Goal: Task Accomplishment & Management: Complete application form

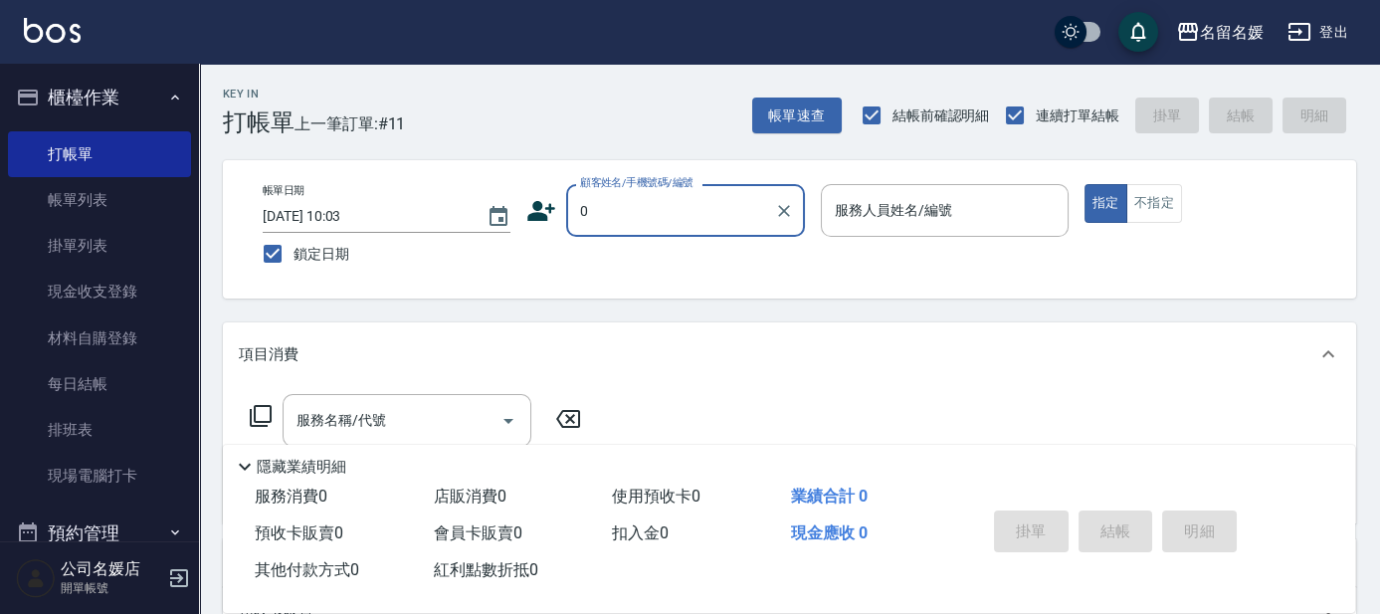
type input "0"
type input "13"
type input "無名字/02/null"
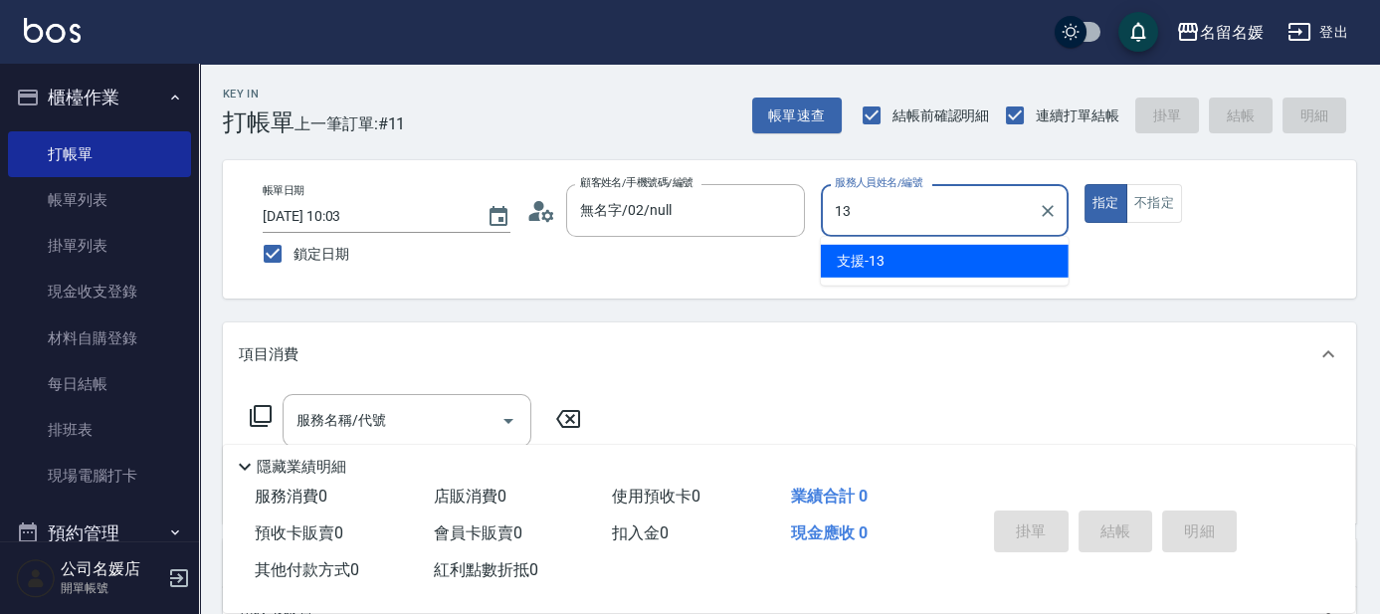
type input "13"
type button "true"
type input "支援-13"
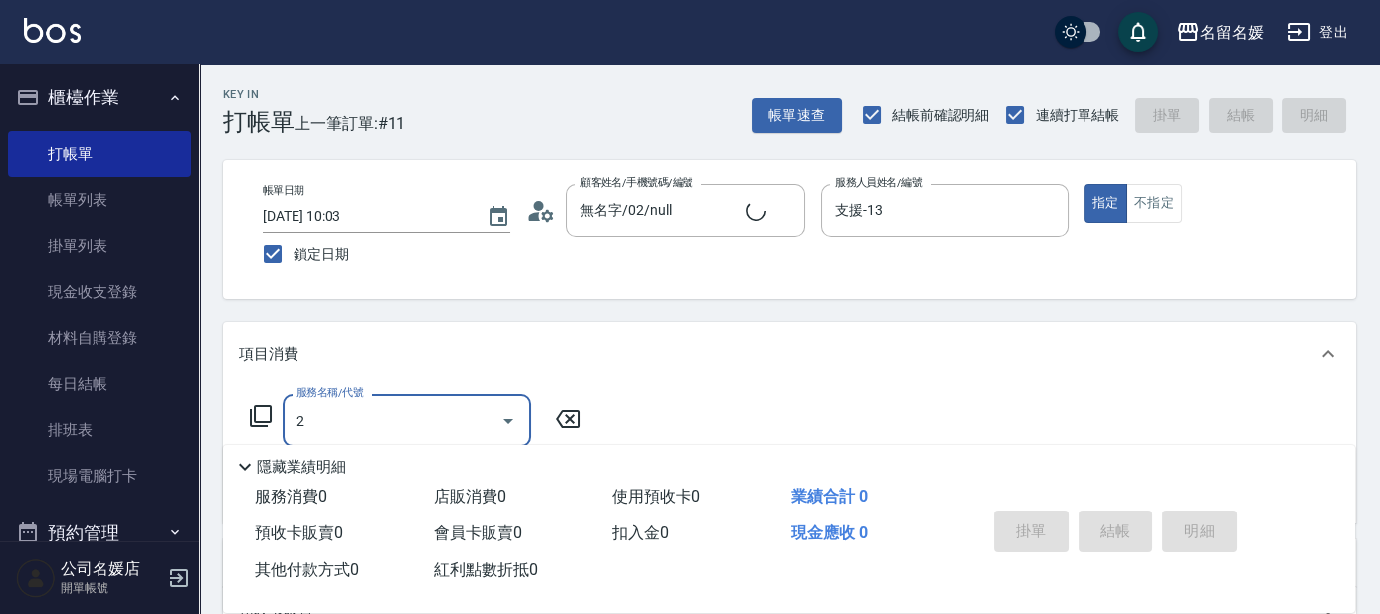
type input "20"
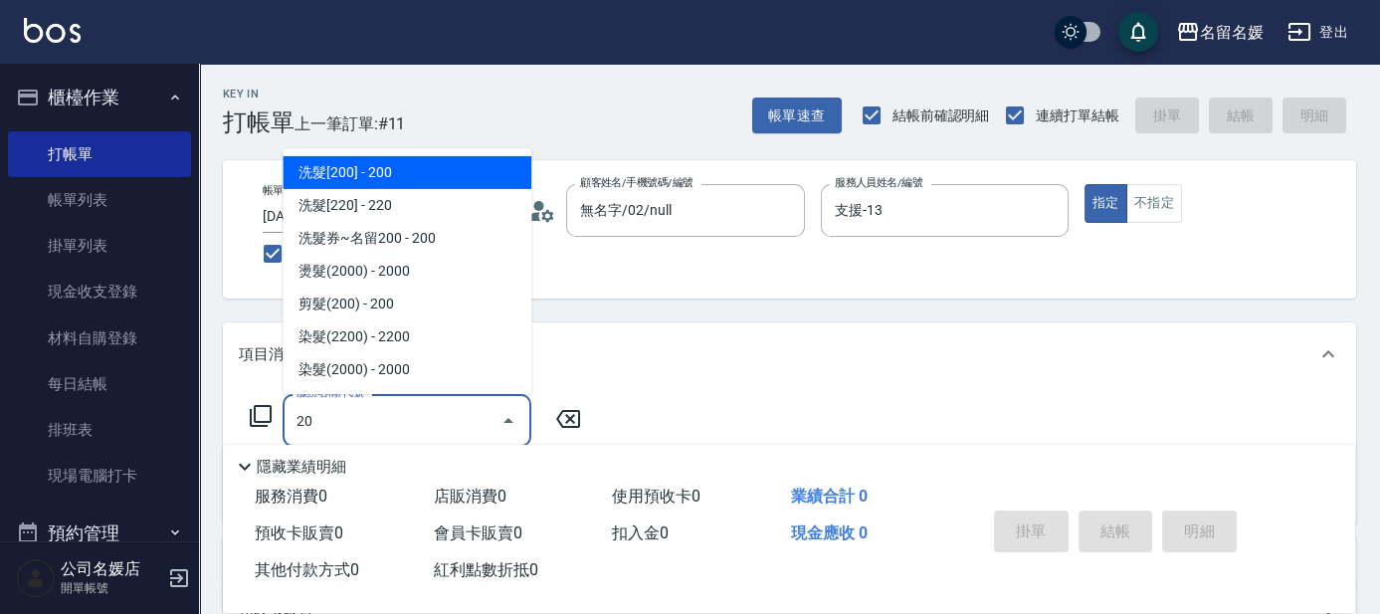
type input "新客人 姓名未設定/0/null"
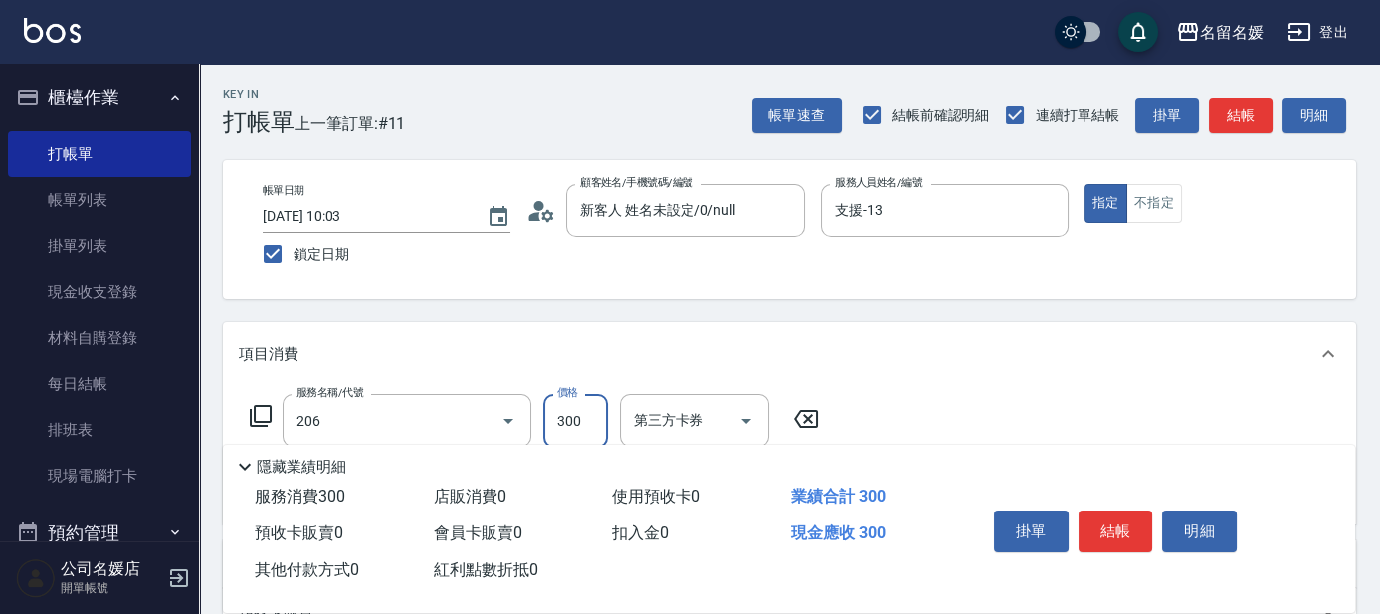
type input "洗髮[300](206)"
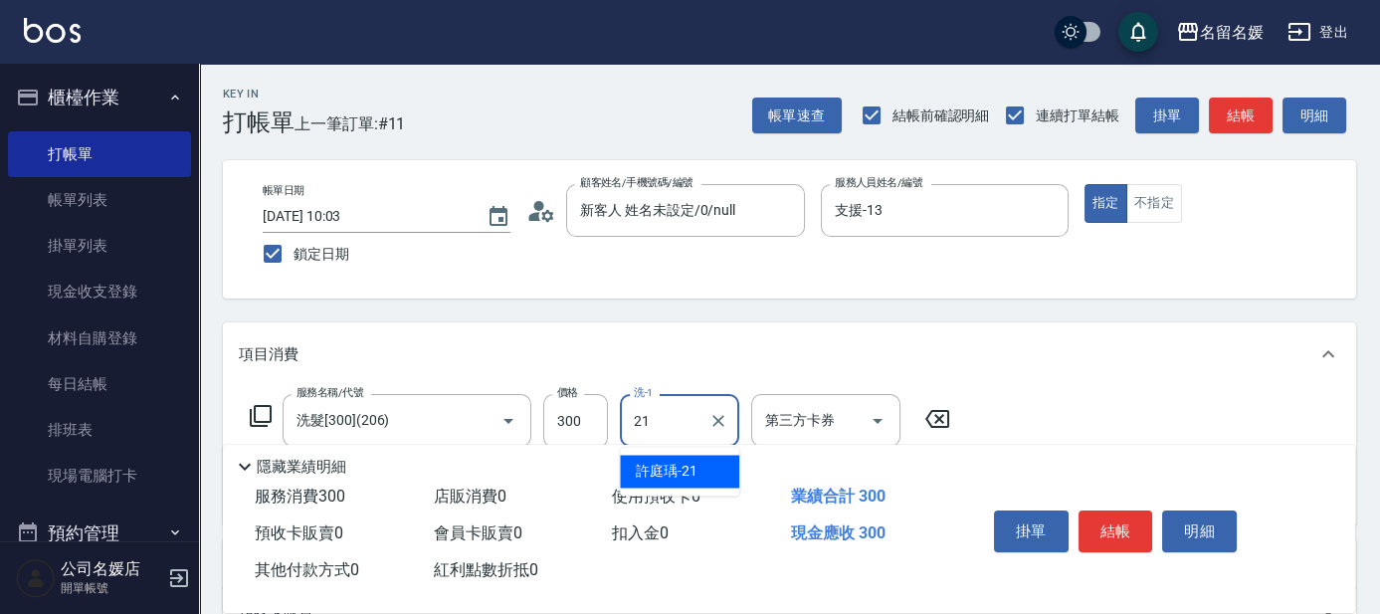
type input "[PERSON_NAME]-21"
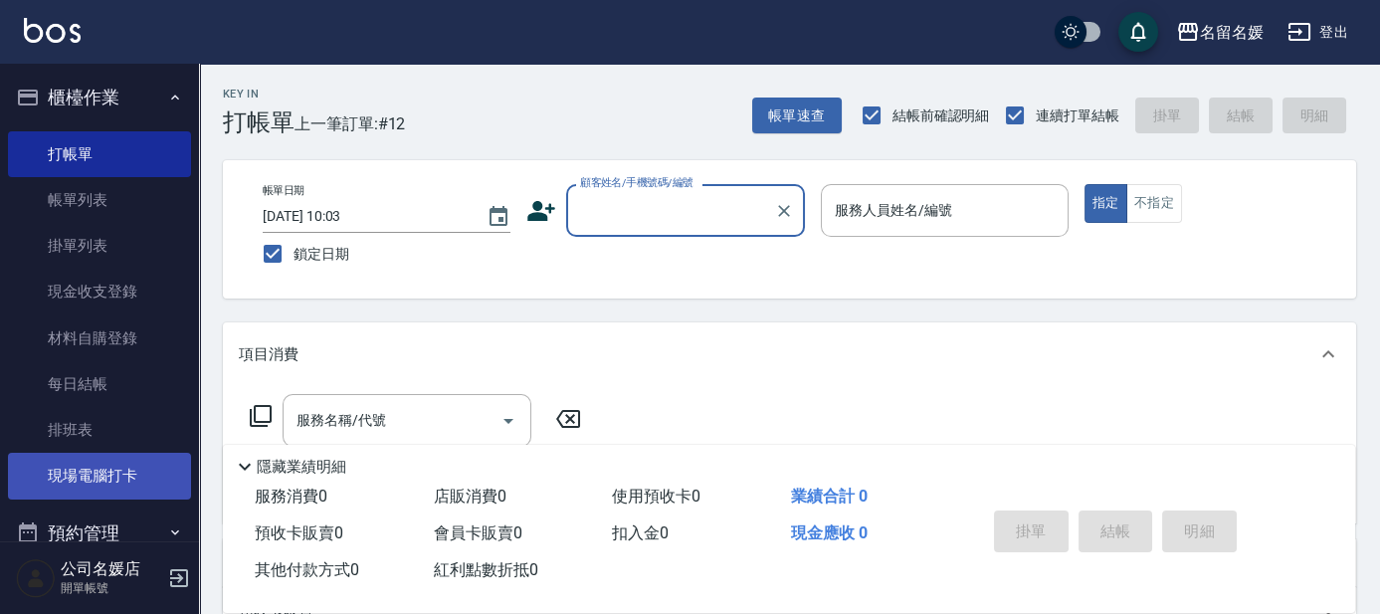
click at [147, 462] on link "現場電腦打卡" at bounding box center [99, 476] width 183 height 46
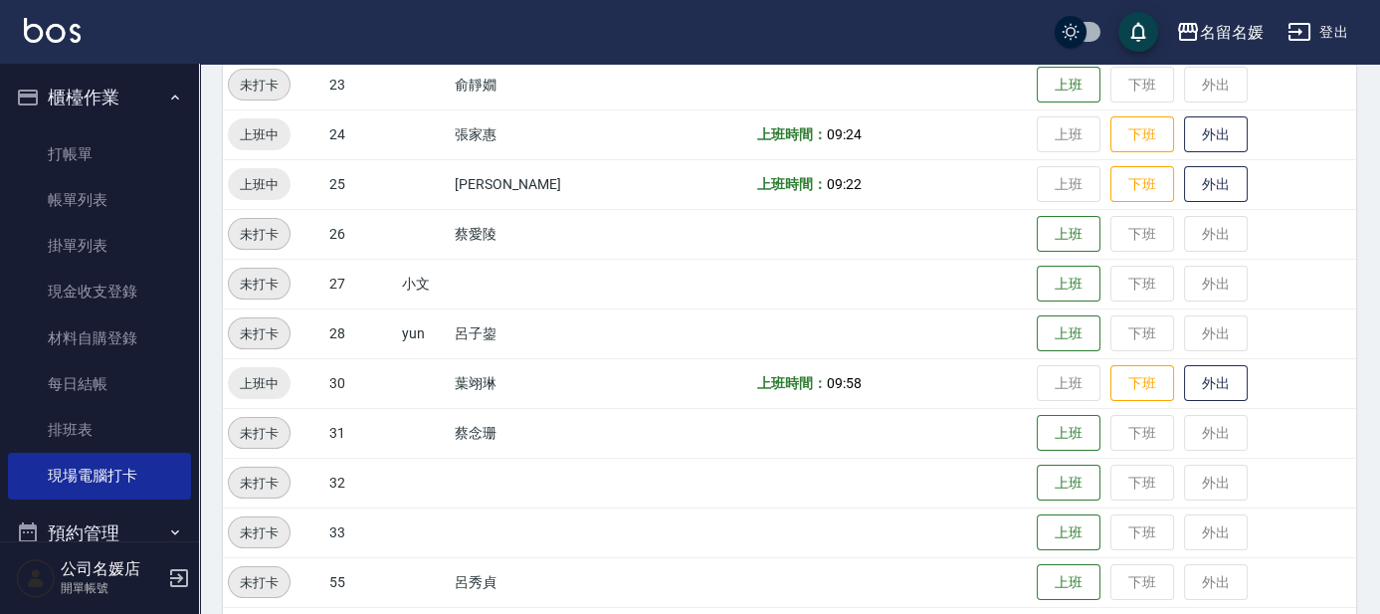
scroll to position [723, 0]
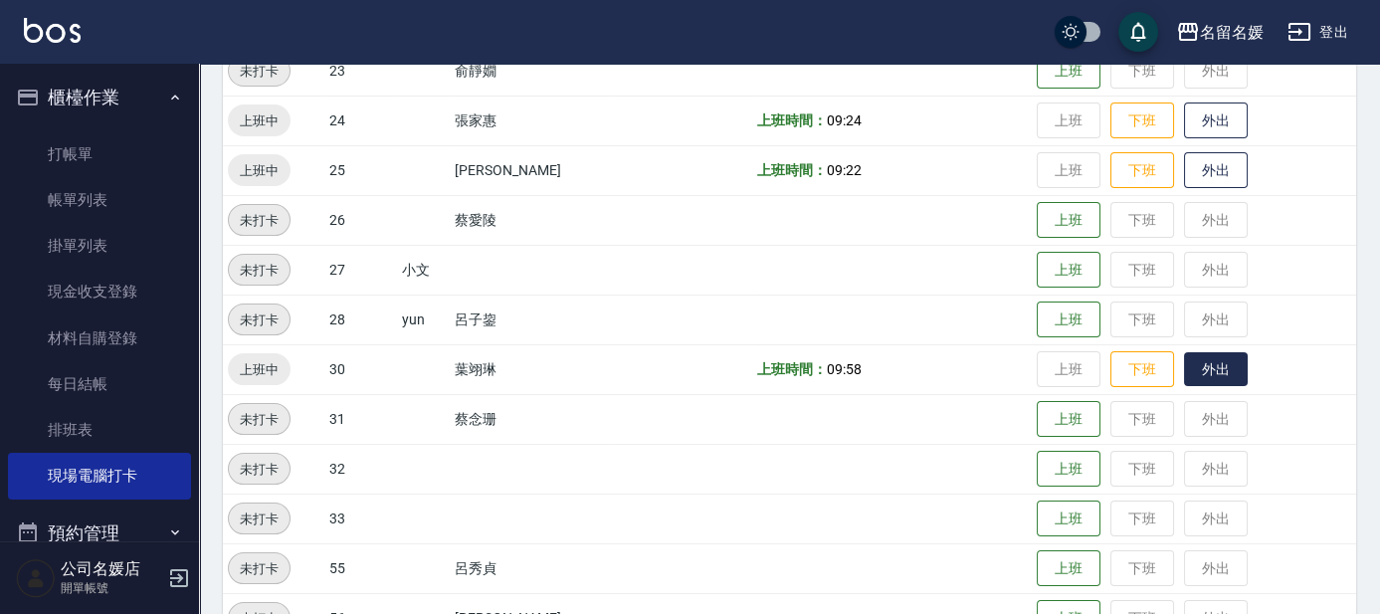
click at [1224, 377] on button "外出" at bounding box center [1216, 369] width 64 height 35
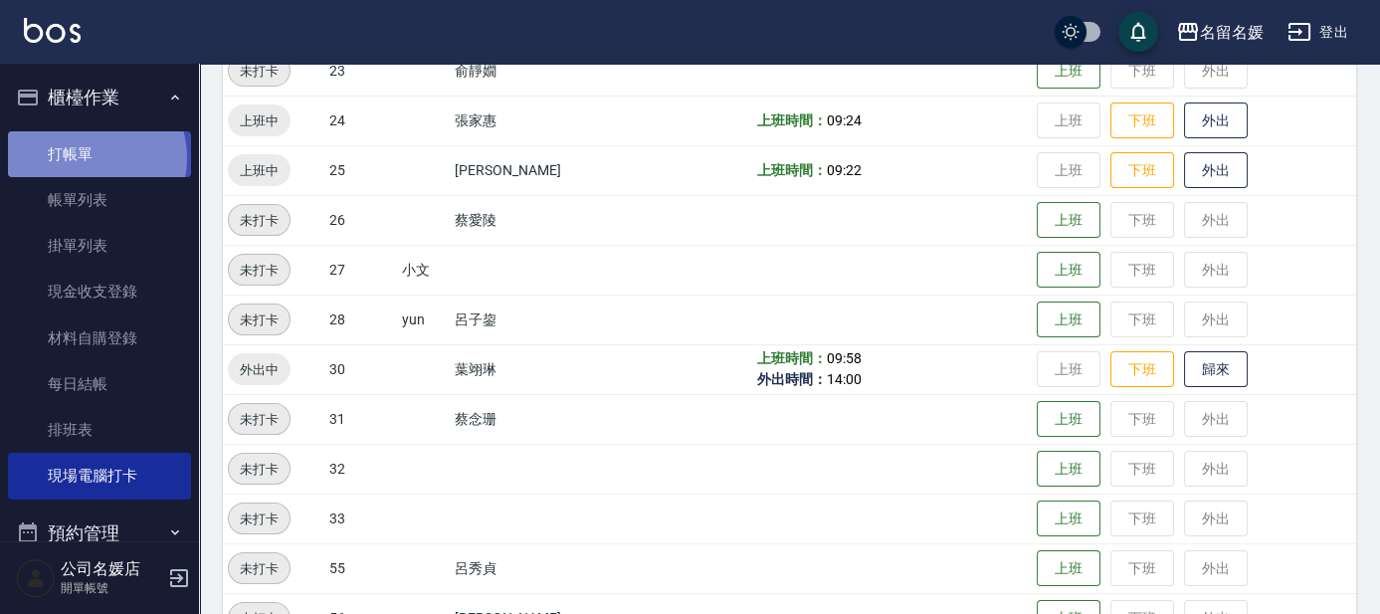
click at [91, 157] on link "打帳單" at bounding box center [99, 154] width 183 height 46
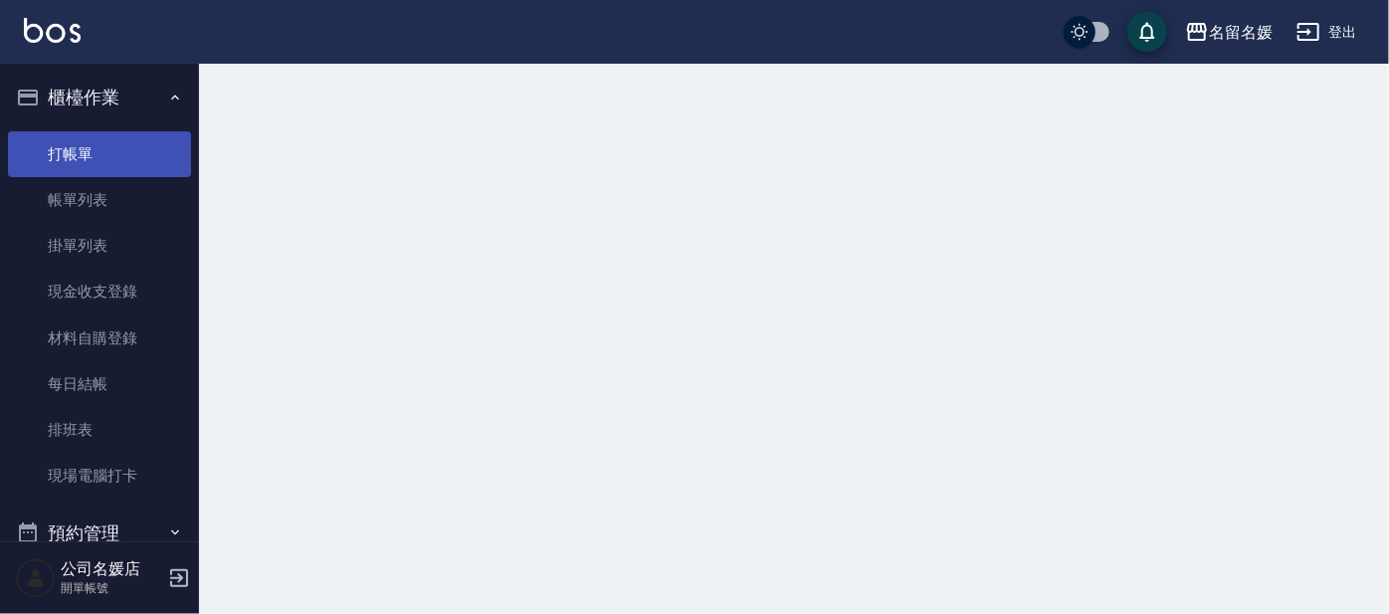
click at [94, 157] on link "打帳單" at bounding box center [99, 154] width 183 height 46
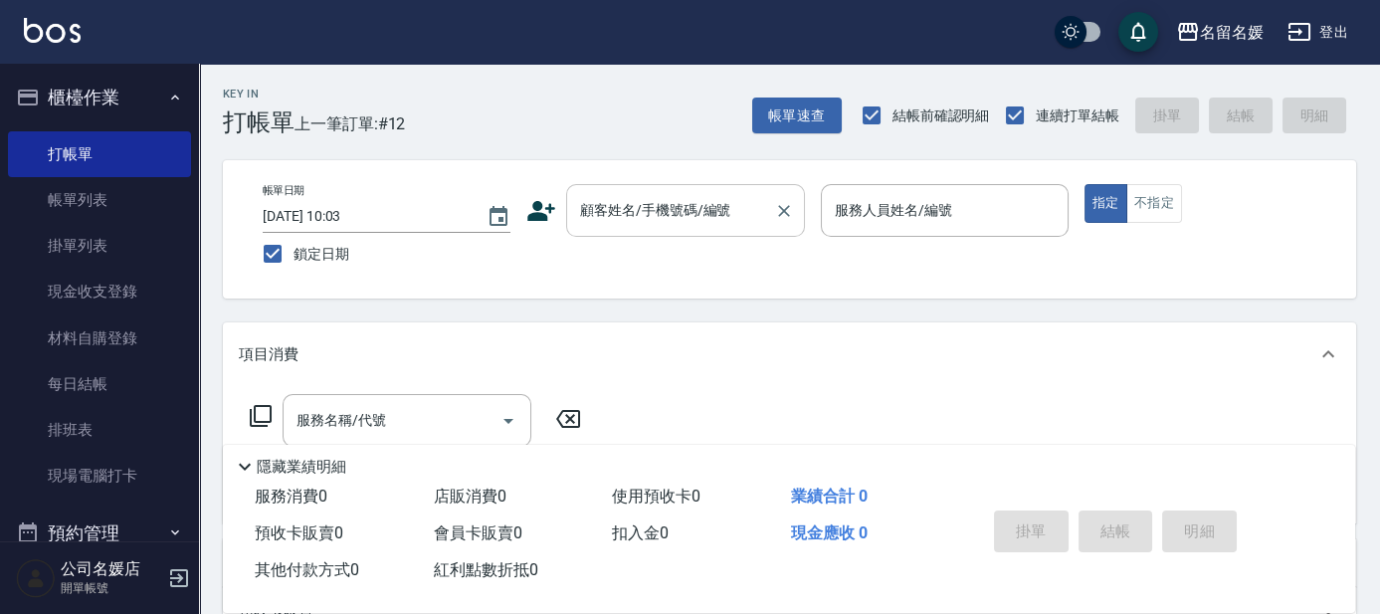
click at [699, 215] on input "顧客姓名/手機號碼/編號" at bounding box center [670, 210] width 191 height 35
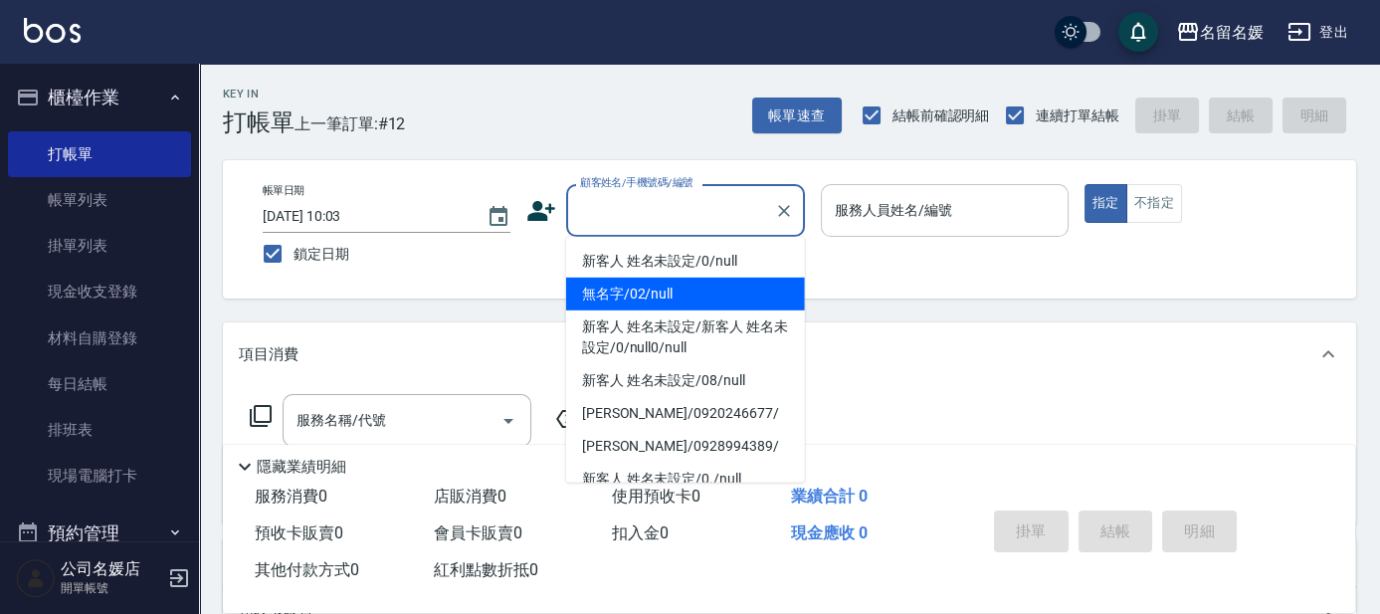
drag, startPoint x: 686, startPoint y: 297, endPoint x: 898, endPoint y: 229, distance: 222.7
click at [690, 295] on li "無名字/02/null" at bounding box center [685, 294] width 239 height 33
type input "無名字/02/null"
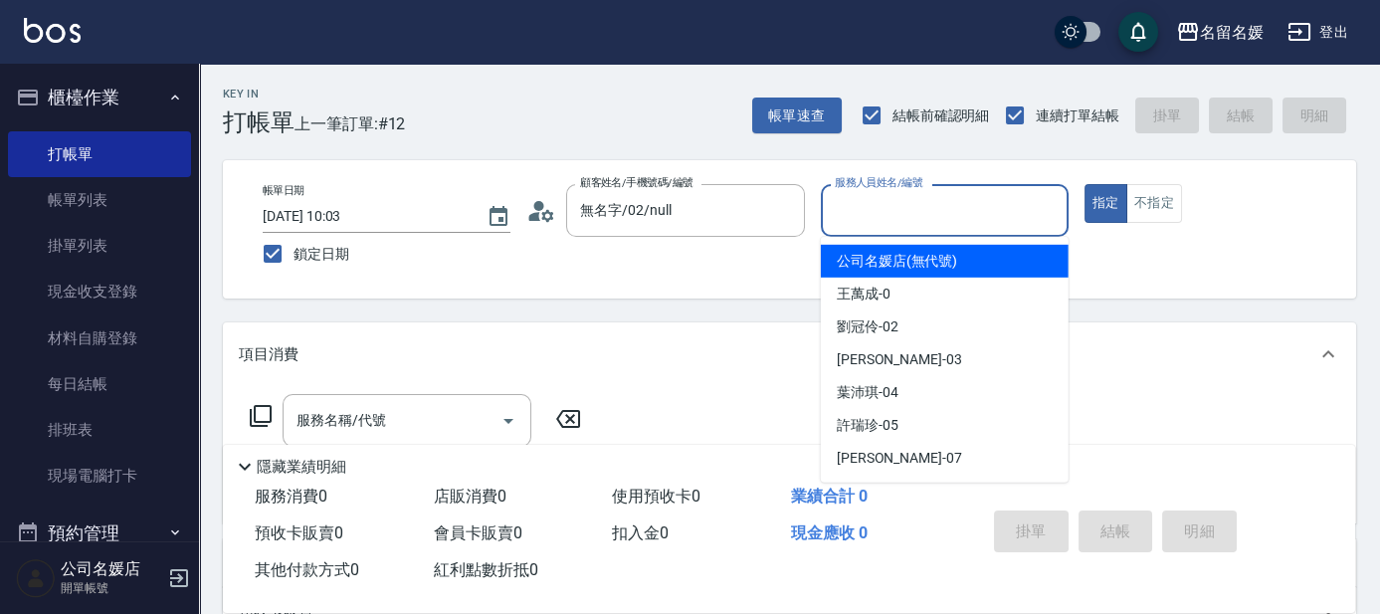
click at [901, 226] on input "服務人員姓名/編號" at bounding box center [945, 210] width 230 height 35
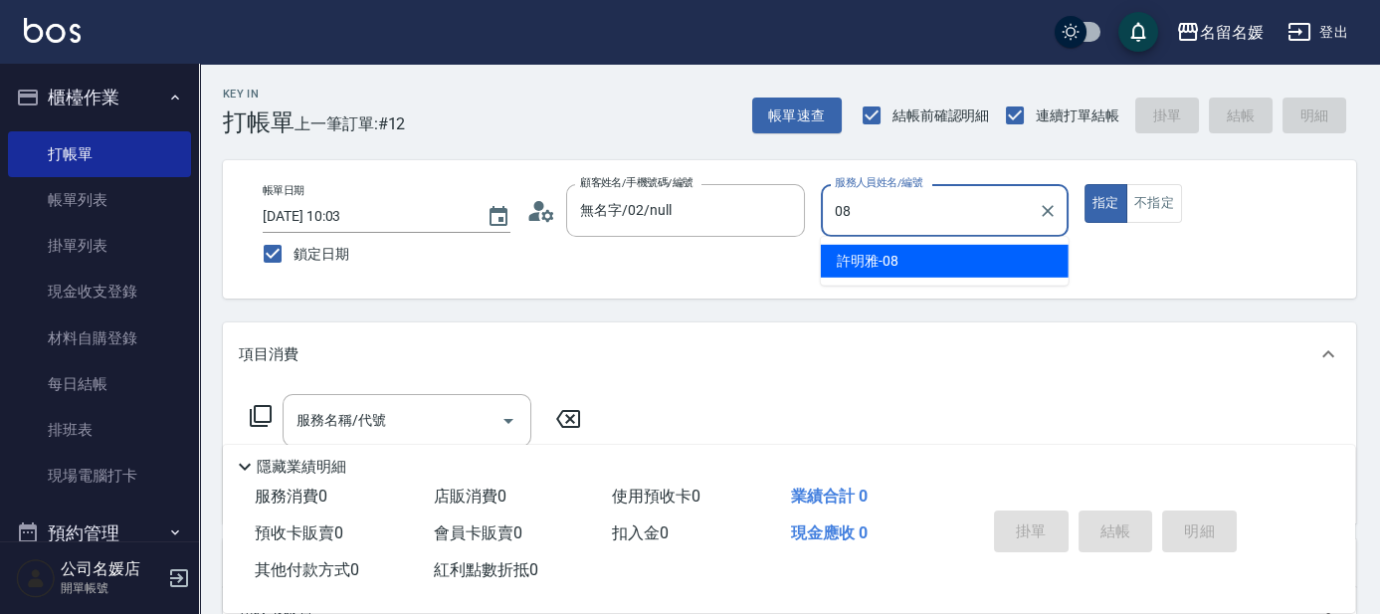
type input "08"
type button "true"
type input "[PERSON_NAME]-08"
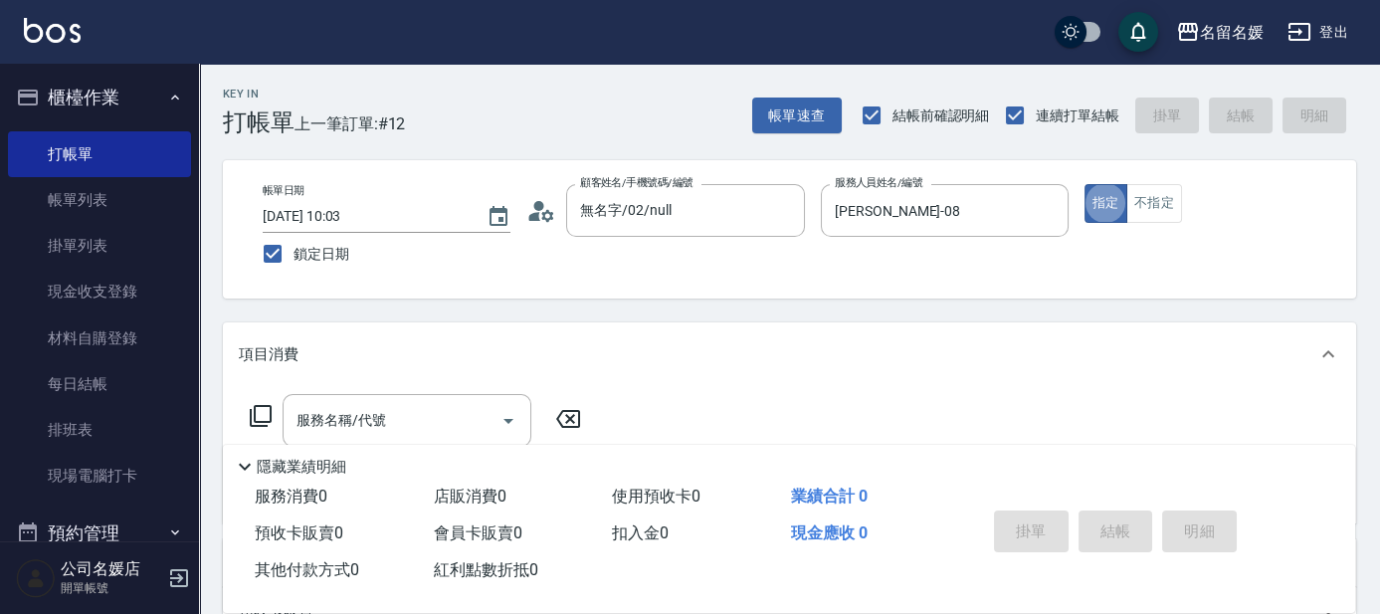
click at [463, 409] on input "服務名稱/代號" at bounding box center [391, 420] width 201 height 35
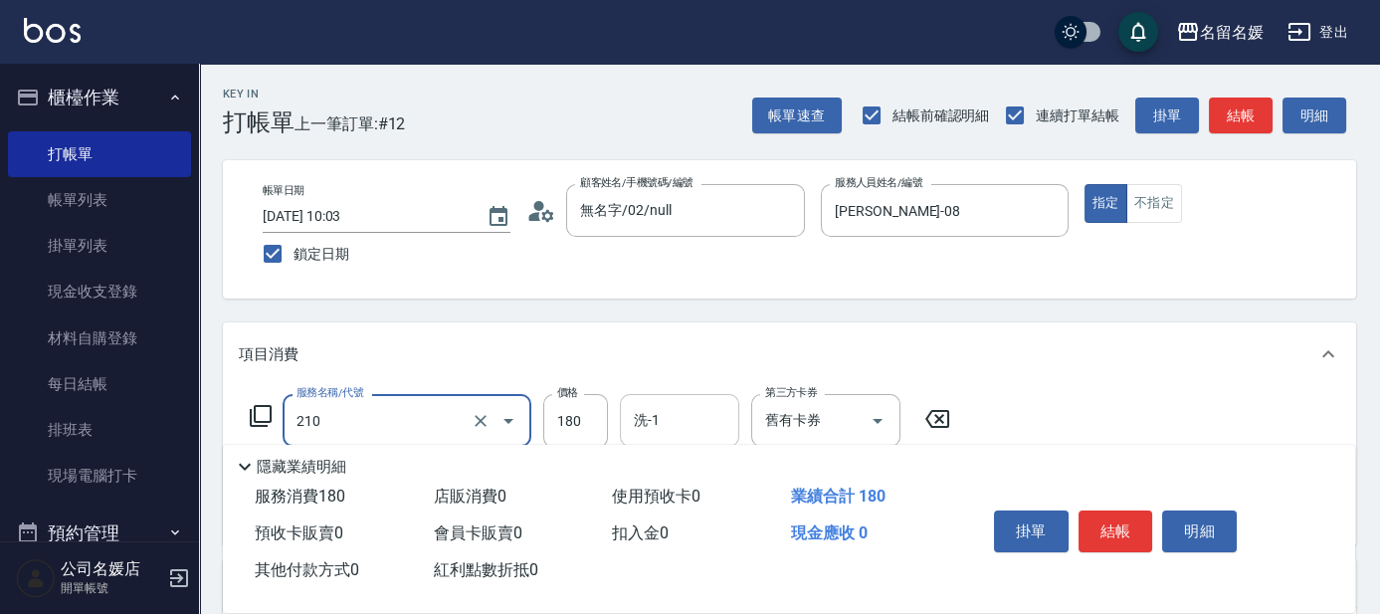
click at [680, 413] on input "洗-1" at bounding box center [679, 420] width 101 height 35
type input "洗券-(卡)180(210)"
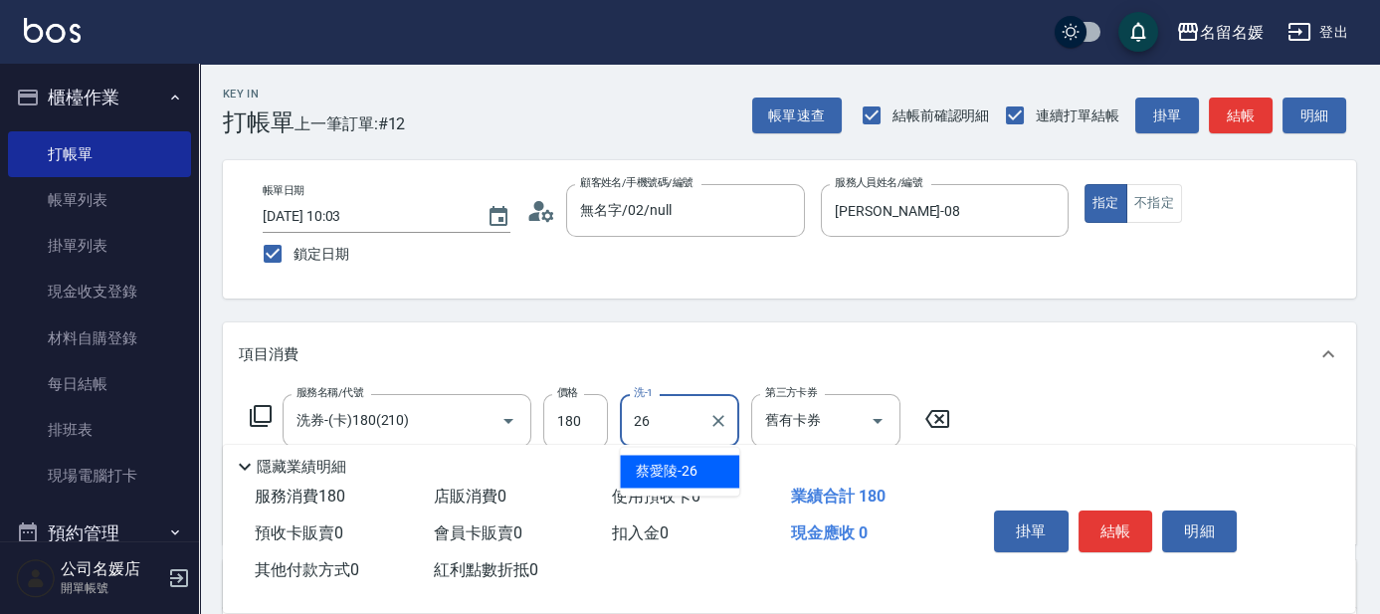
type input "[PERSON_NAME]-26"
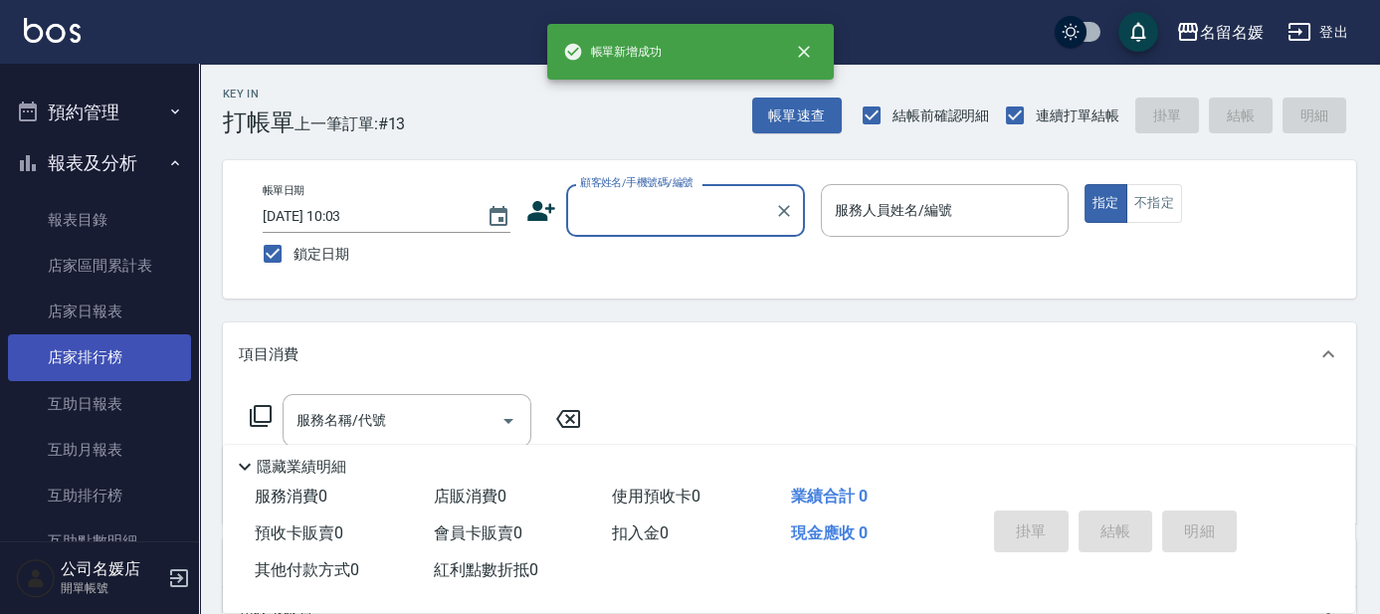
scroll to position [452, 0]
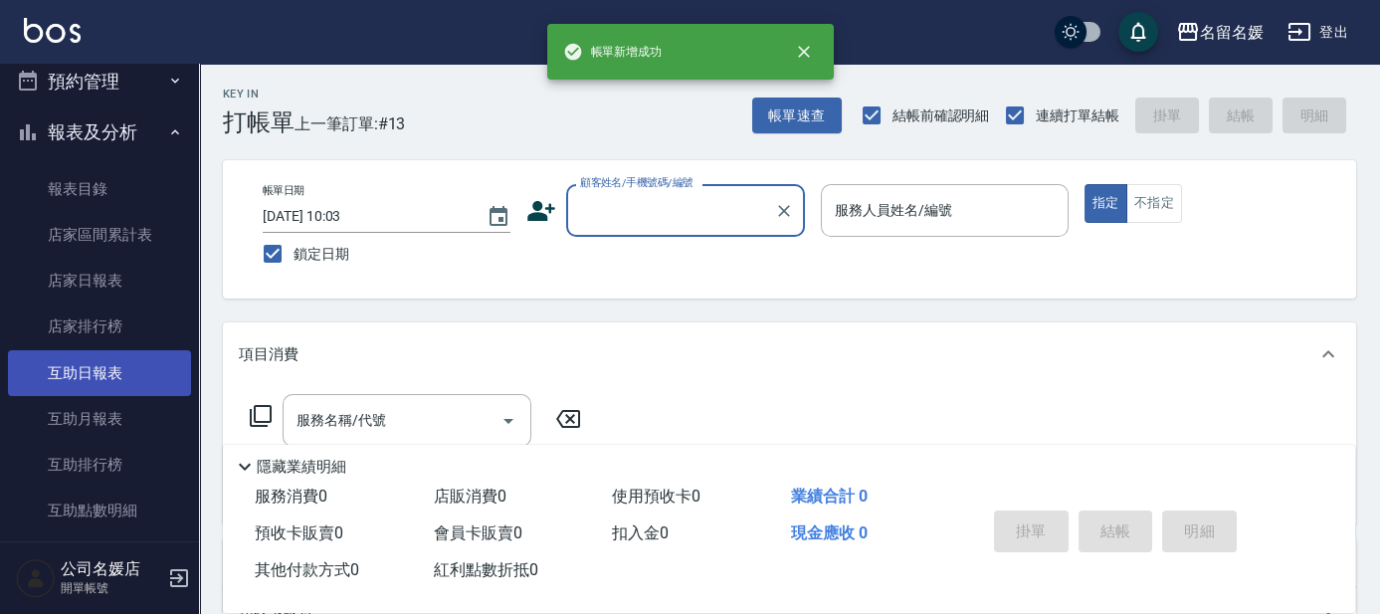
click at [145, 362] on link "互助日報表" at bounding box center [99, 373] width 183 height 46
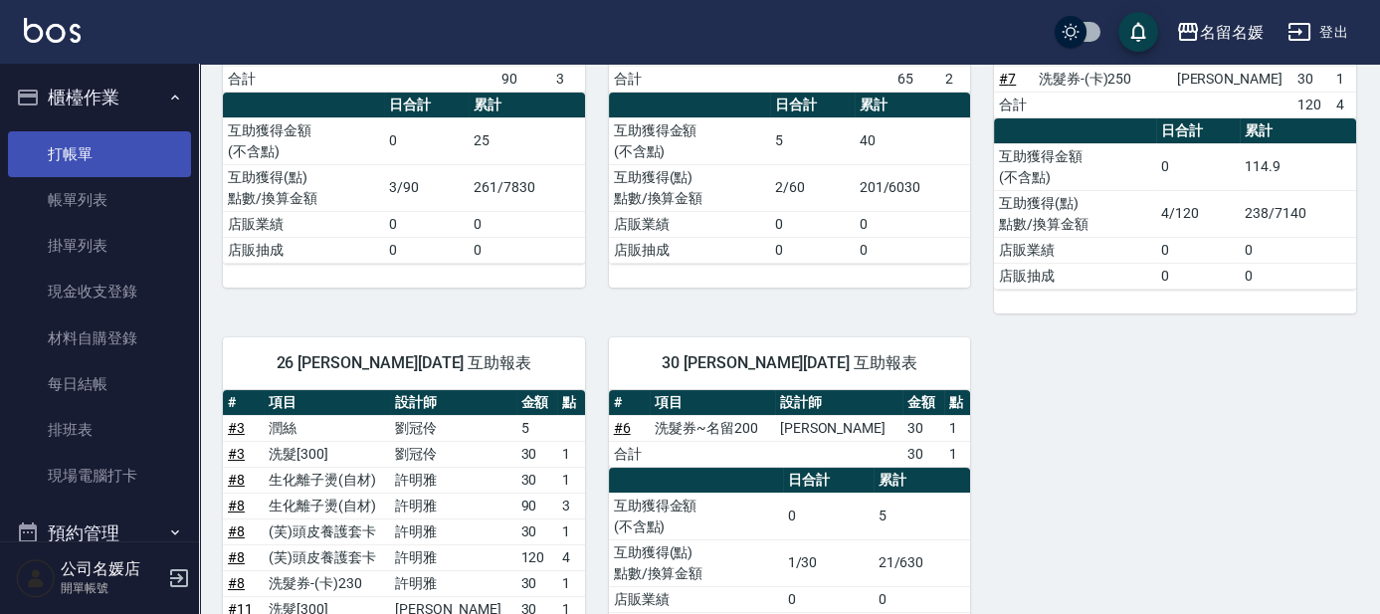
click at [117, 143] on link "打帳單" at bounding box center [99, 154] width 183 height 46
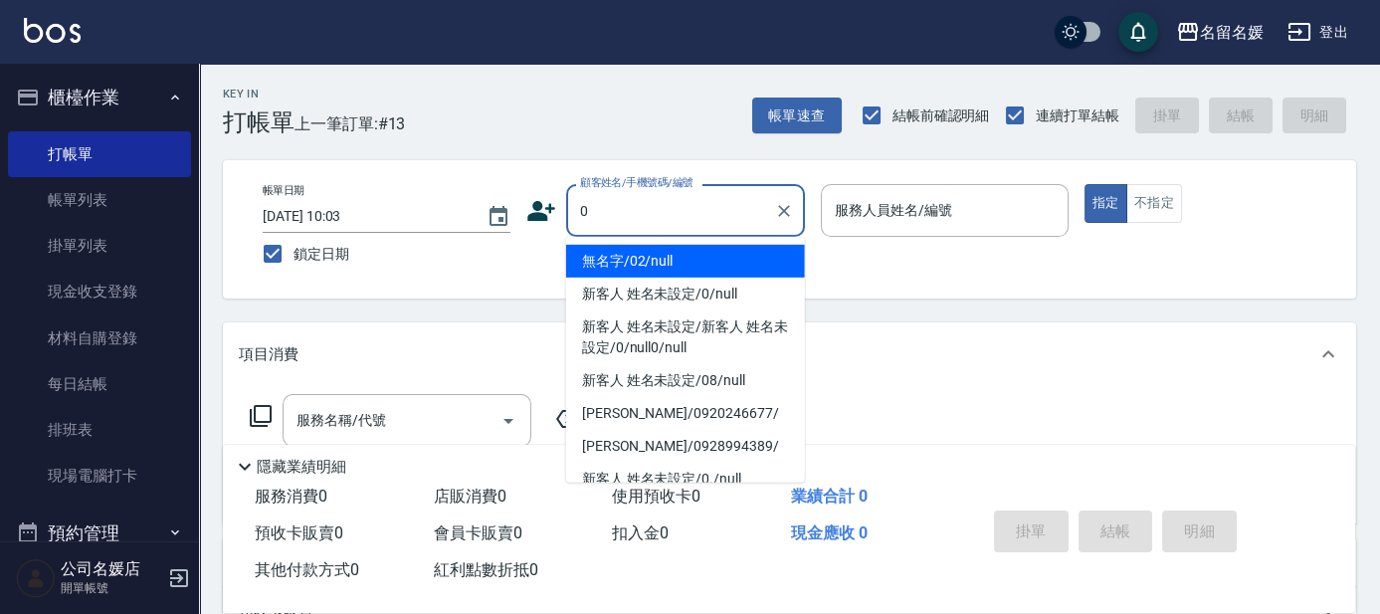
type input "0"
type input "04"
type button "true"
type input "無名字/02/null"
type input "[PERSON_NAME]-04"
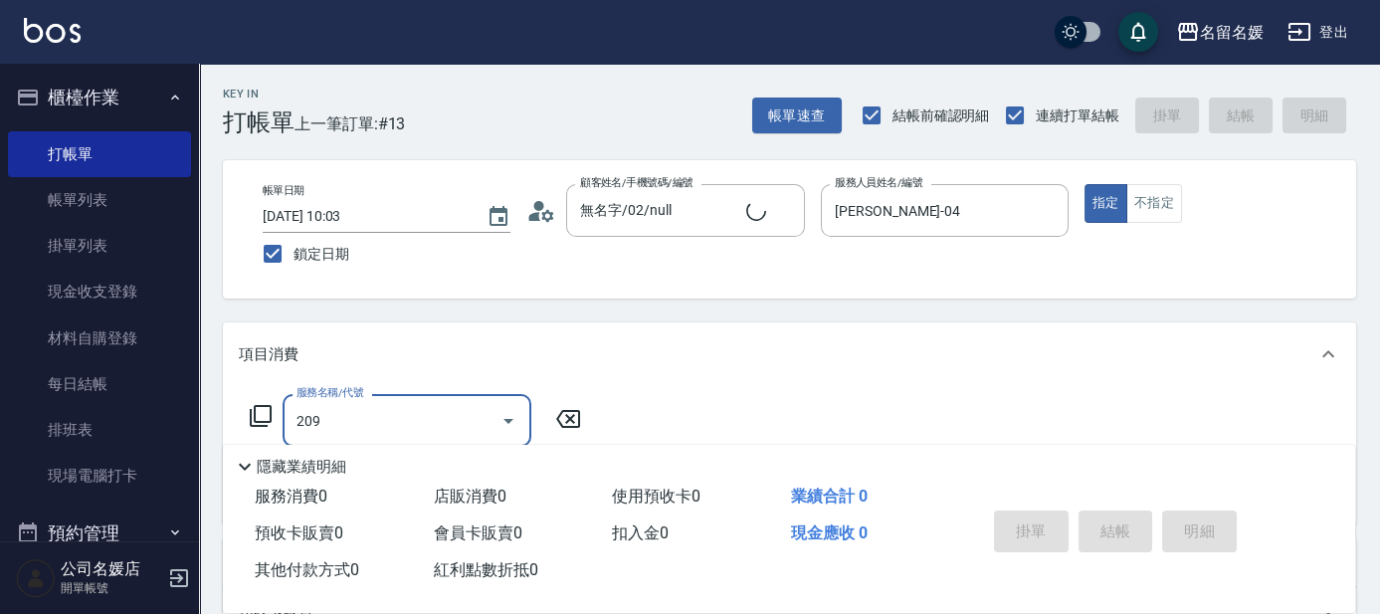
type input "209"
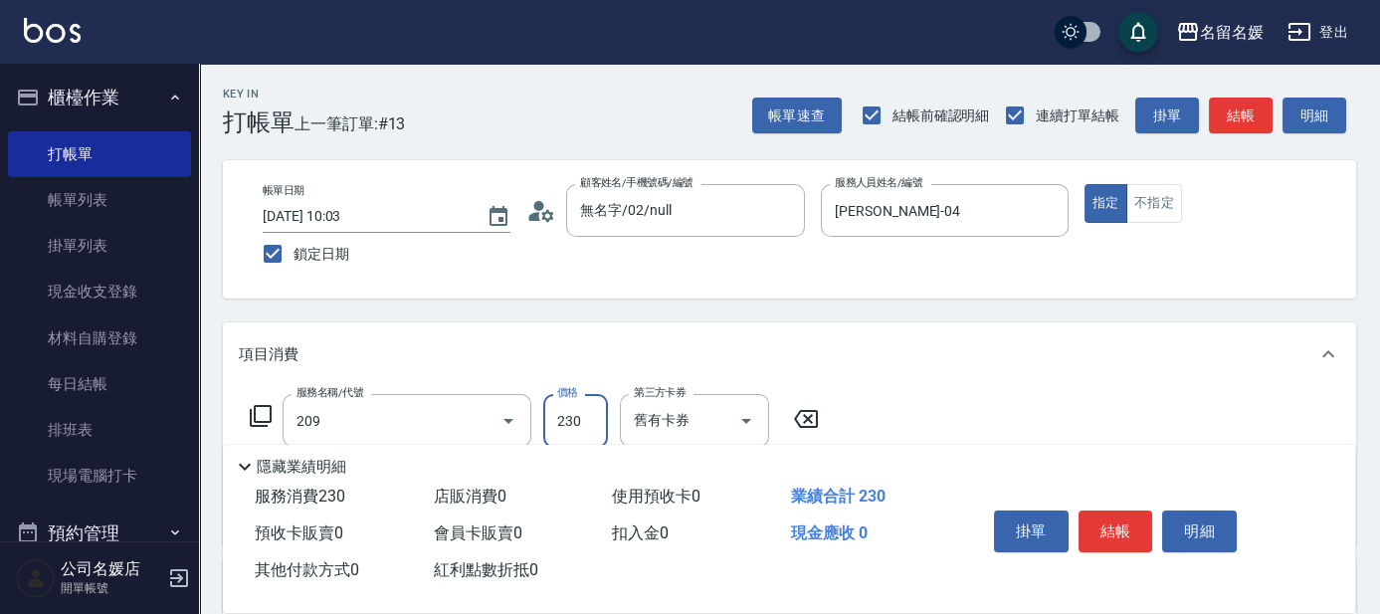
type input "新客人 姓名未設定/0/null"
type input "洗髮券-(卡)230(209)"
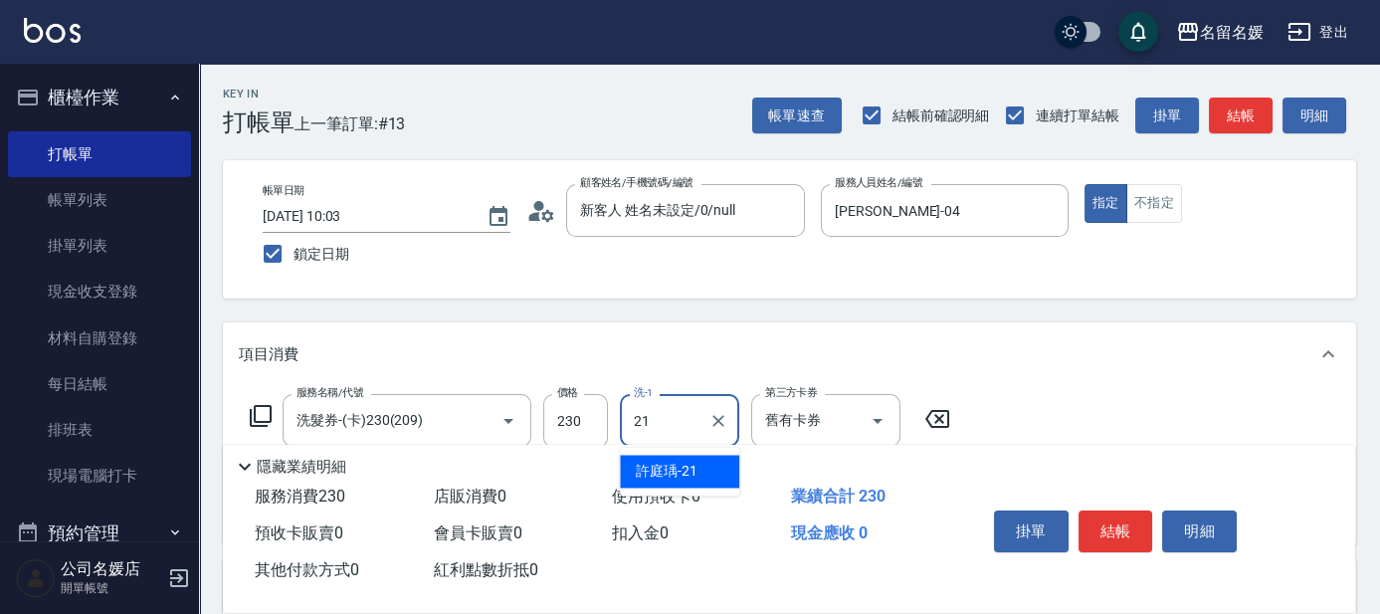
type input "[PERSON_NAME]-21"
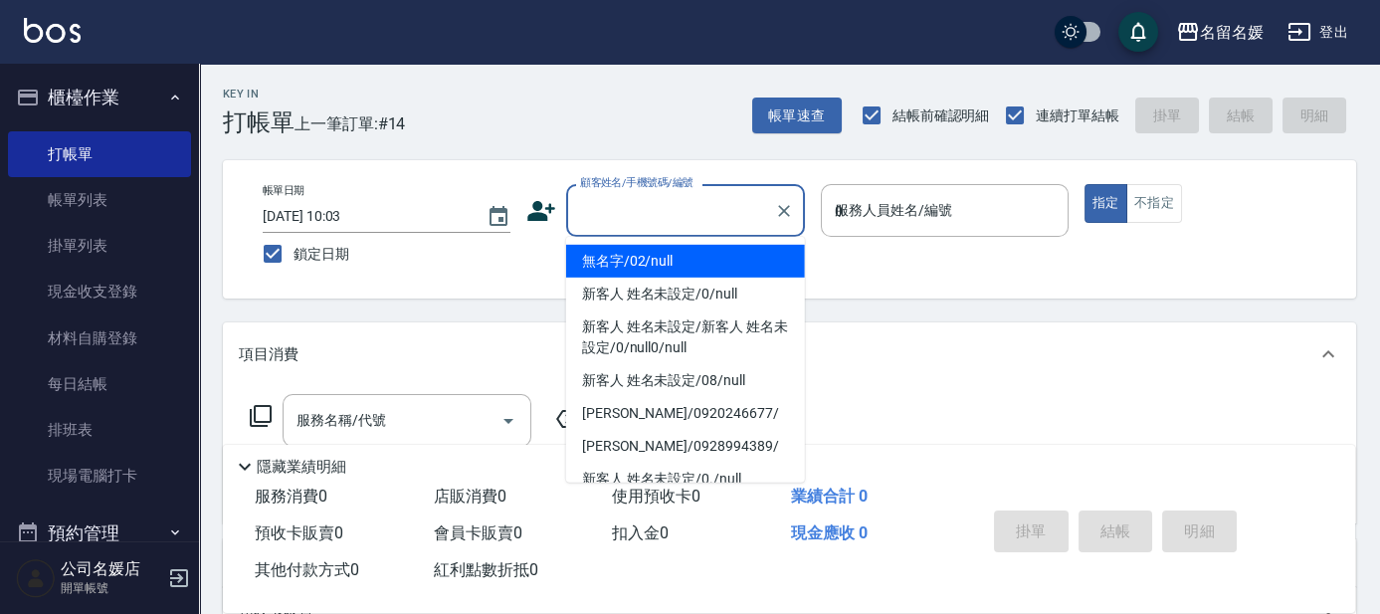
type input "03"
type input "無名字/02/null"
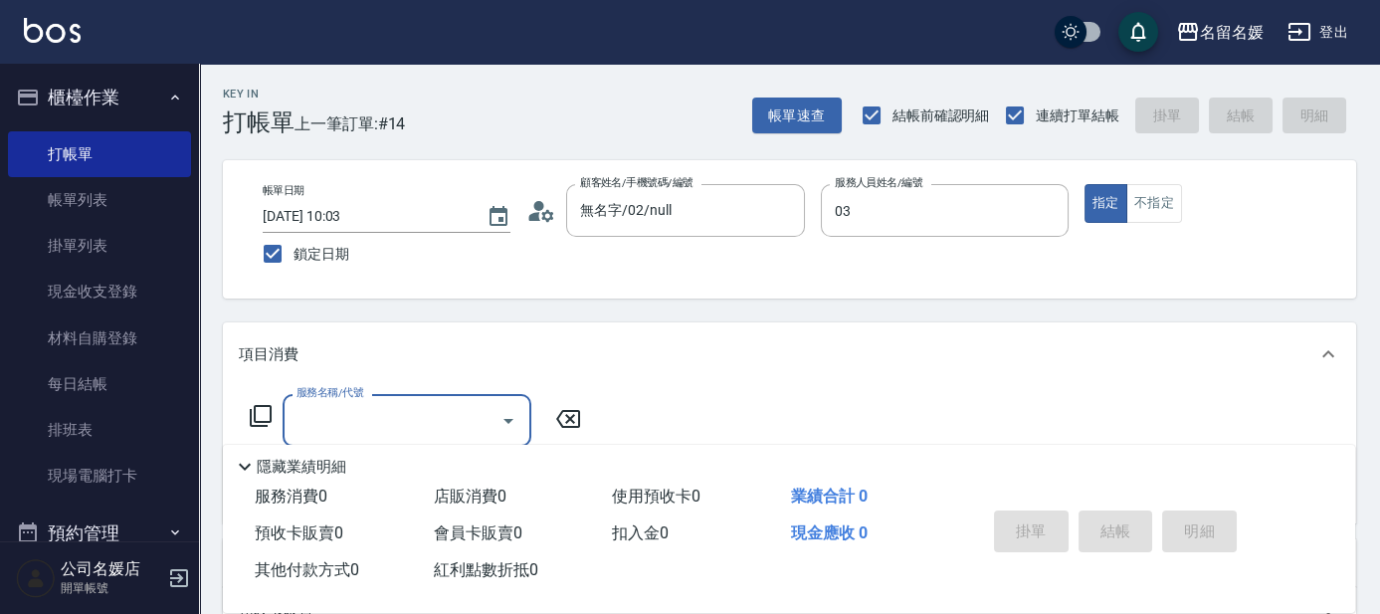
type input "[PERSON_NAME]-03"
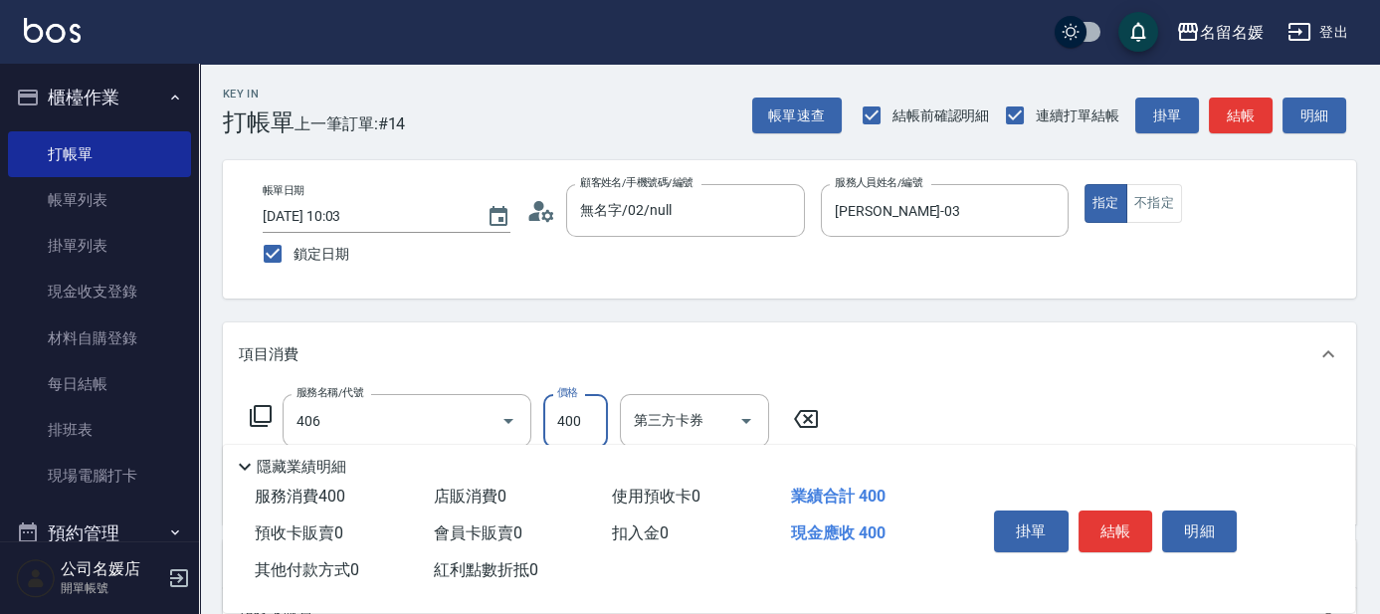
type input "剪髮(400)(406)"
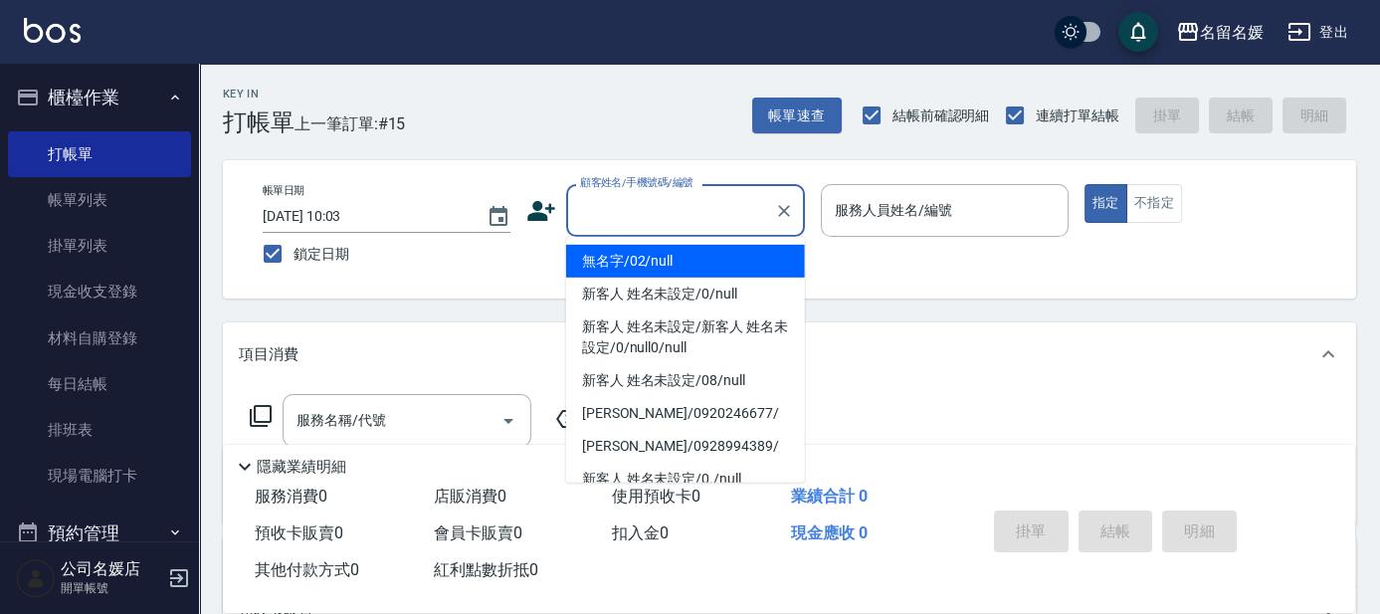
click at [625, 207] on input "顧客姓名/手機號碼/編號" at bounding box center [670, 210] width 191 height 35
click at [651, 260] on li "無名字/02/null" at bounding box center [685, 261] width 239 height 33
type input "無名字/02/null"
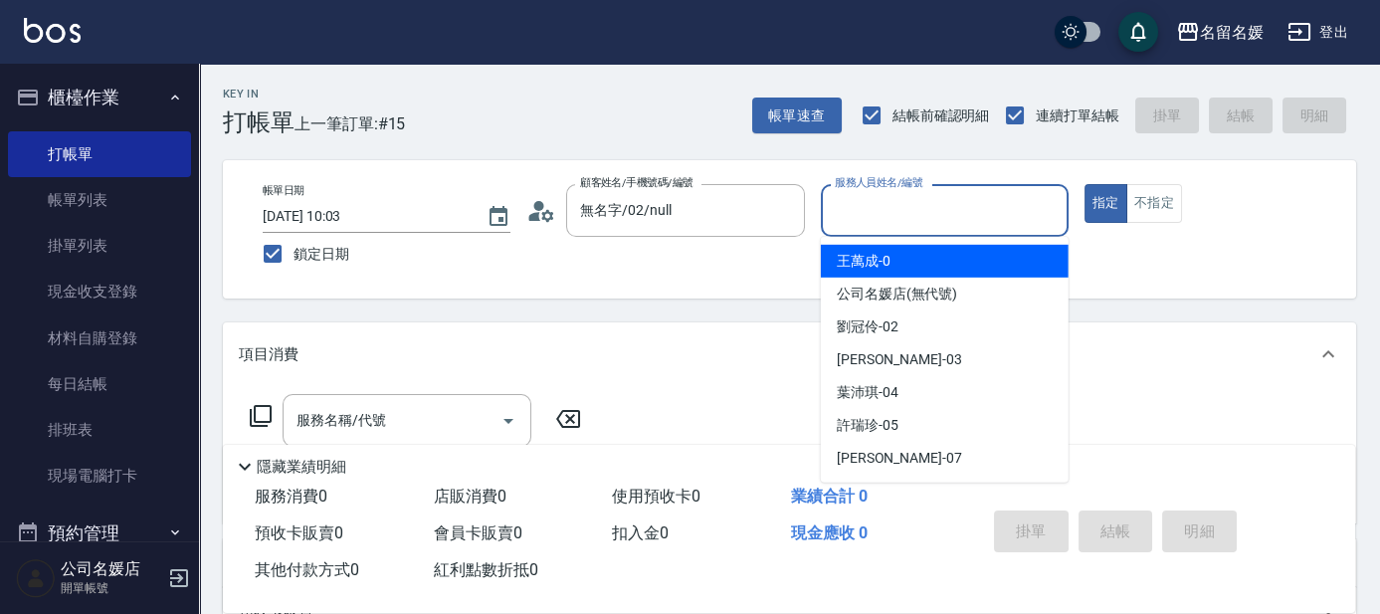
click at [868, 202] on input "服務人員姓名/編號" at bounding box center [945, 210] width 230 height 35
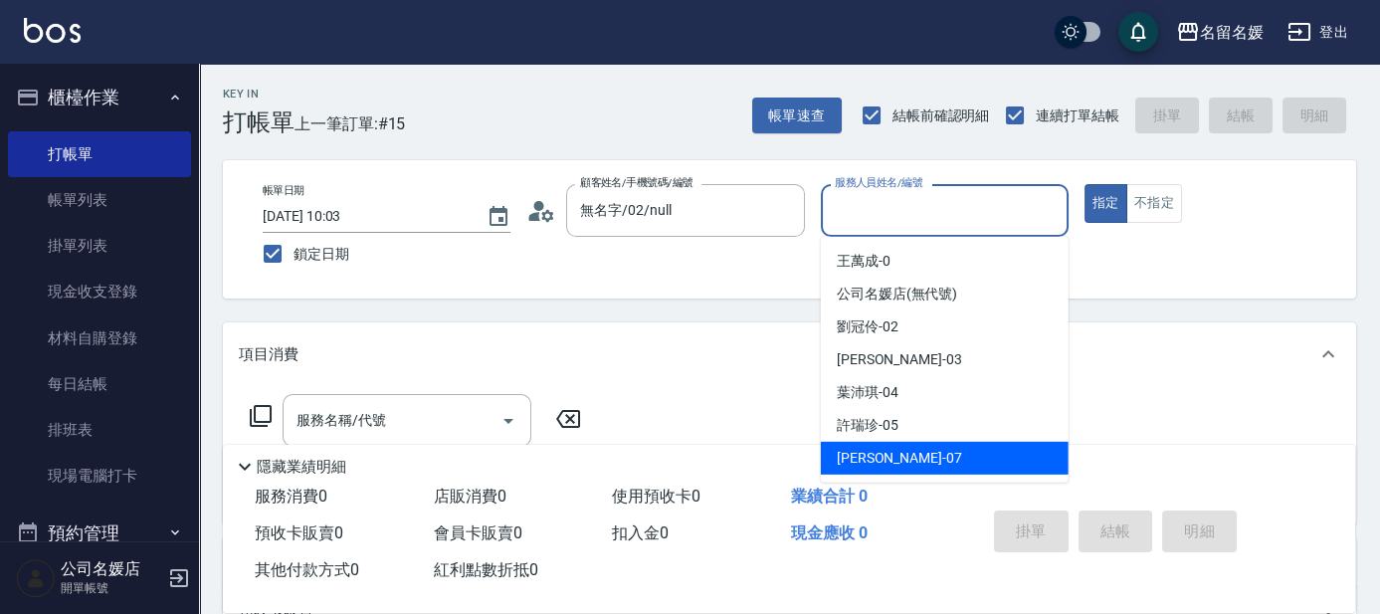
drag, startPoint x: 899, startPoint y: 452, endPoint x: 234, endPoint y: 501, distance: 667.4
click at [897, 453] on div "[PERSON_NAME] -07" at bounding box center [945, 458] width 248 height 33
type input "[PERSON_NAME]-07"
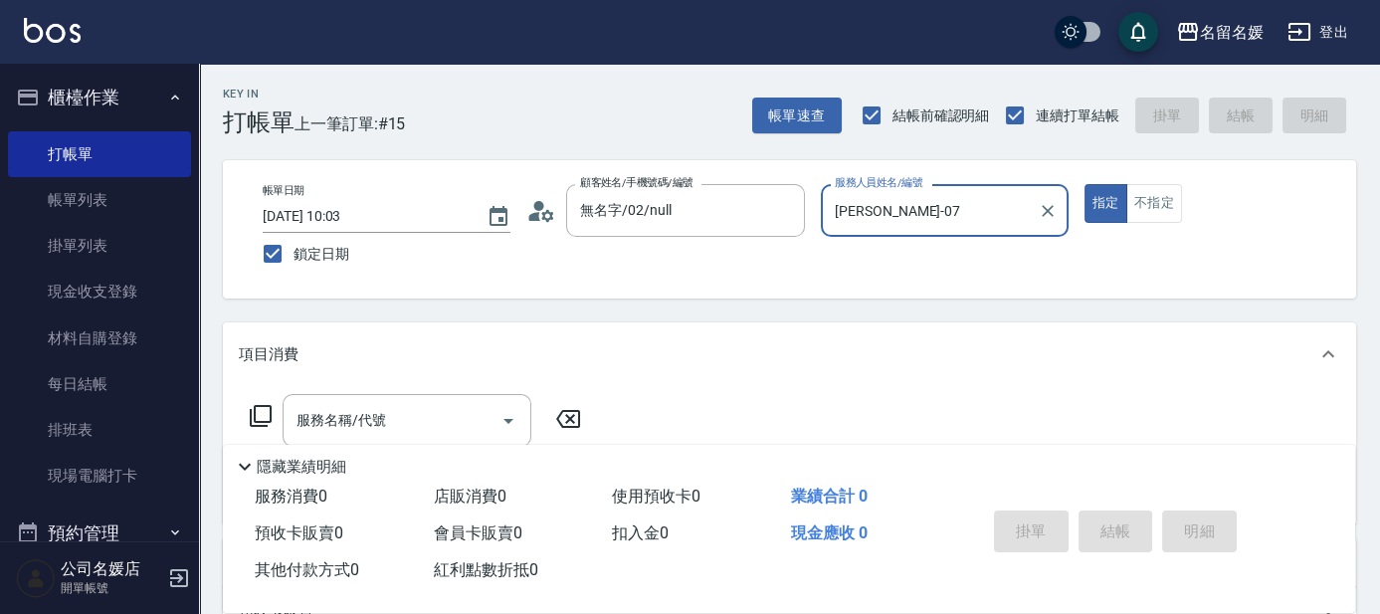
click at [255, 413] on icon at bounding box center [261, 416] width 22 height 22
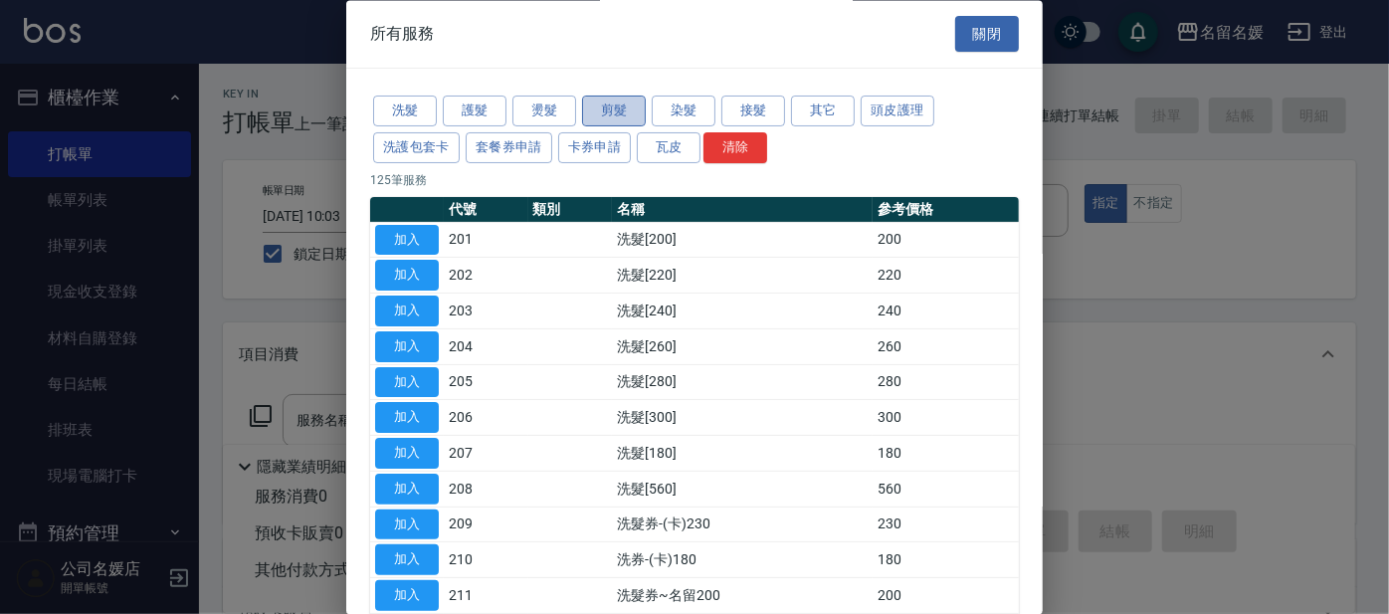
click at [610, 100] on button "剪髮" at bounding box center [614, 111] width 64 height 31
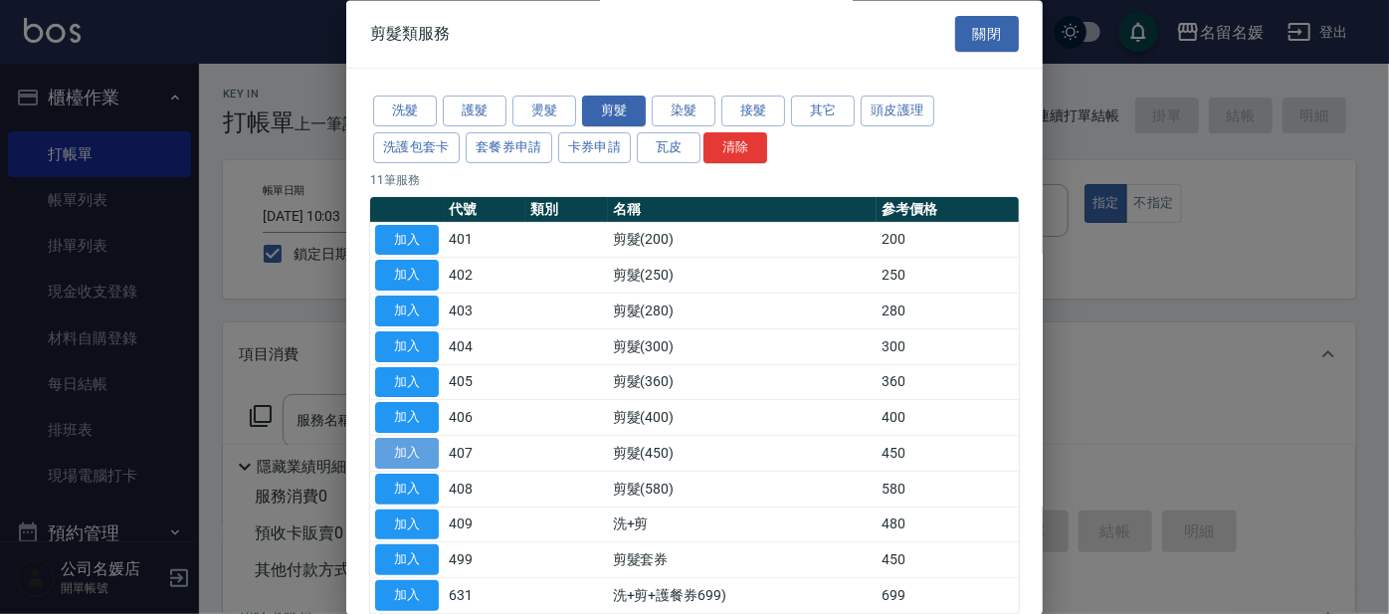
click at [414, 456] on button "加入" at bounding box center [407, 454] width 64 height 31
type input "剪髮(450)(407)"
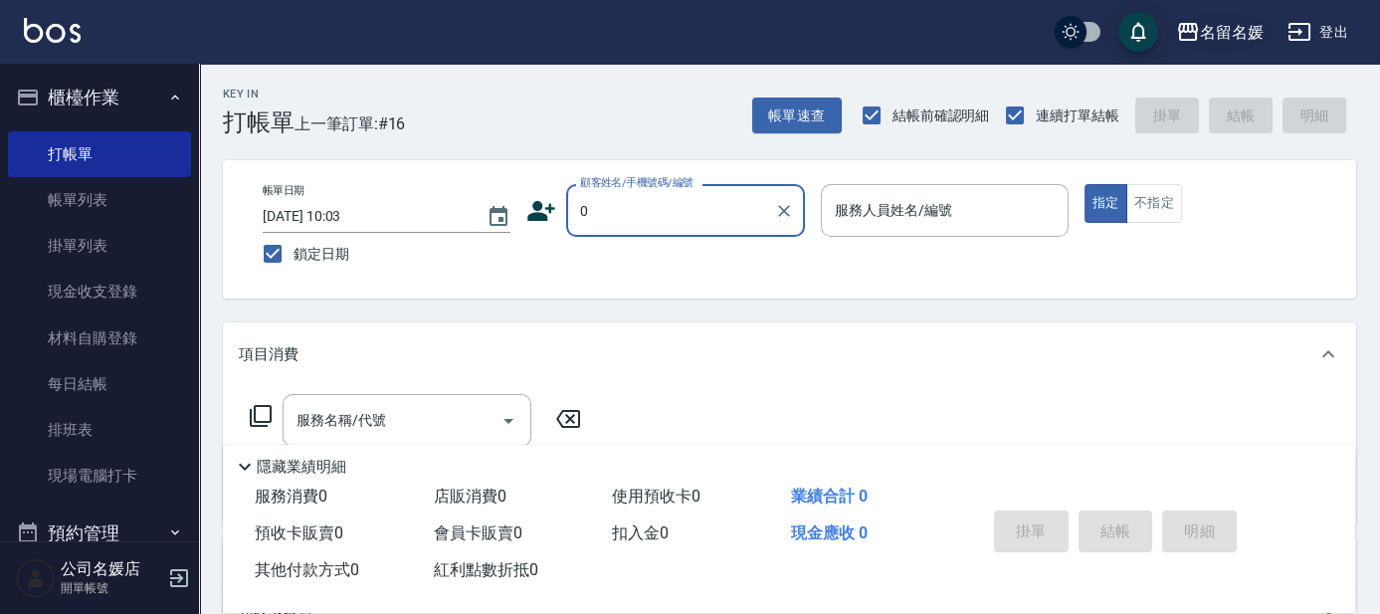
type input "0"
type input "1"
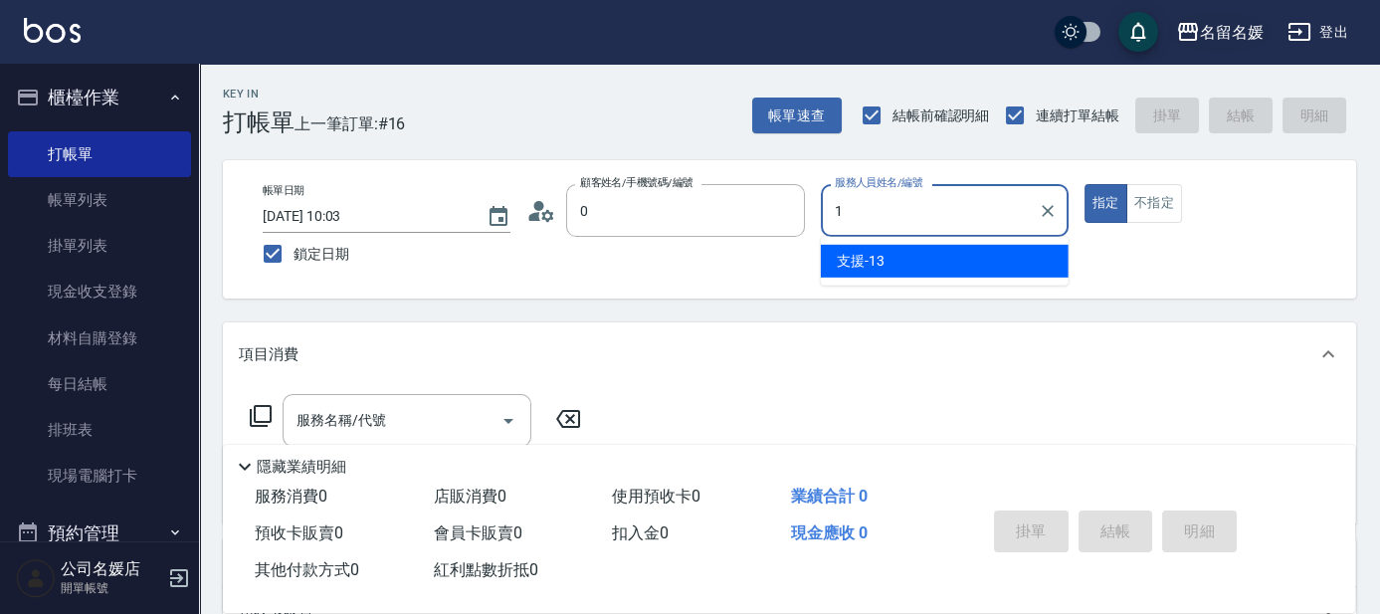
type input "無名字/02/null"
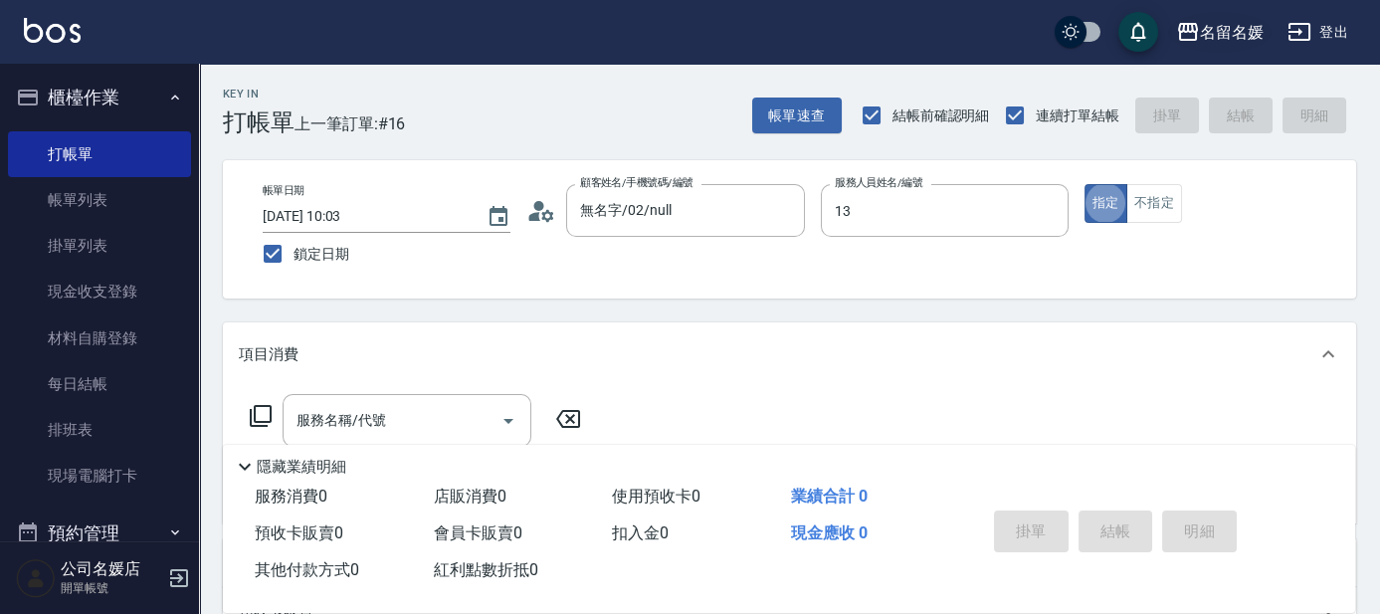
type input "支援-13"
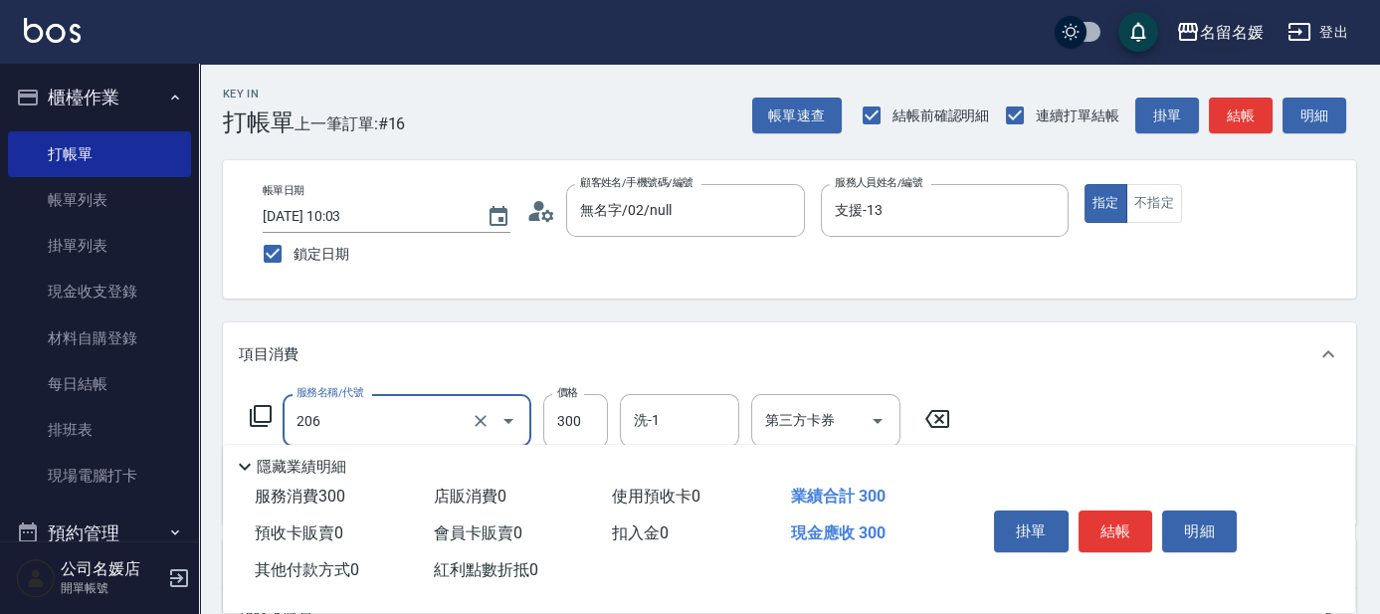
type input "洗髮[300](206)"
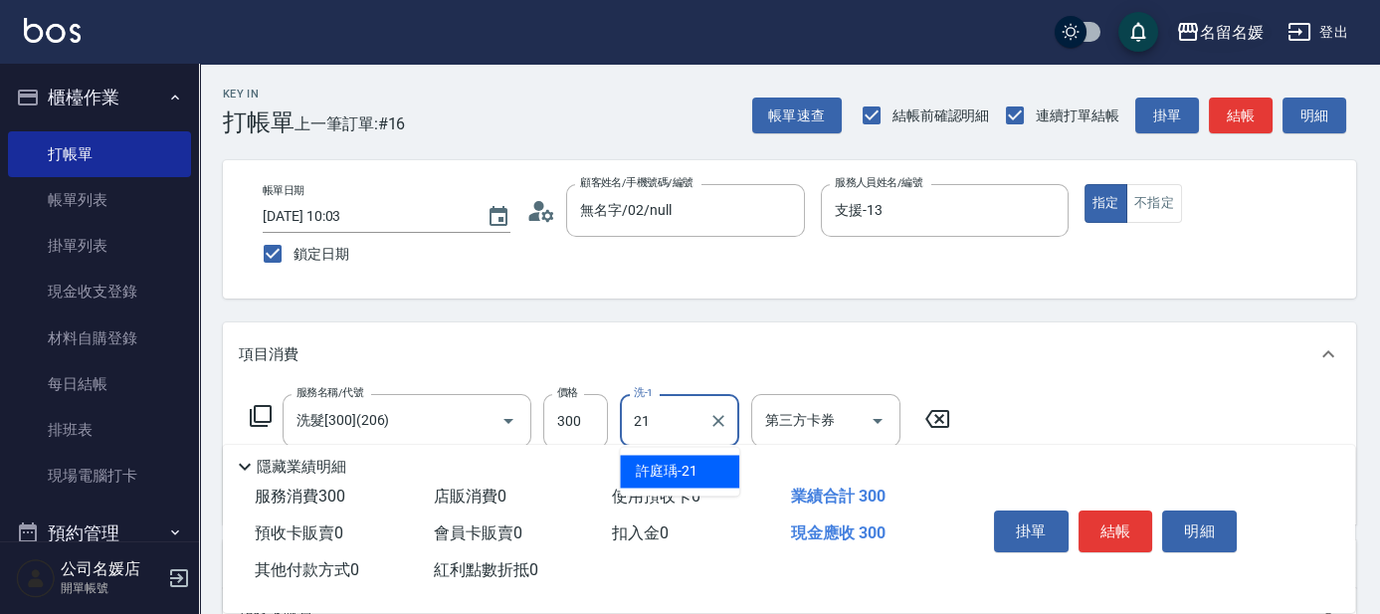
type input "[PERSON_NAME]-21"
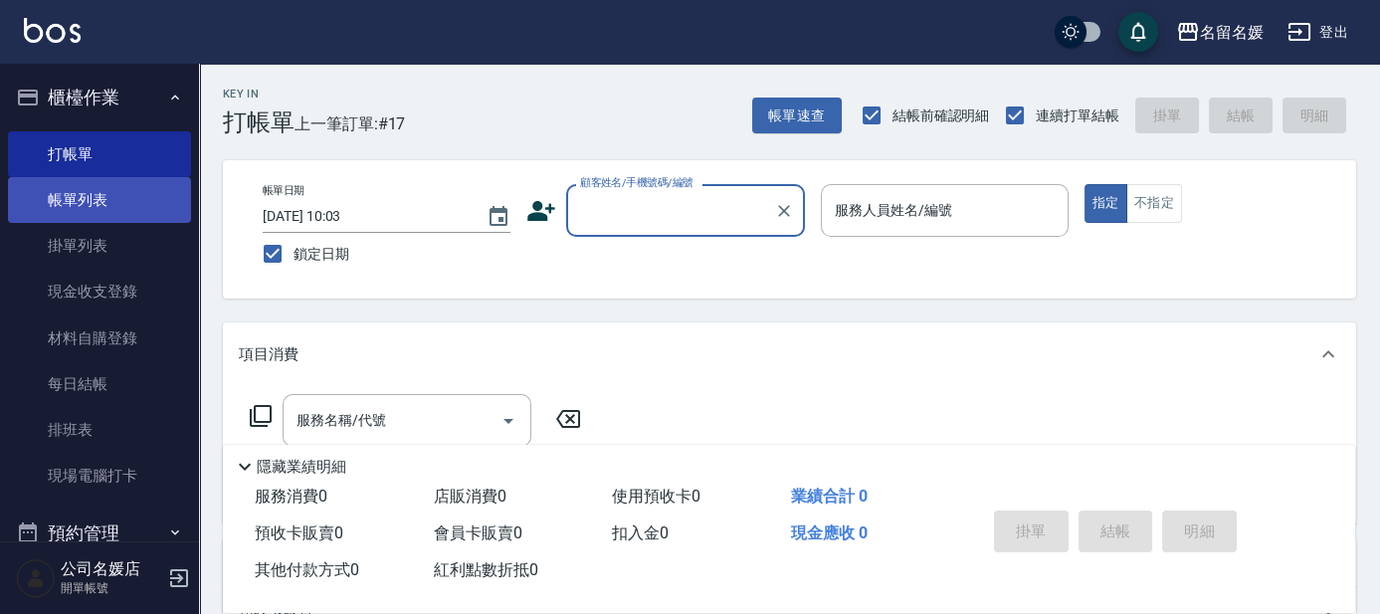
click at [106, 200] on link "帳單列表" at bounding box center [99, 200] width 183 height 46
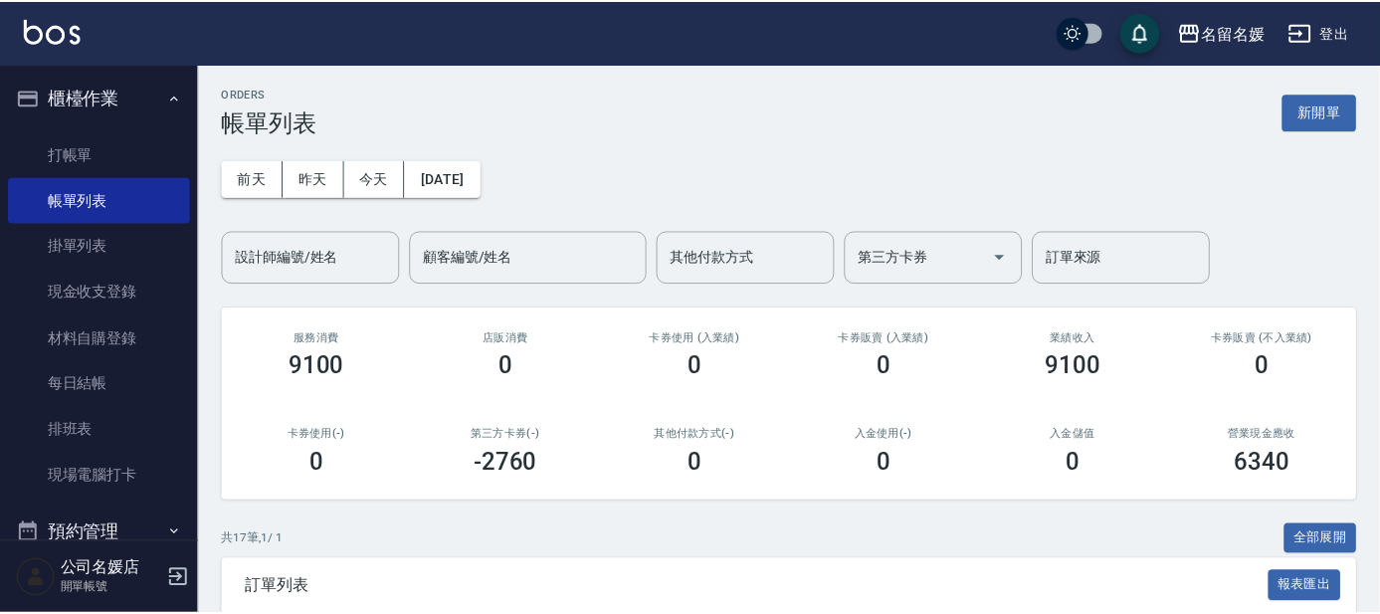
scroll to position [90, 0]
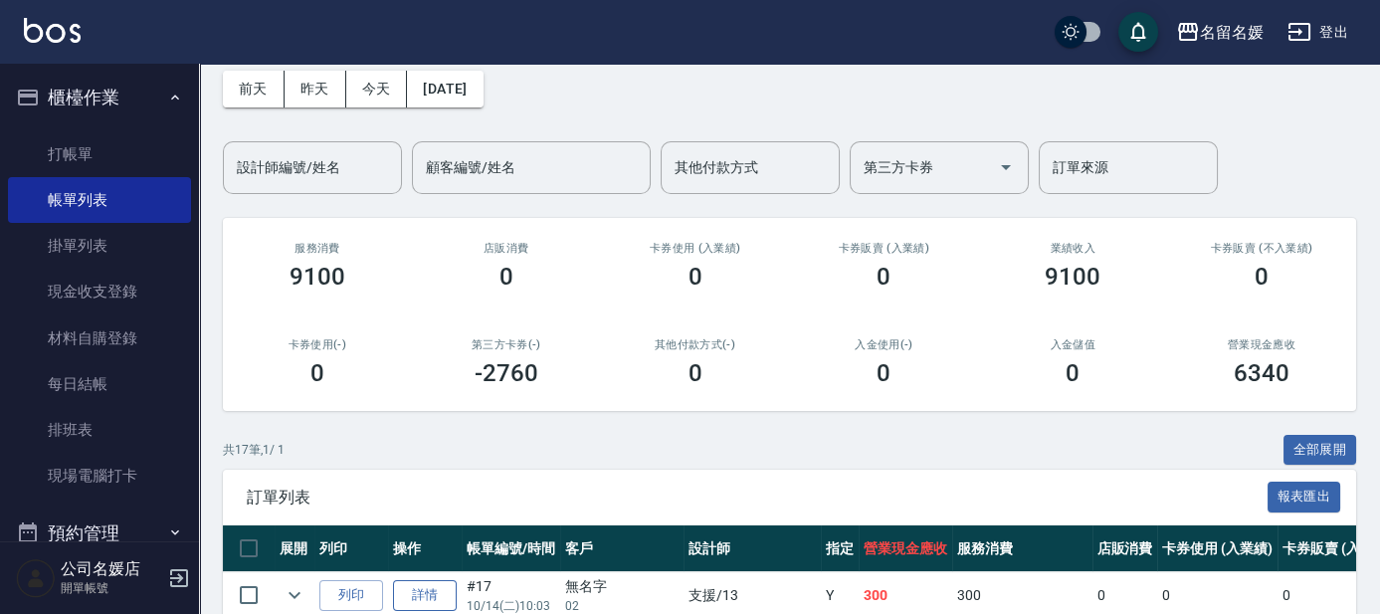
click at [444, 587] on link "詳情" at bounding box center [425, 595] width 64 height 31
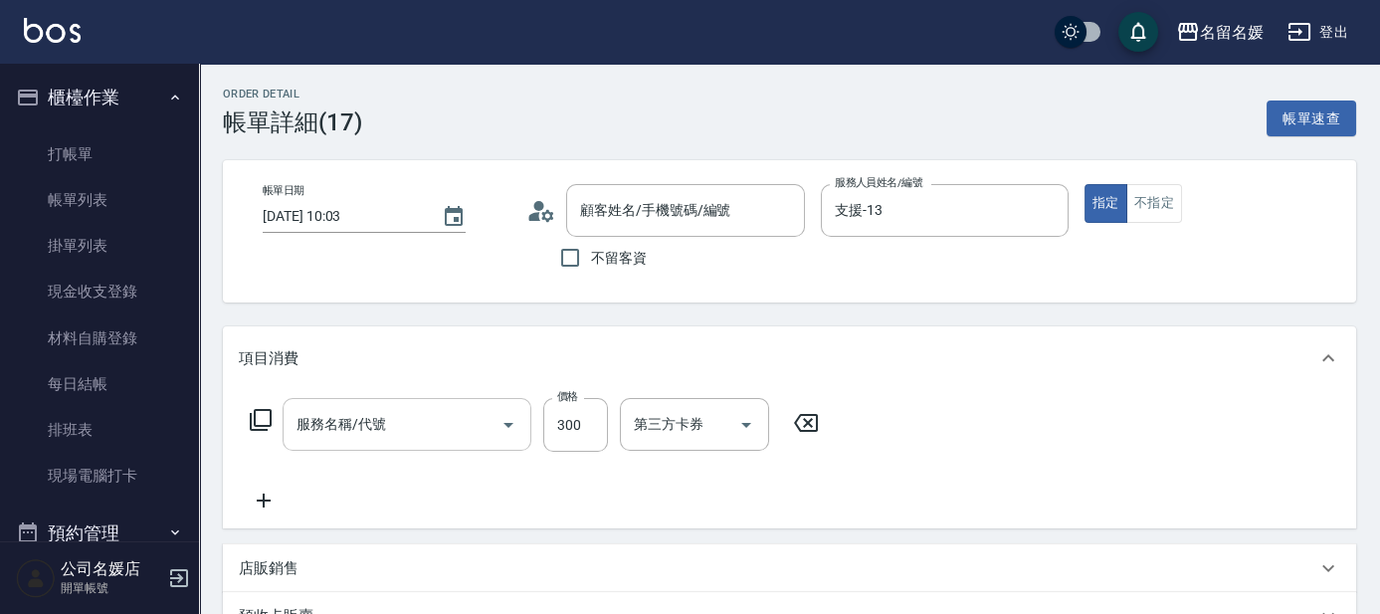
type input "[DATE] 10:03"
type input "支援-13"
type input "無名字/02/null"
type input "洗髮[300](206)"
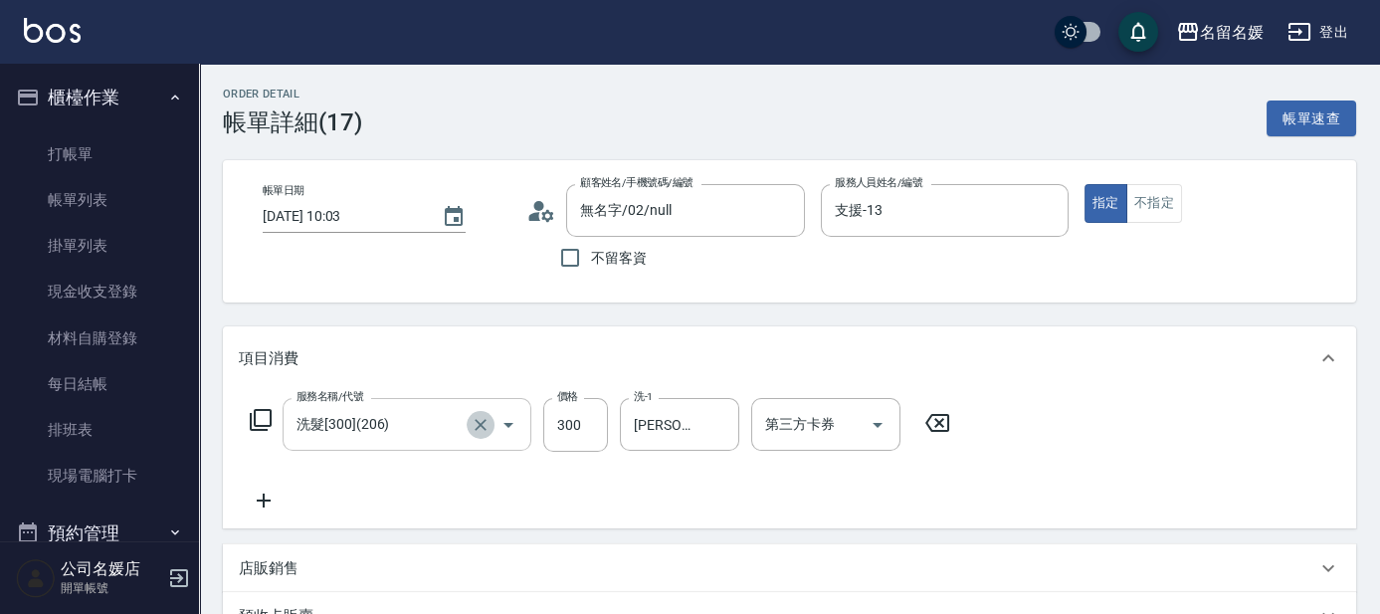
click at [476, 421] on icon "Clear" at bounding box center [481, 425] width 20 height 20
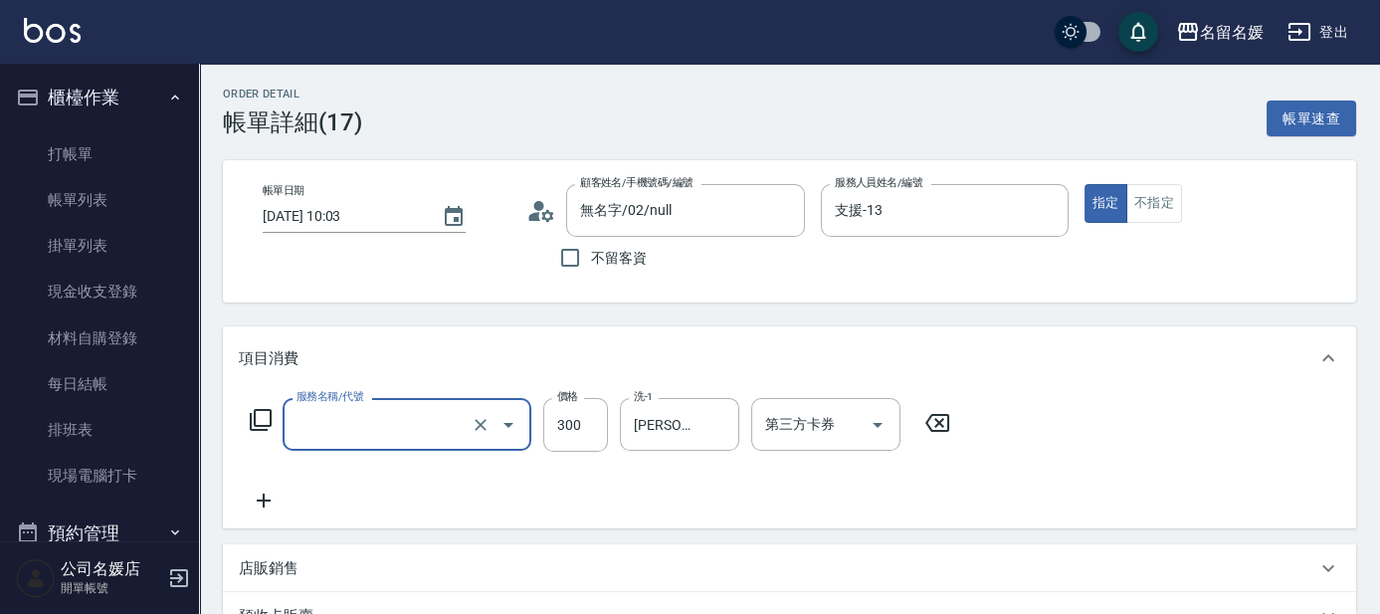
type input "洗髮[300](206)"
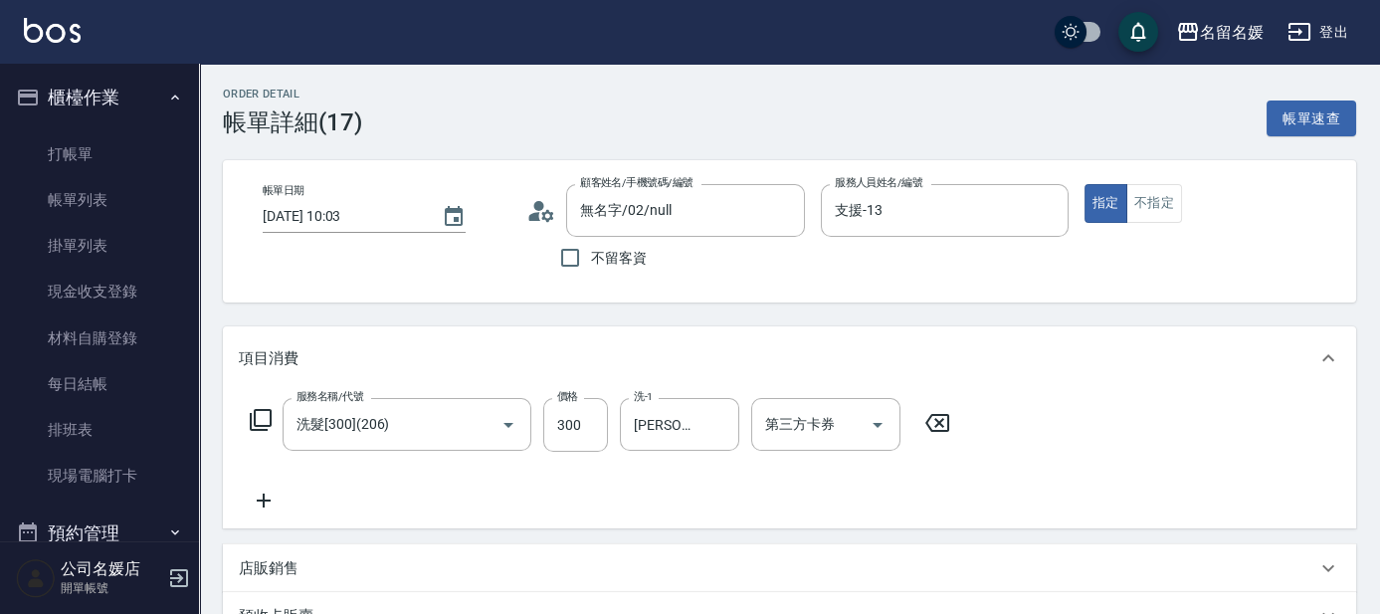
click at [262, 421] on icon at bounding box center [261, 420] width 24 height 24
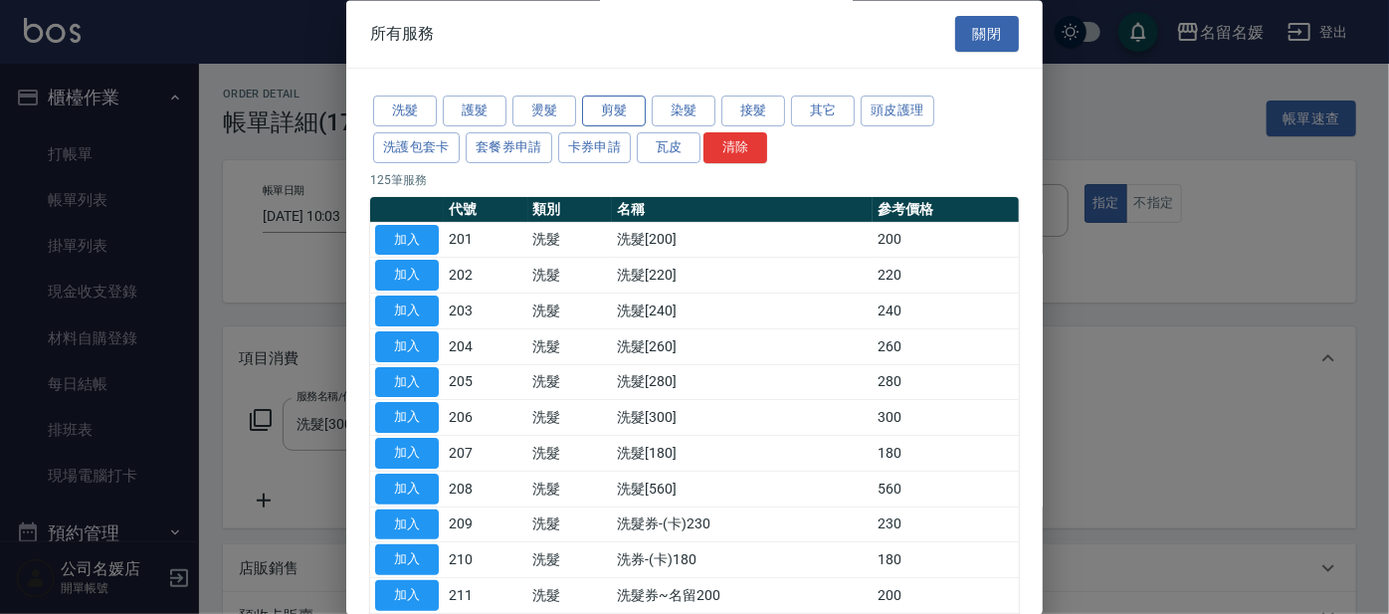
click at [618, 114] on button "剪髮" at bounding box center [614, 111] width 64 height 31
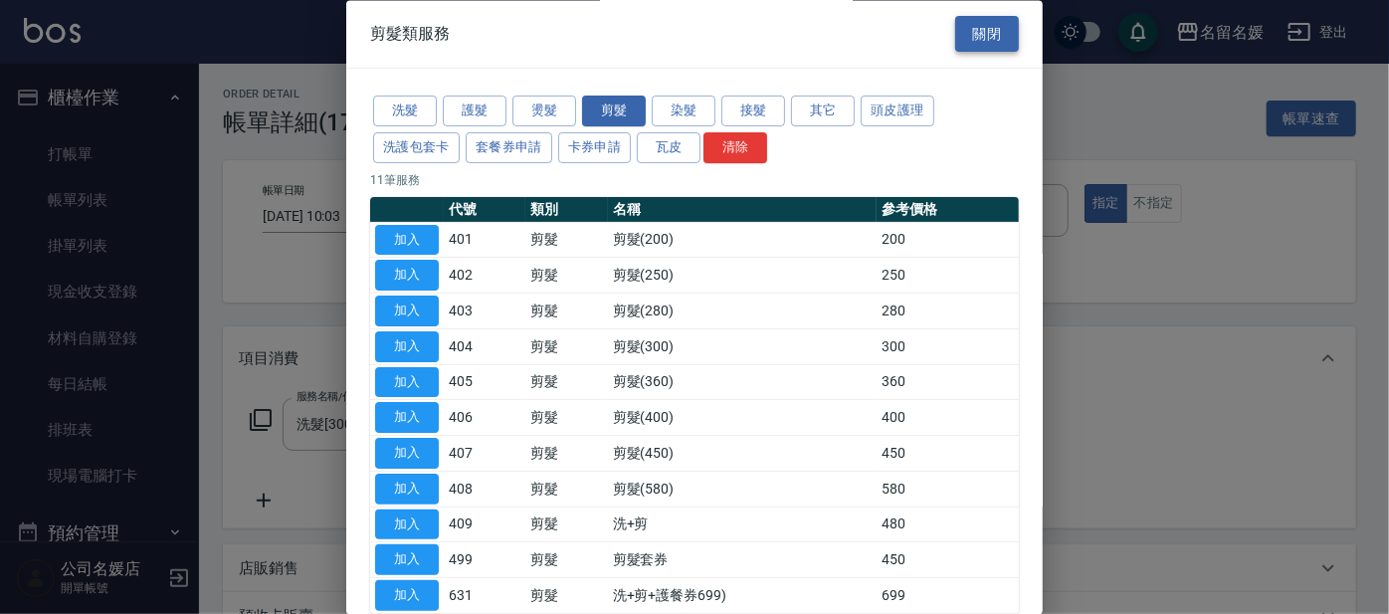
click at [965, 36] on button "關閉" at bounding box center [987, 34] width 64 height 37
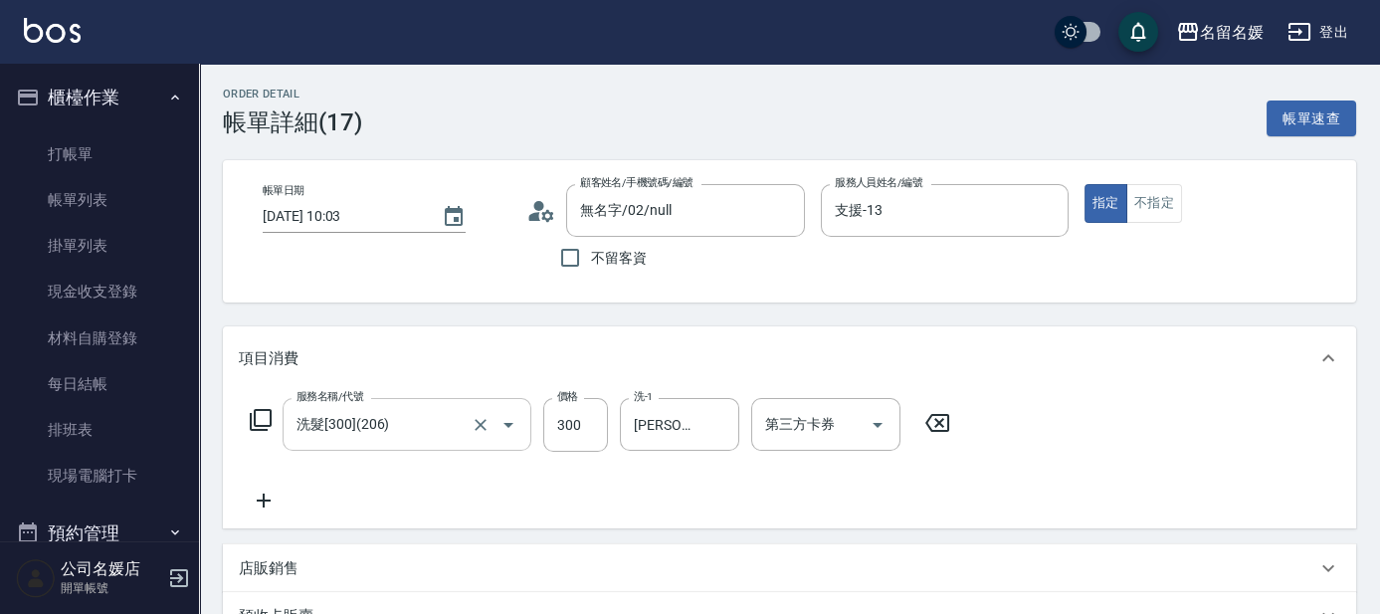
click at [419, 438] on input "洗髮[300](206)" at bounding box center [378, 424] width 175 height 35
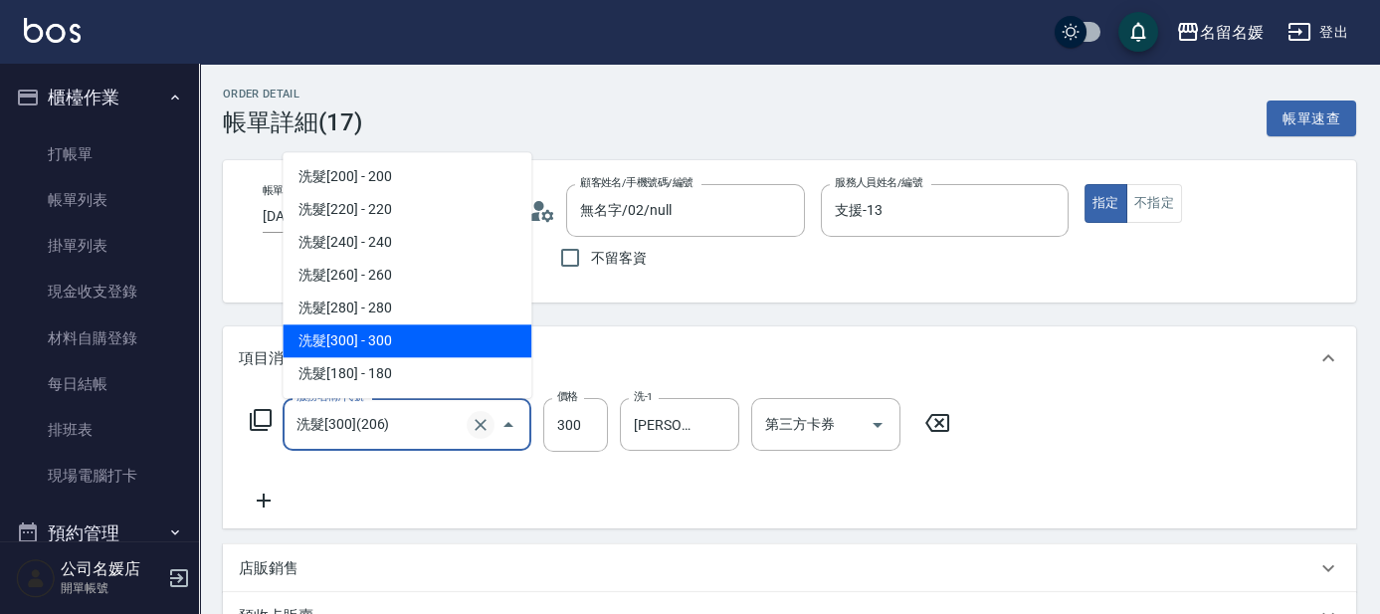
click at [479, 420] on icon "Clear" at bounding box center [481, 425] width 20 height 20
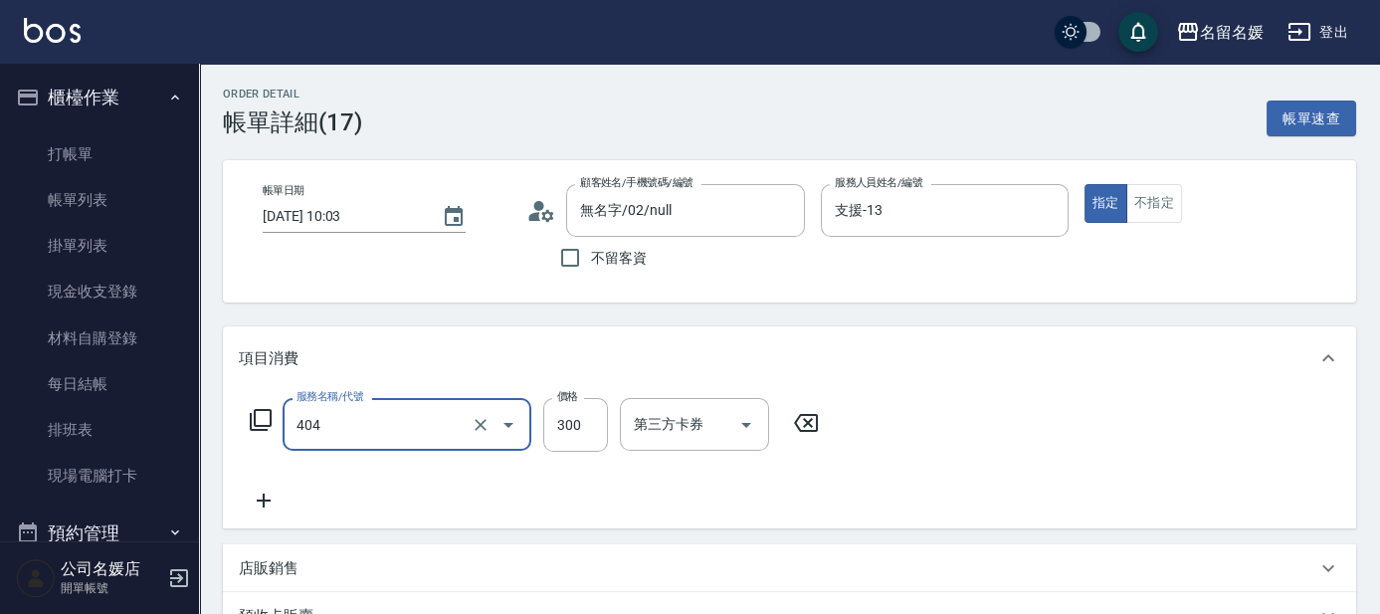
type input "剪髮(300)(404)"
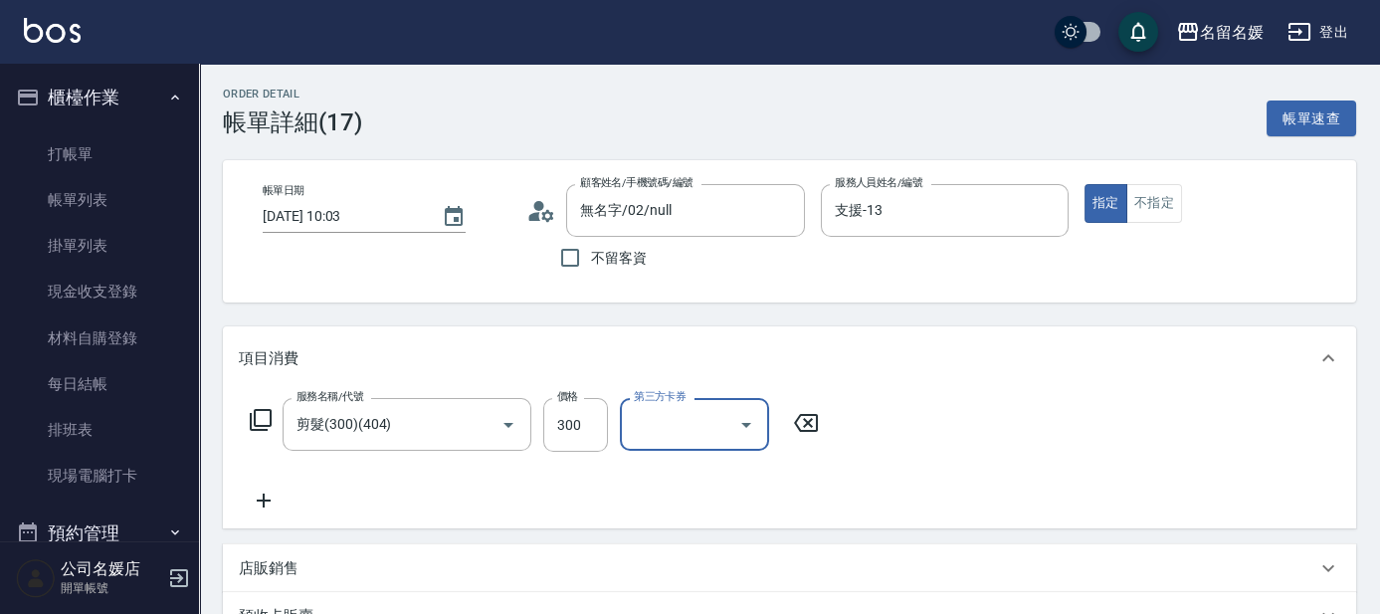
click at [707, 311] on div "Order detail 帳單詳細 (17) 帳單速查 帳單日期 [DATE] 10:03 顧客姓名/手機號碼/編號 無名字/02/null 顧客姓名/手機號…" at bounding box center [789, 550] width 1181 height 973
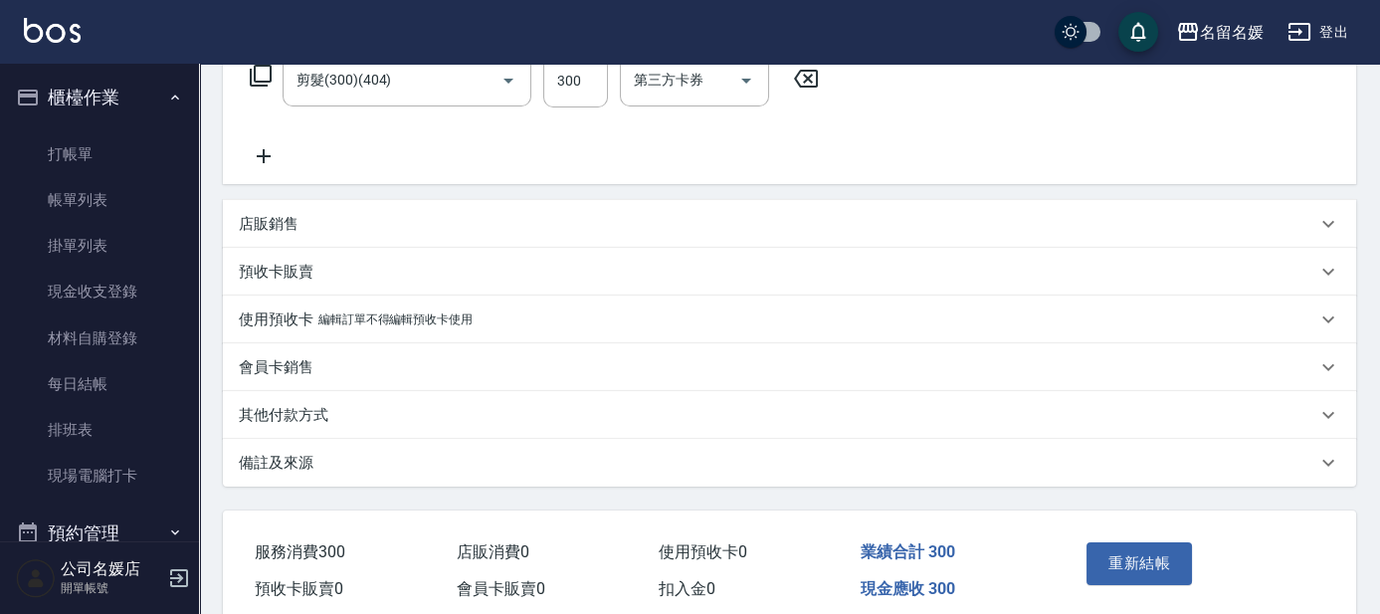
scroll to position [430, 0]
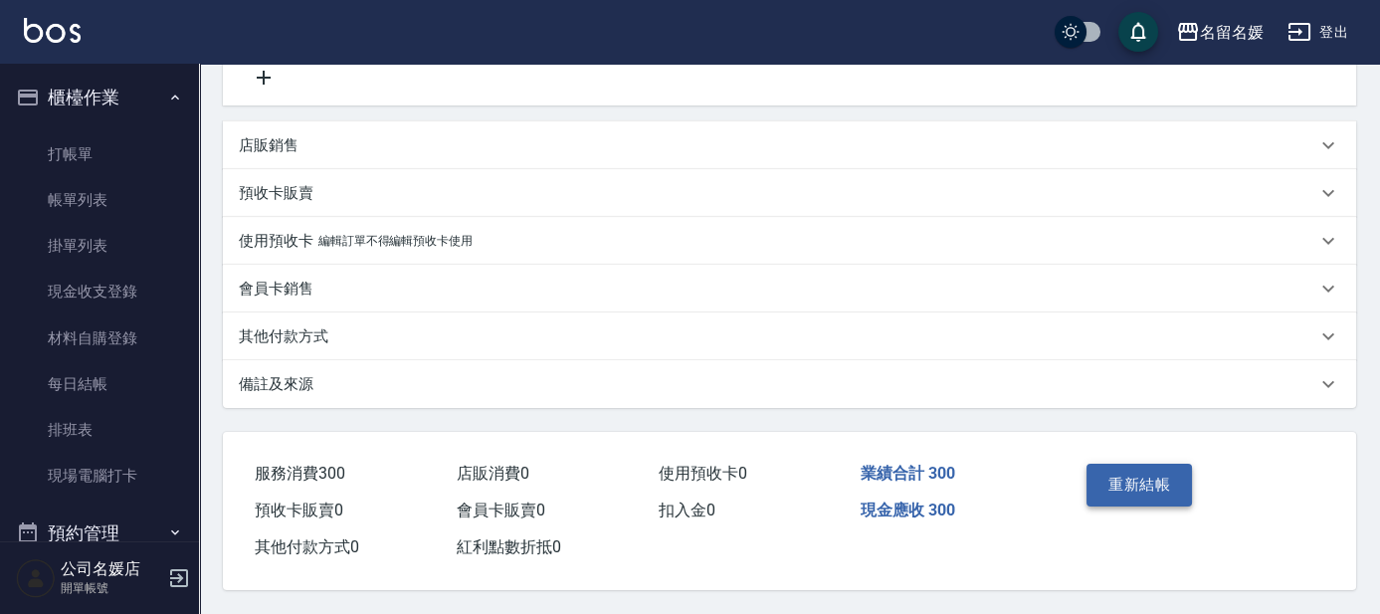
click at [1111, 470] on button "重新結帳" at bounding box center [1138, 485] width 105 height 42
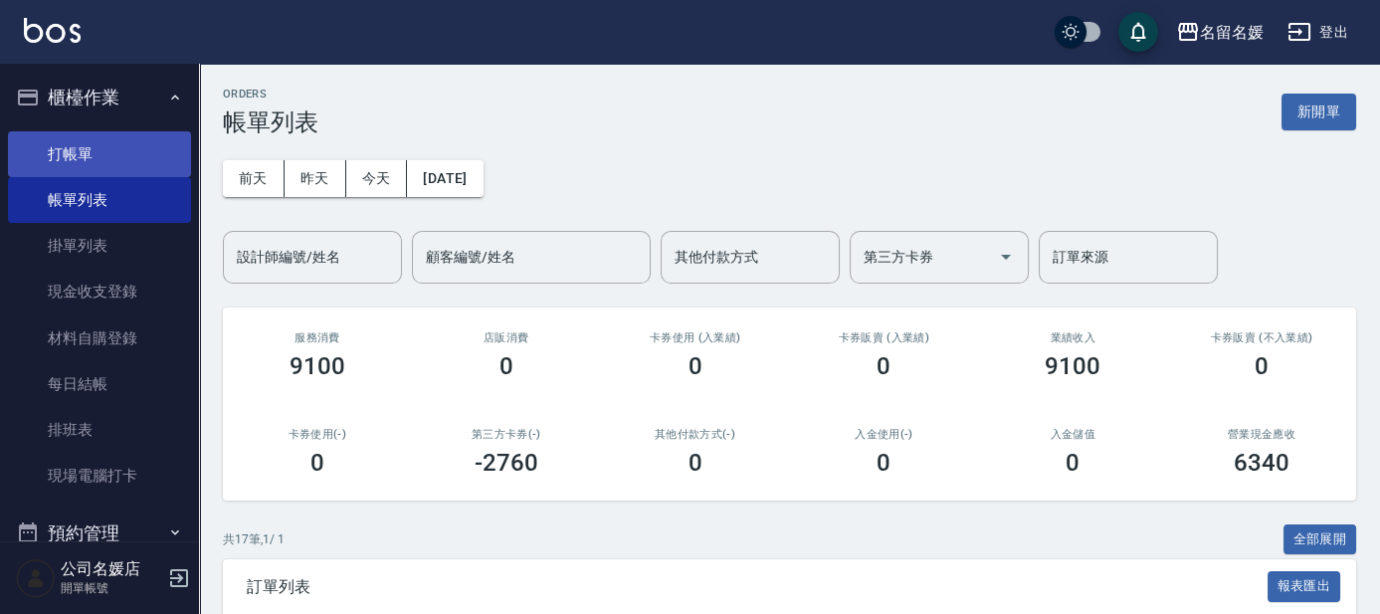
click at [79, 155] on link "打帳單" at bounding box center [99, 154] width 183 height 46
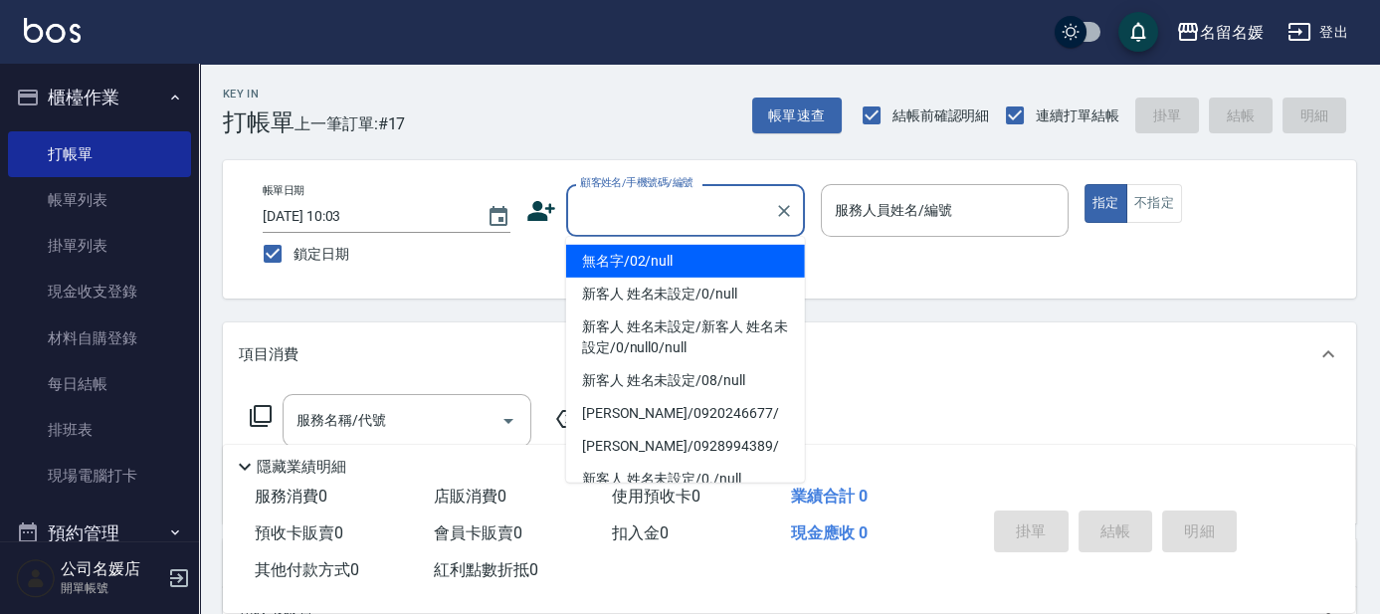
click at [666, 204] on input "顧客姓名/手機號碼/編號" at bounding box center [670, 210] width 191 height 35
click at [671, 255] on li "無名字/02/null" at bounding box center [685, 261] width 239 height 33
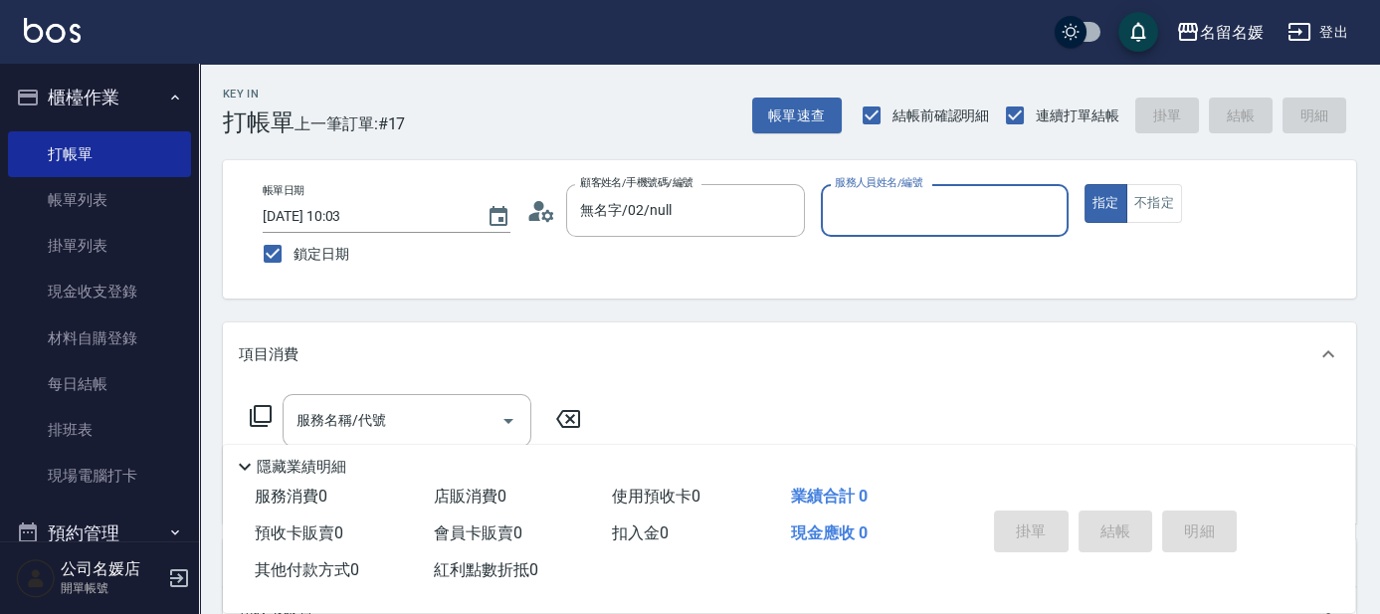
type input "無名字/02/null"
click at [903, 201] on input "服務人員姓名/編號" at bounding box center [945, 210] width 230 height 35
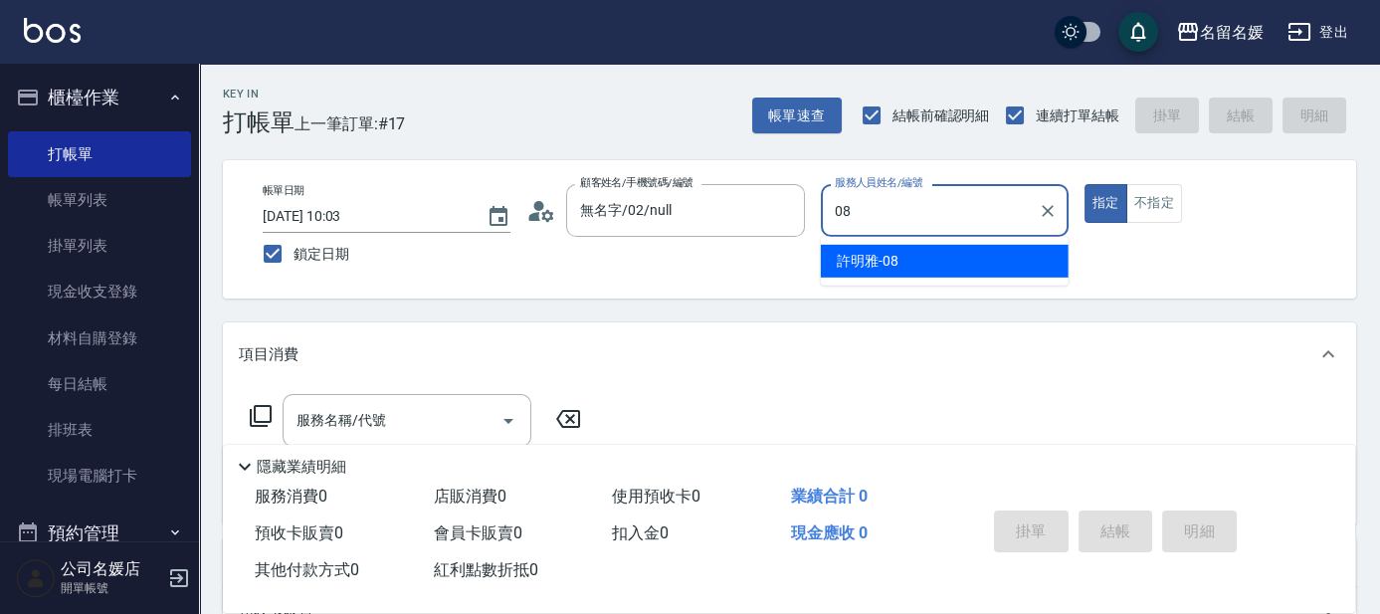
click at [901, 261] on div "[PERSON_NAME]-08" at bounding box center [945, 261] width 248 height 33
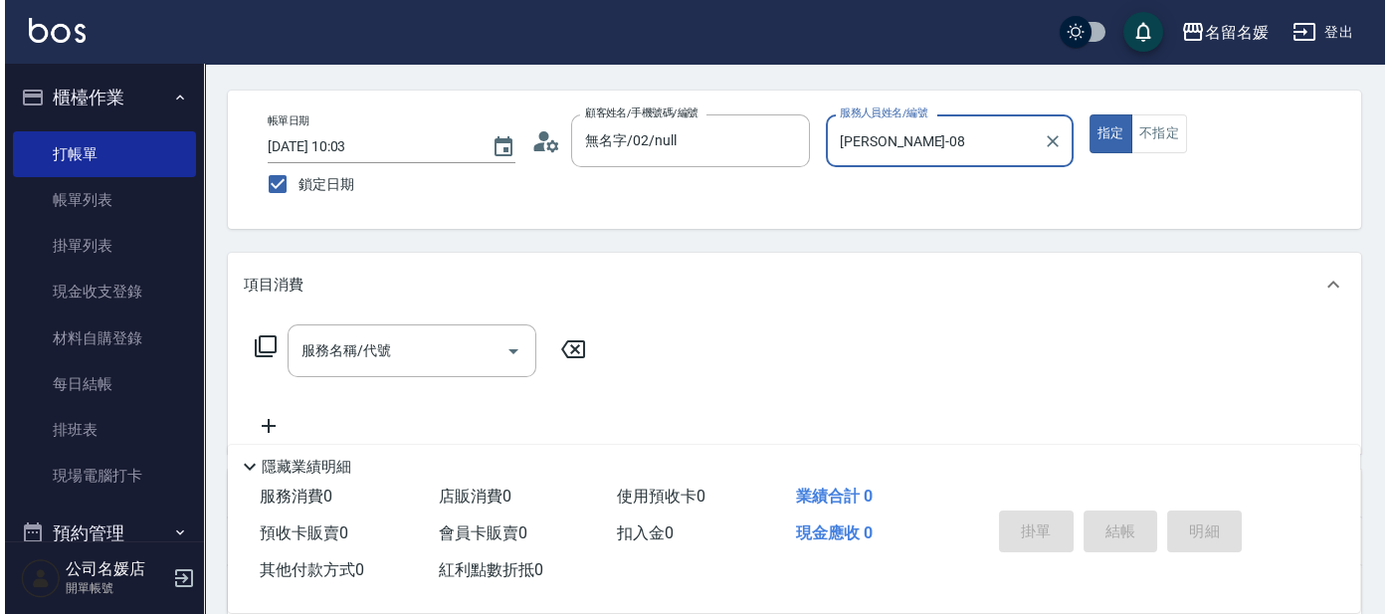
scroll to position [90, 0]
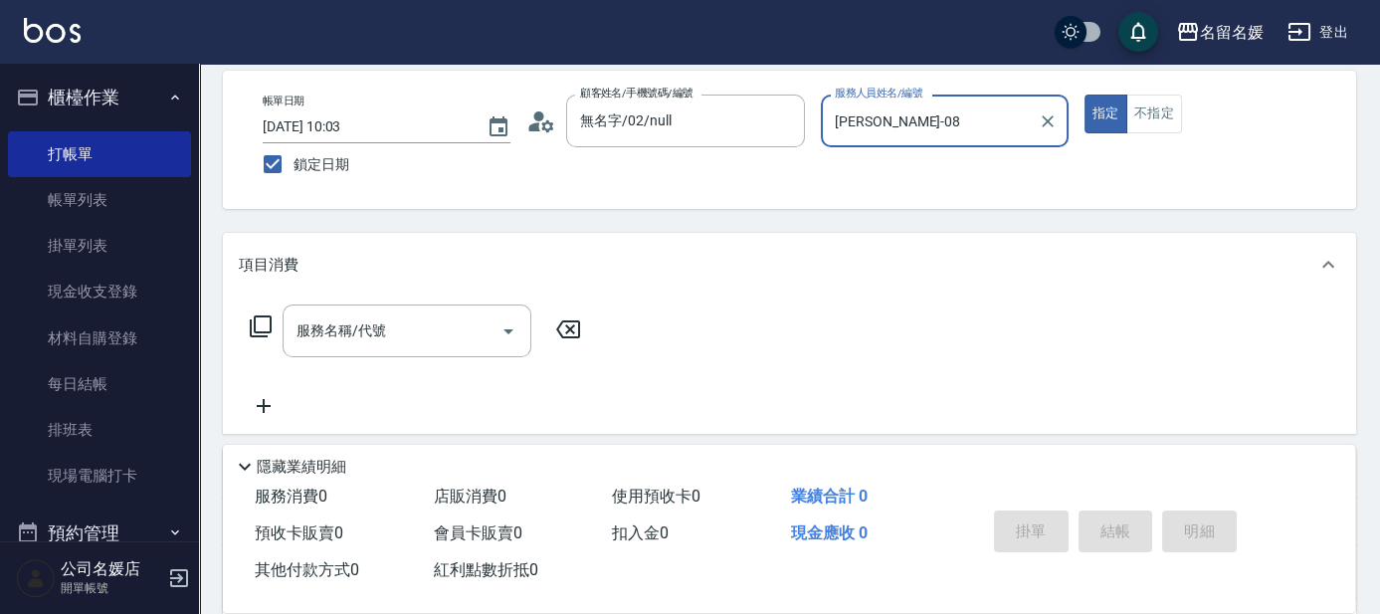
type input "[PERSON_NAME]-08"
click at [312, 325] on div "服務名稱/代號 服務名稱/代號" at bounding box center [407, 330] width 249 height 53
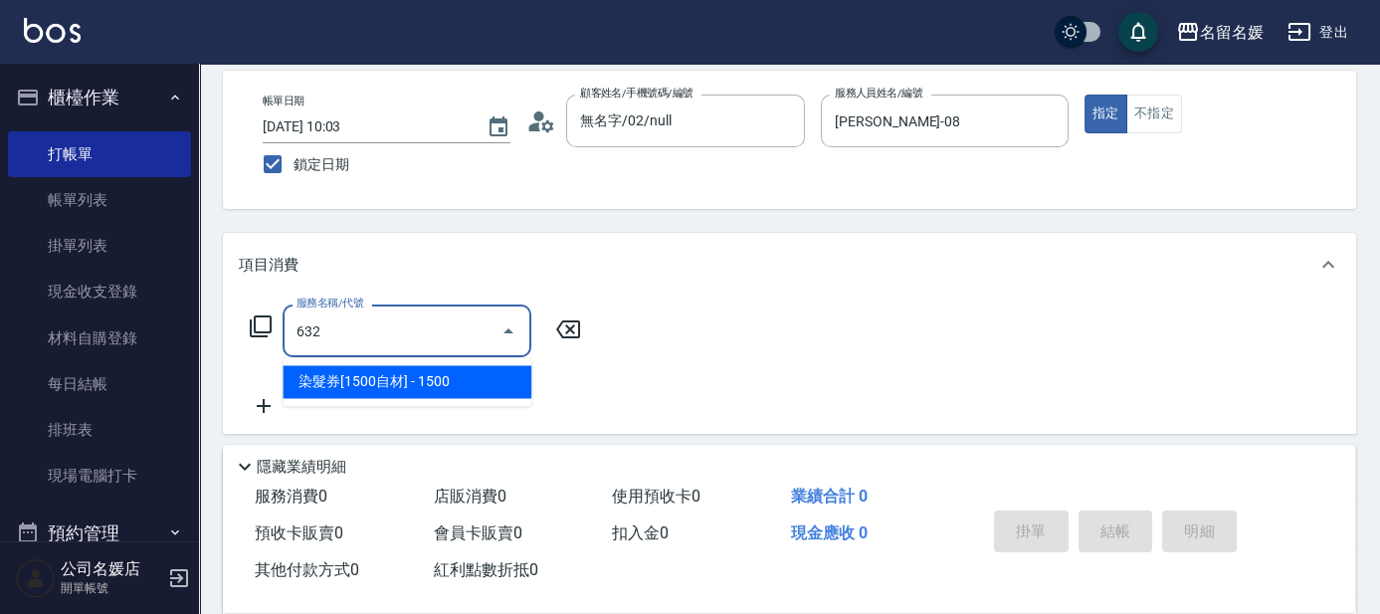
type input "632"
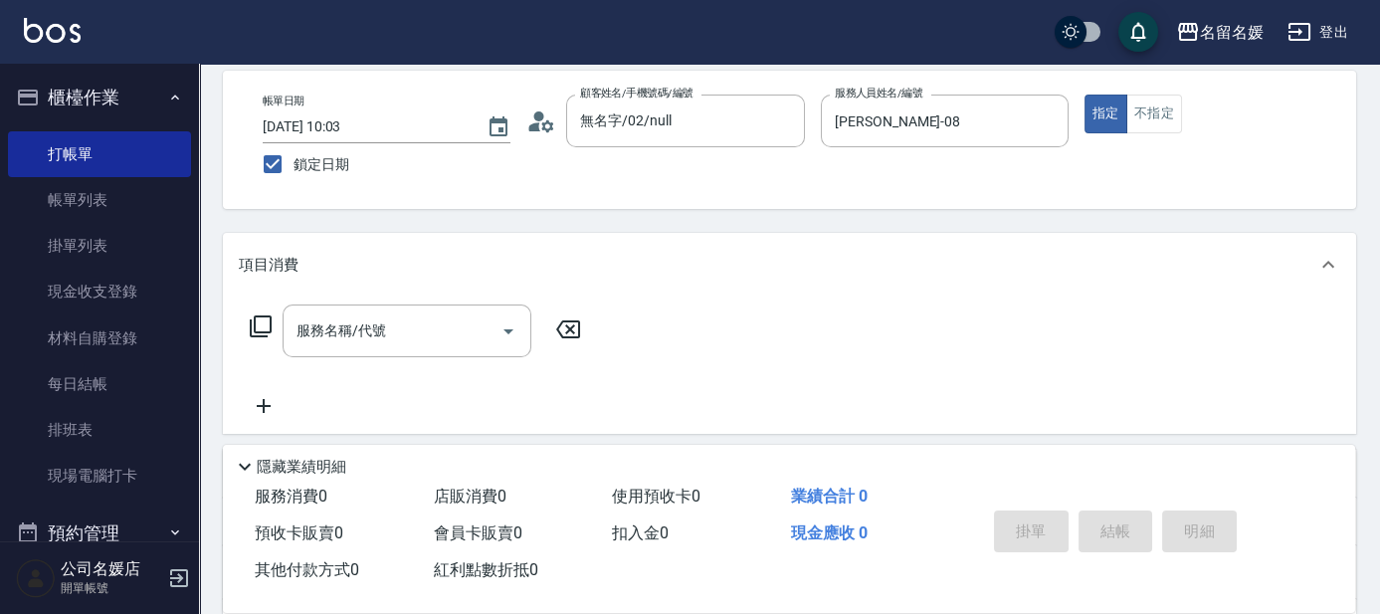
click at [263, 321] on icon at bounding box center [261, 326] width 24 height 24
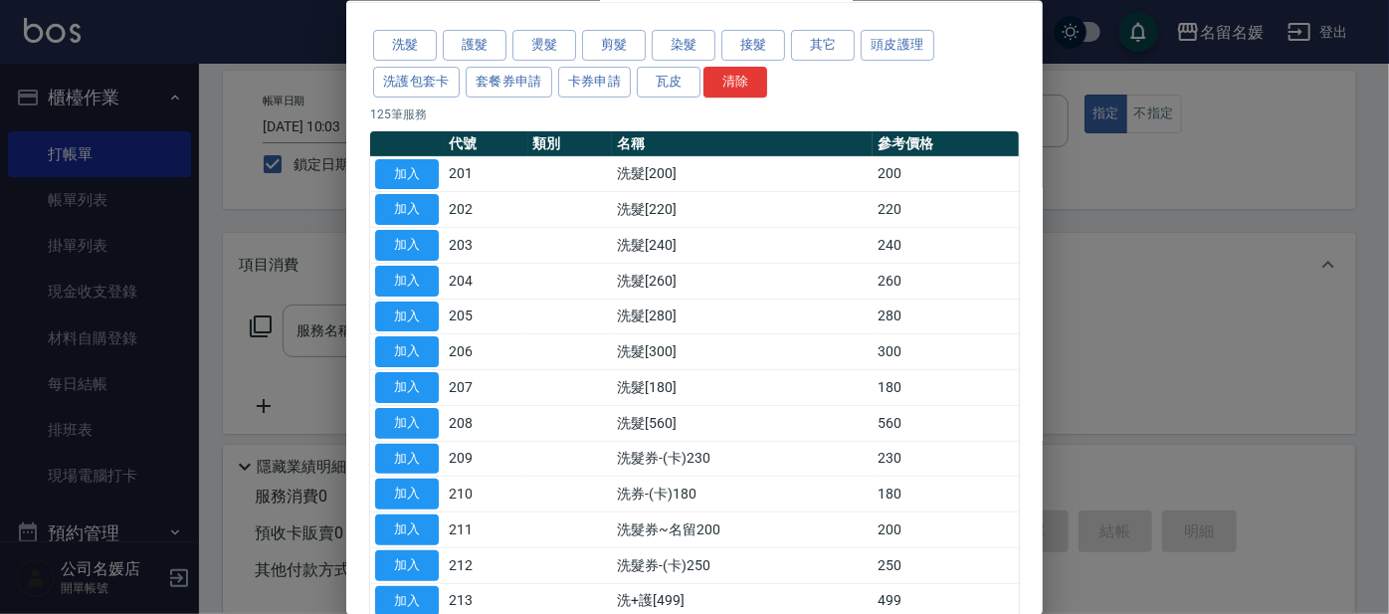
scroll to position [0, 0]
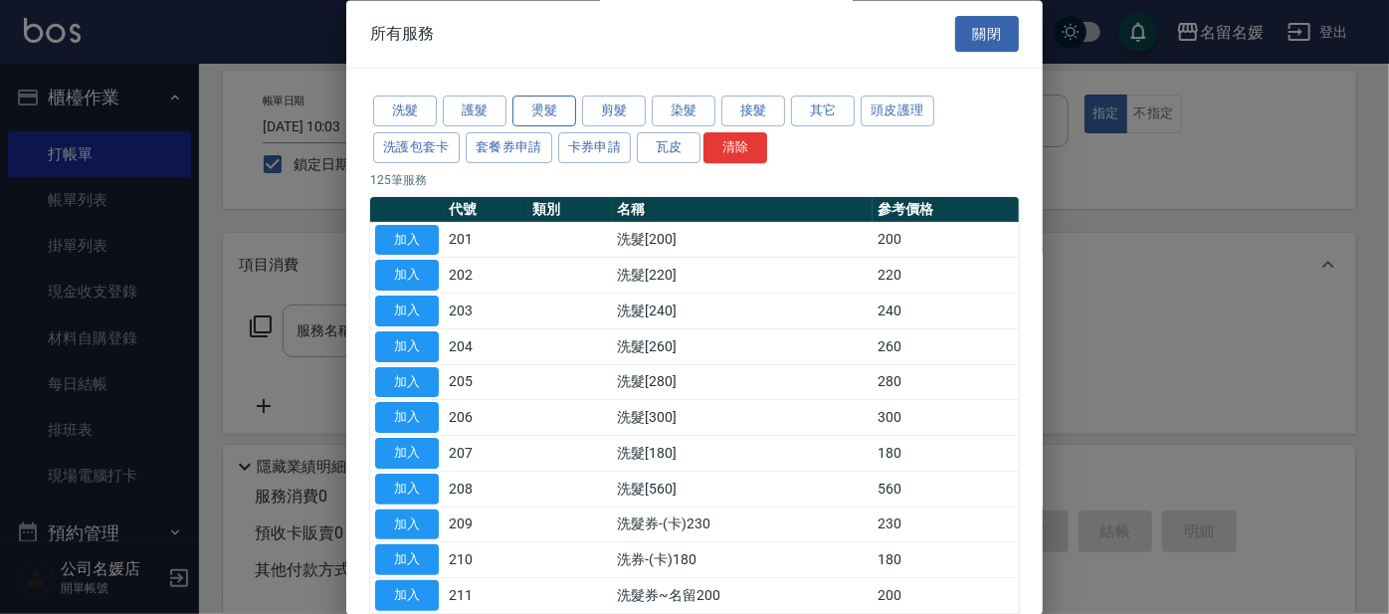
click at [554, 115] on button "燙髮" at bounding box center [544, 111] width 64 height 31
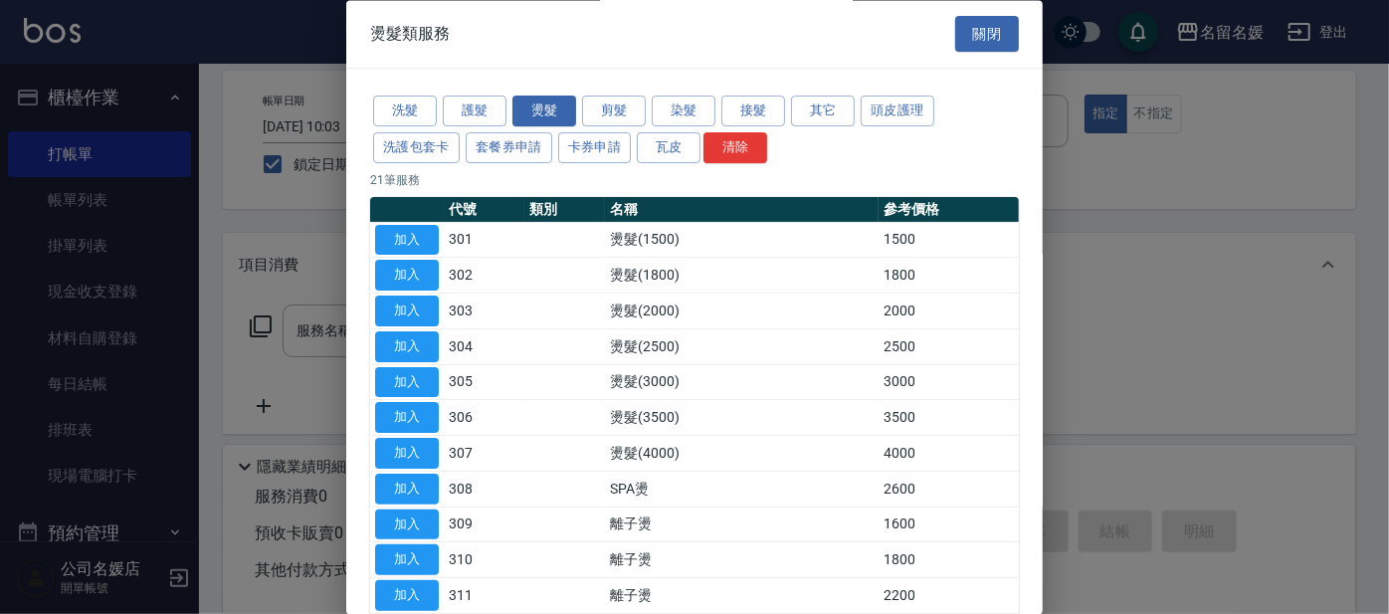
scroll to position [361, 0]
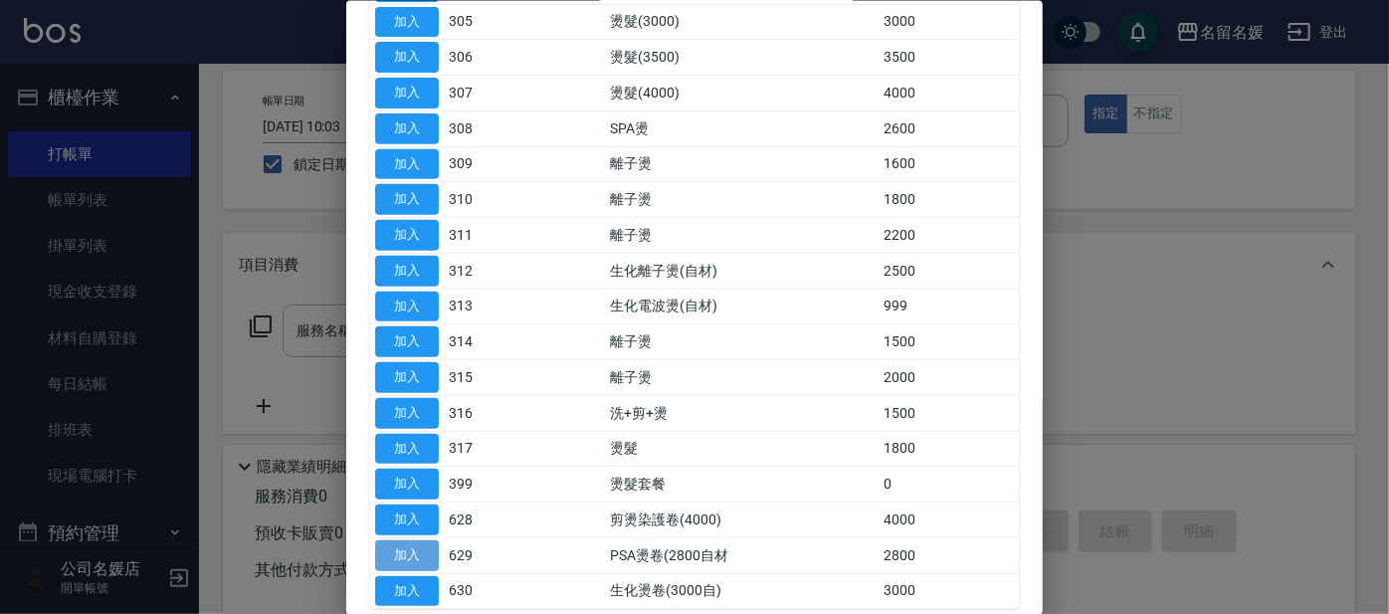
click at [402, 540] on button "加入" at bounding box center [407, 554] width 64 height 31
type input "PSA燙卷(2800自材(629)"
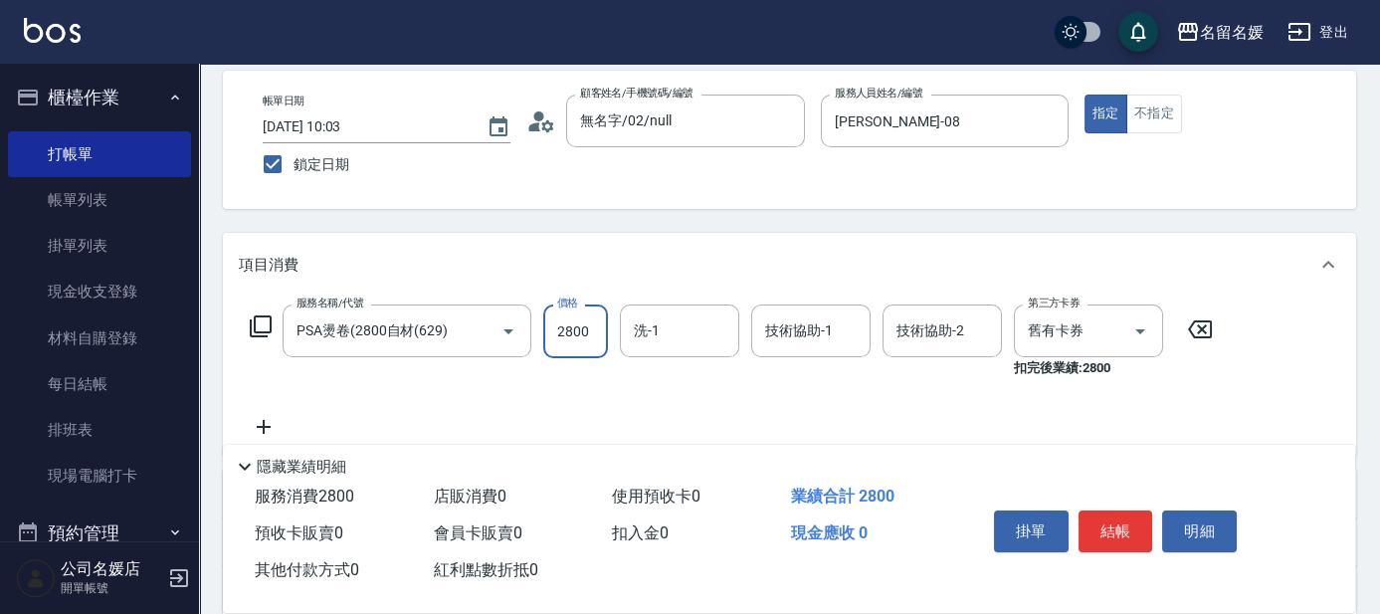
click at [594, 329] on input "2800" at bounding box center [575, 331] width 65 height 54
type input "2500"
click at [255, 318] on icon at bounding box center [261, 326] width 22 height 22
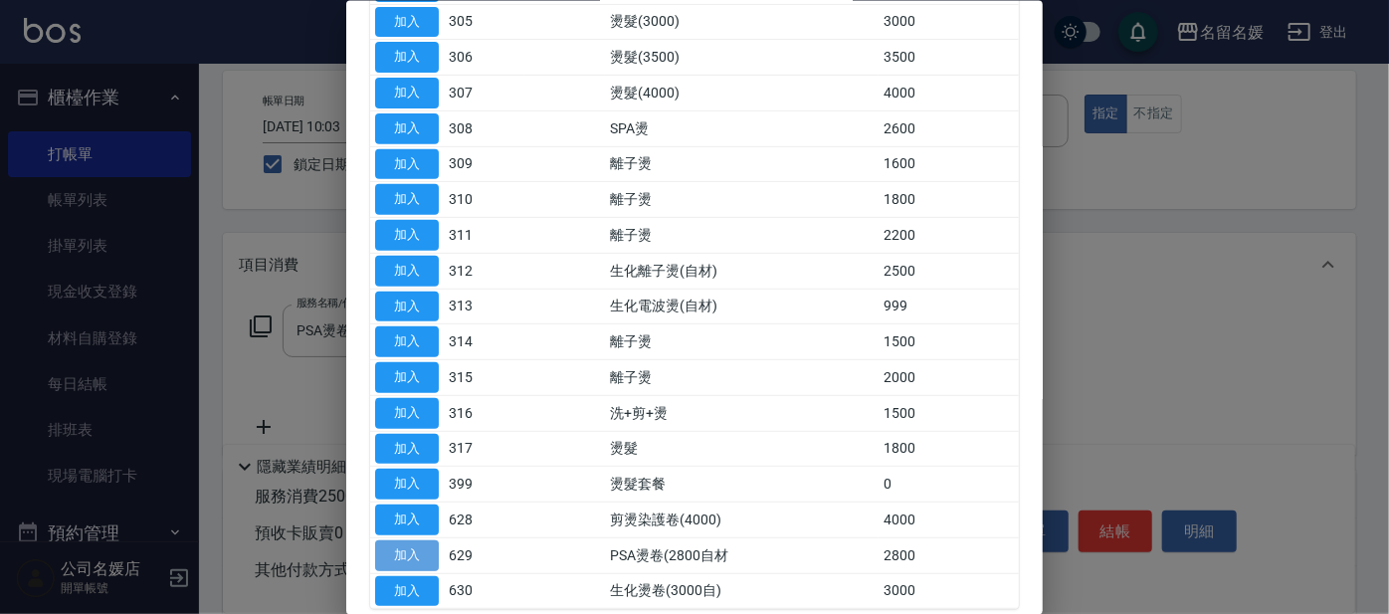
click at [414, 549] on button "加入" at bounding box center [407, 554] width 64 height 31
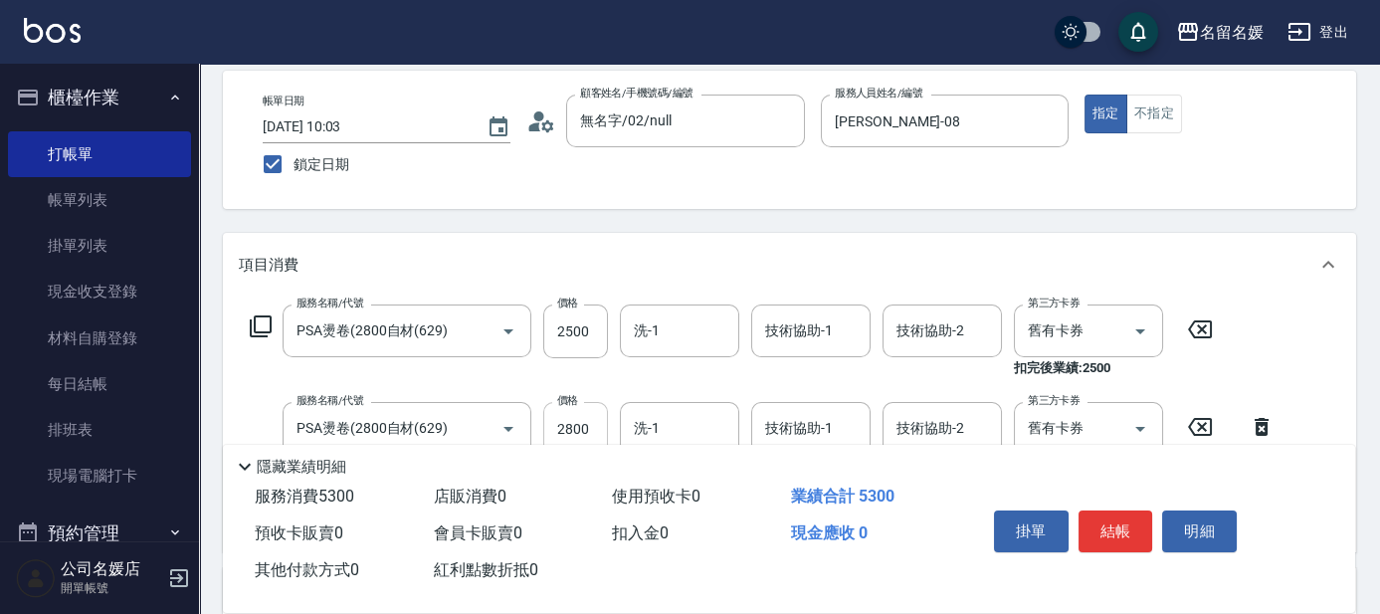
click at [594, 425] on input "2800" at bounding box center [575, 429] width 65 height 54
click at [700, 334] on input "洗-1" at bounding box center [679, 330] width 101 height 35
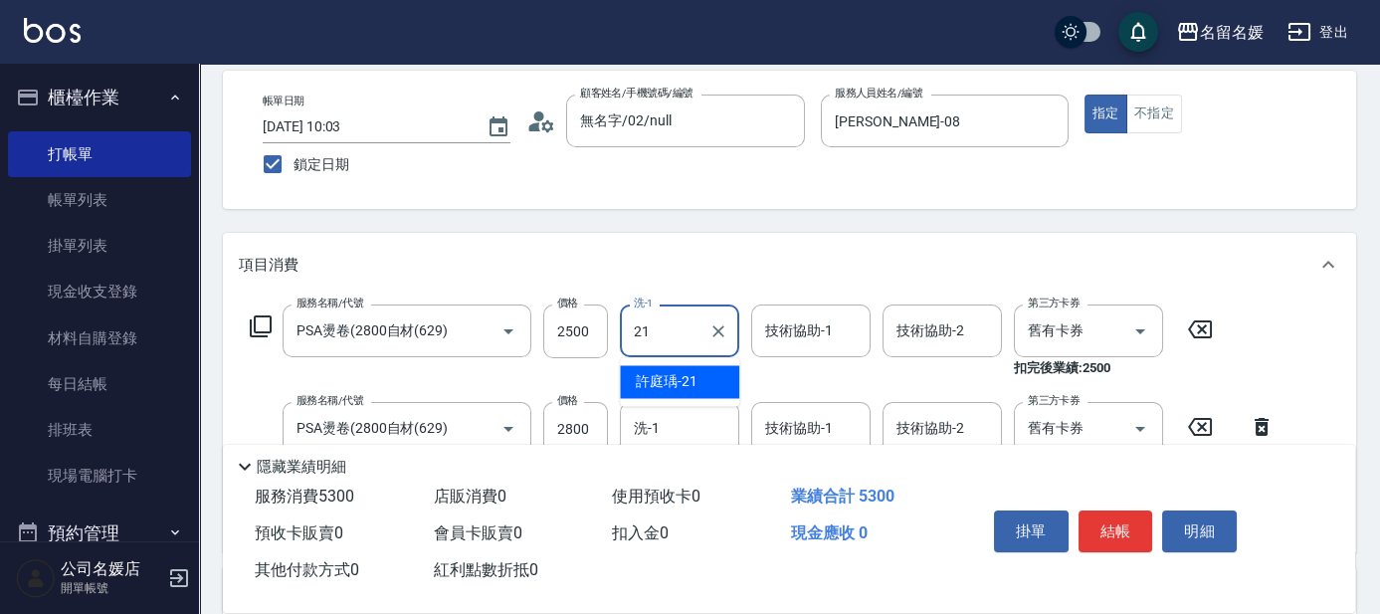
click at [697, 388] on div "[PERSON_NAME]-21" at bounding box center [679, 381] width 119 height 33
type input "[PERSON_NAME]-21"
click at [781, 329] on div "技術協助-1 技術協助-1" at bounding box center [810, 330] width 119 height 53
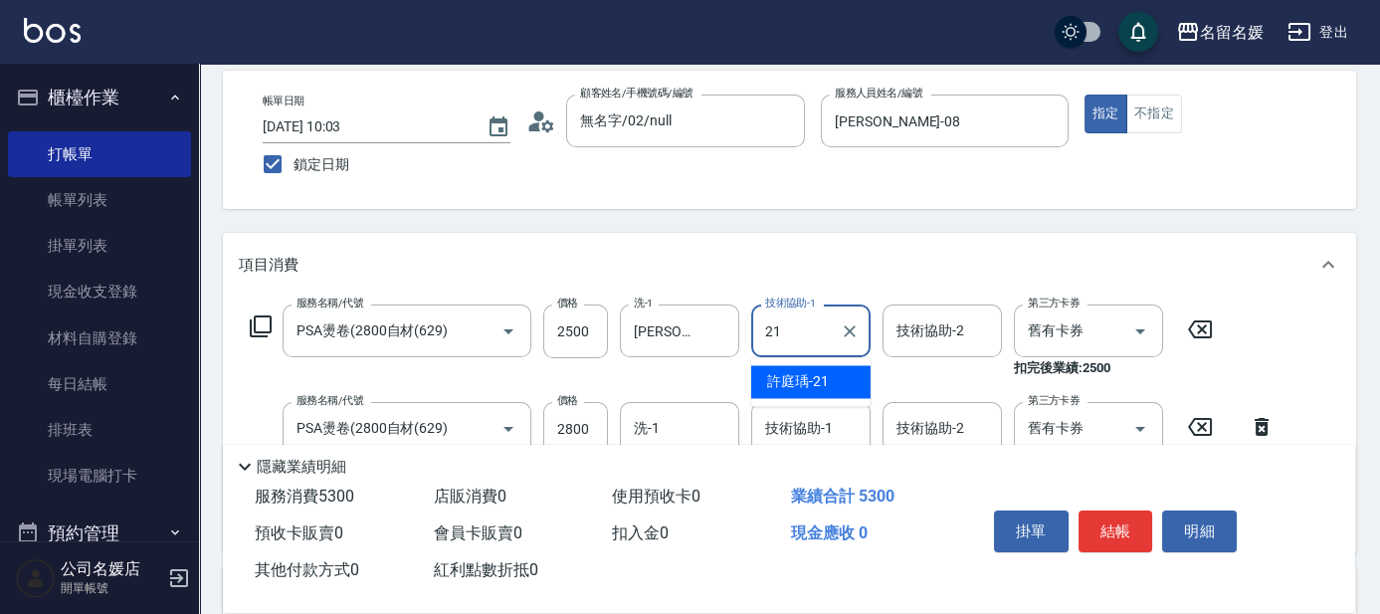
click at [825, 374] on span "[PERSON_NAME]-21" at bounding box center [798, 381] width 62 height 21
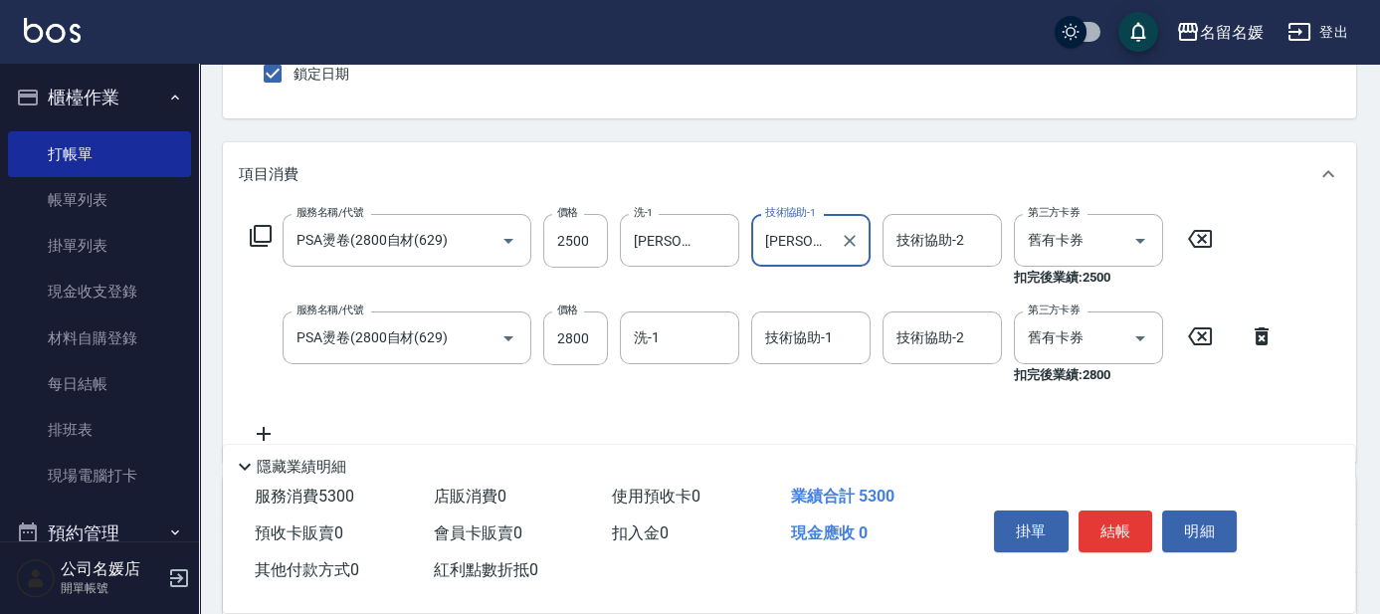
type input "[PERSON_NAME]-21"
click at [1203, 333] on icon at bounding box center [1200, 336] width 24 height 18
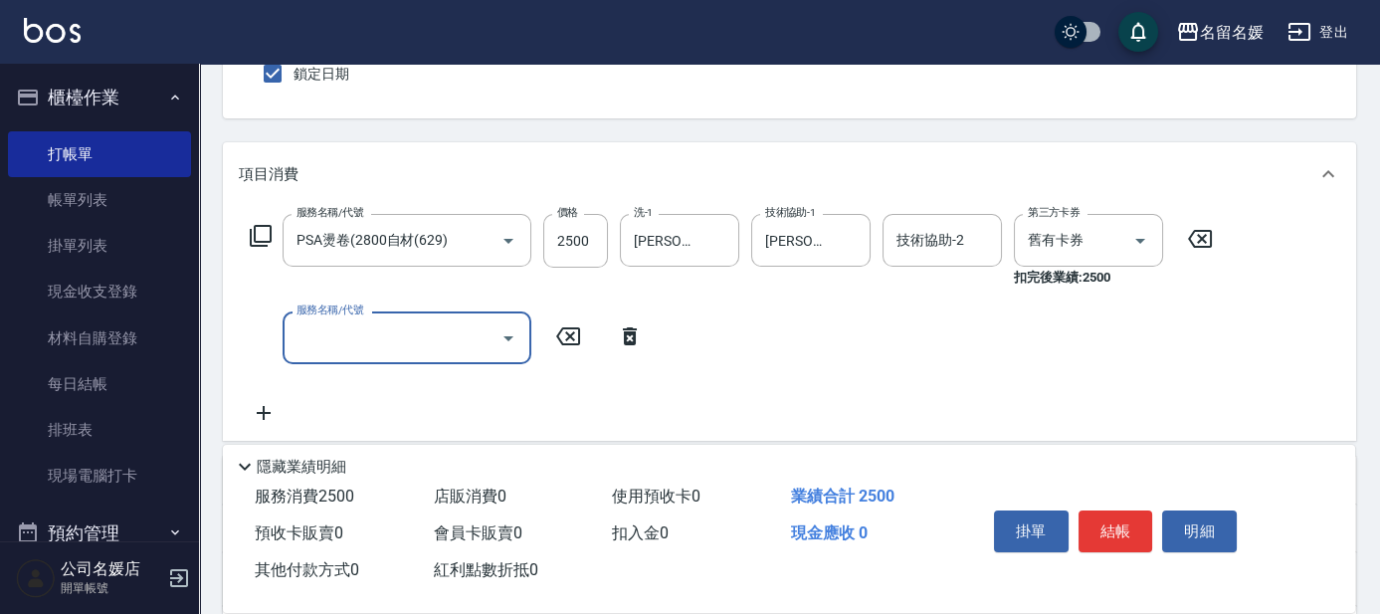
click at [629, 335] on icon at bounding box center [630, 336] width 14 height 18
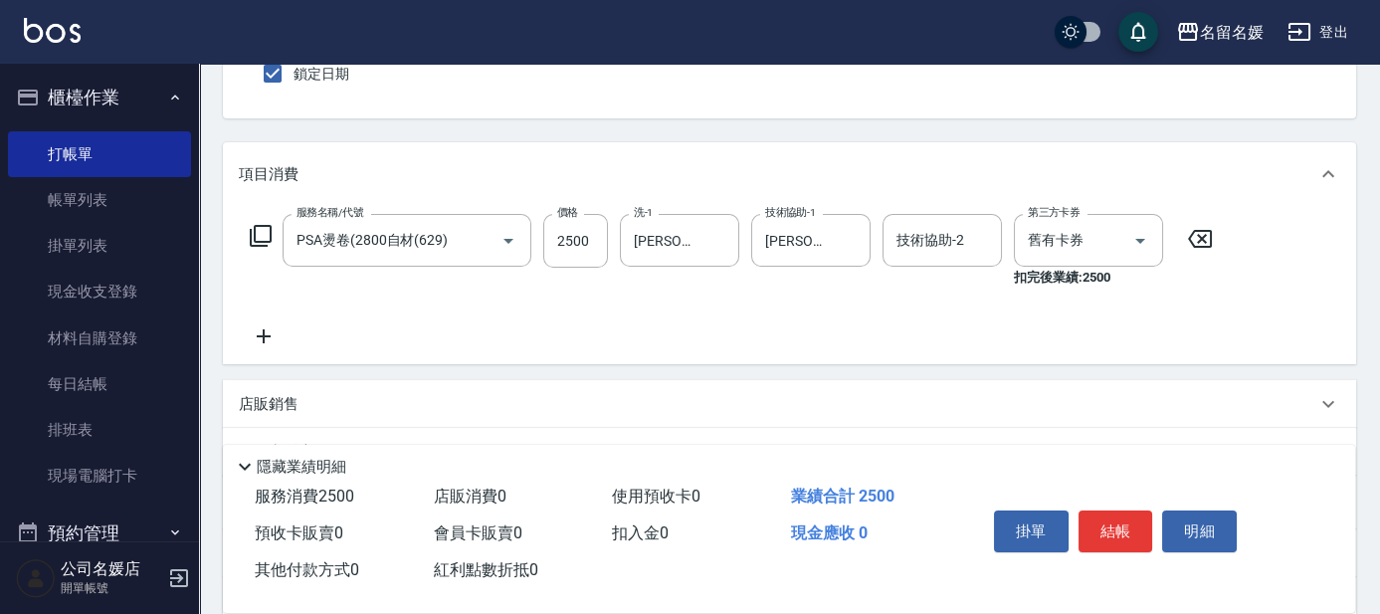
click at [263, 334] on icon at bounding box center [264, 336] width 14 height 14
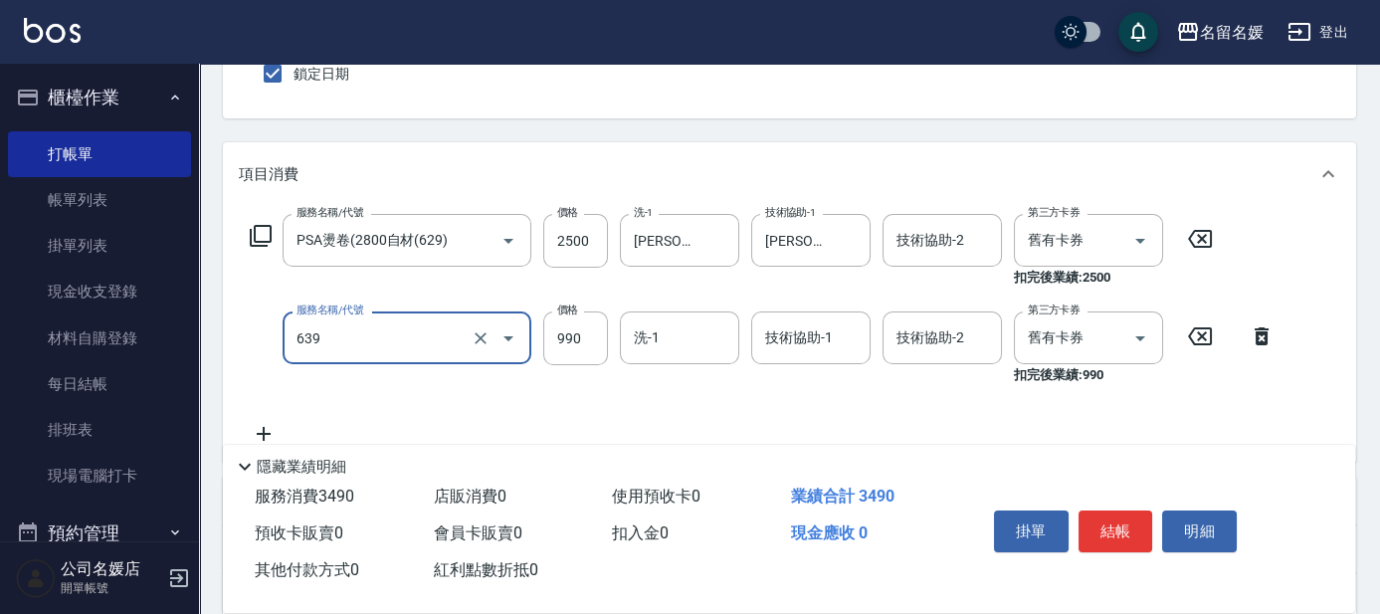
click at [435, 354] on input "639" at bounding box center [378, 337] width 175 height 35
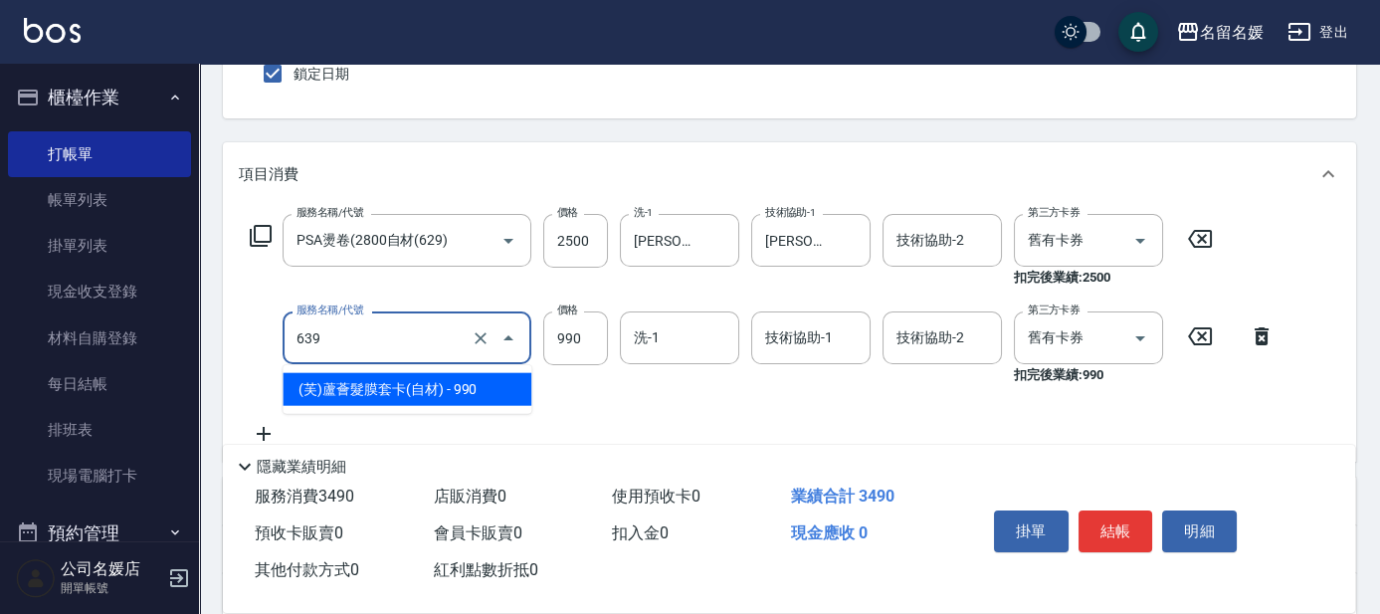
click at [441, 388] on span "(芙)蘆薈髮膜套卡(自材) - 990" at bounding box center [407, 389] width 249 height 33
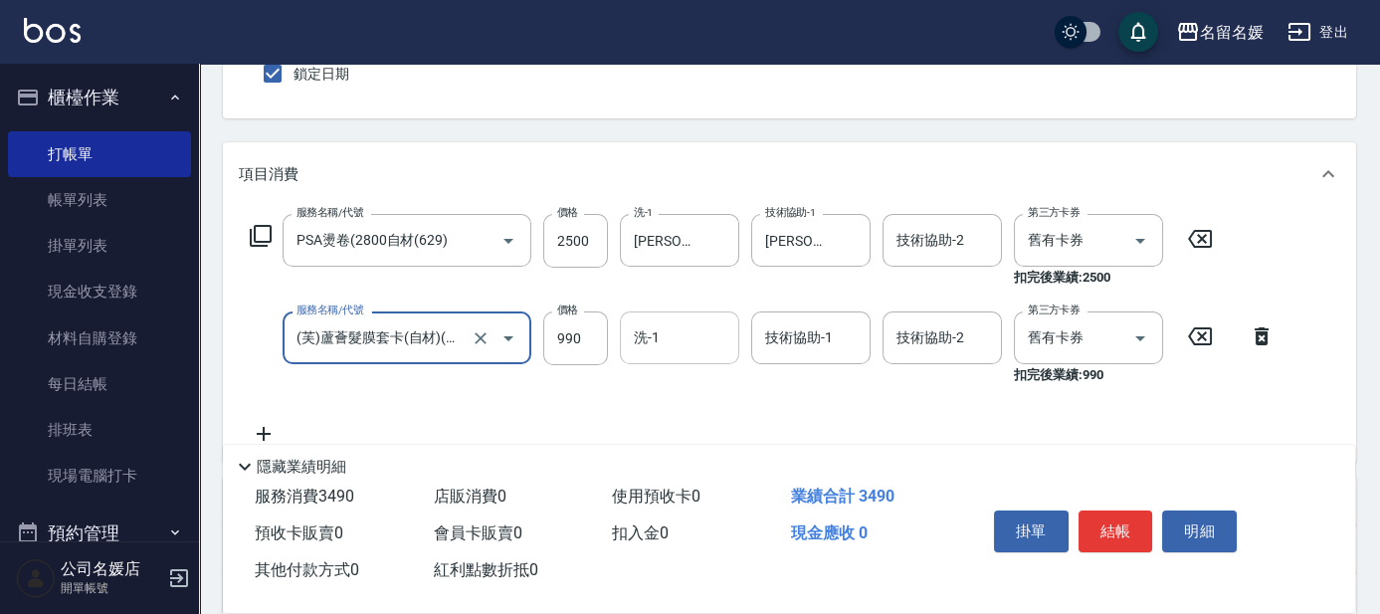
type input "(芙)蘆薈髮膜套卡(自材)(639)"
click at [687, 323] on input "洗-1" at bounding box center [679, 337] width 101 height 35
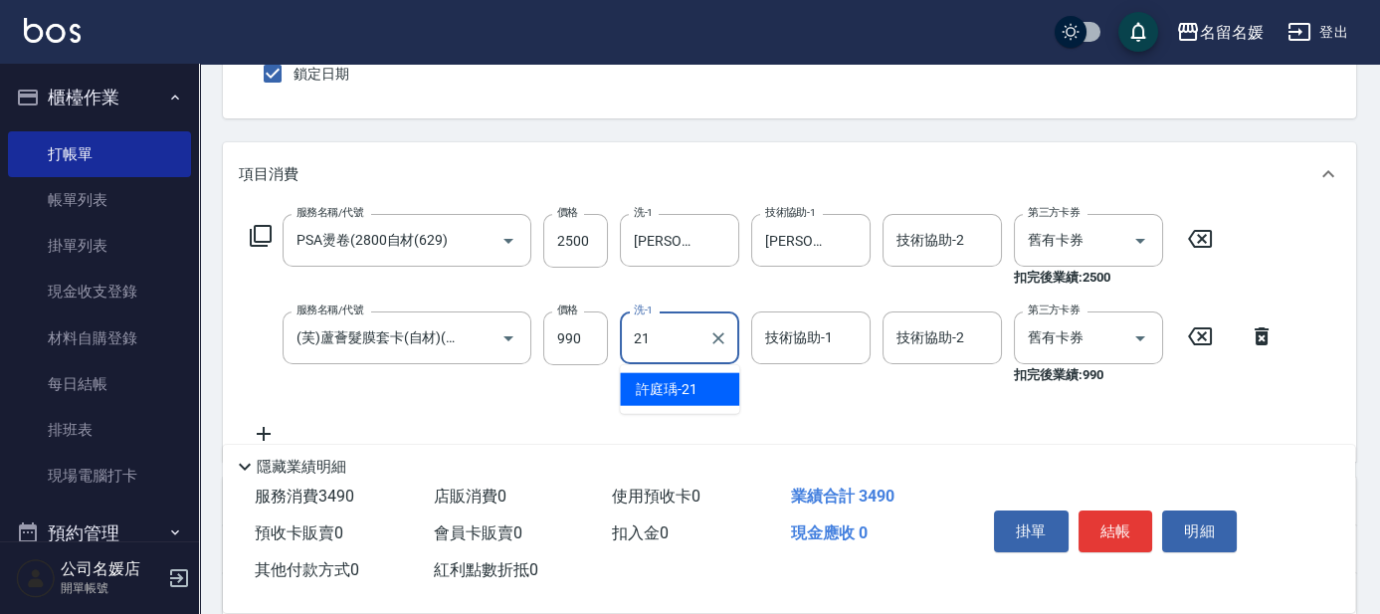
click at [682, 386] on span "[PERSON_NAME]-21" at bounding box center [667, 389] width 62 height 21
type input "[PERSON_NAME]-21"
click at [801, 342] on div "技術協助-1 技術協助-1" at bounding box center [810, 337] width 119 height 53
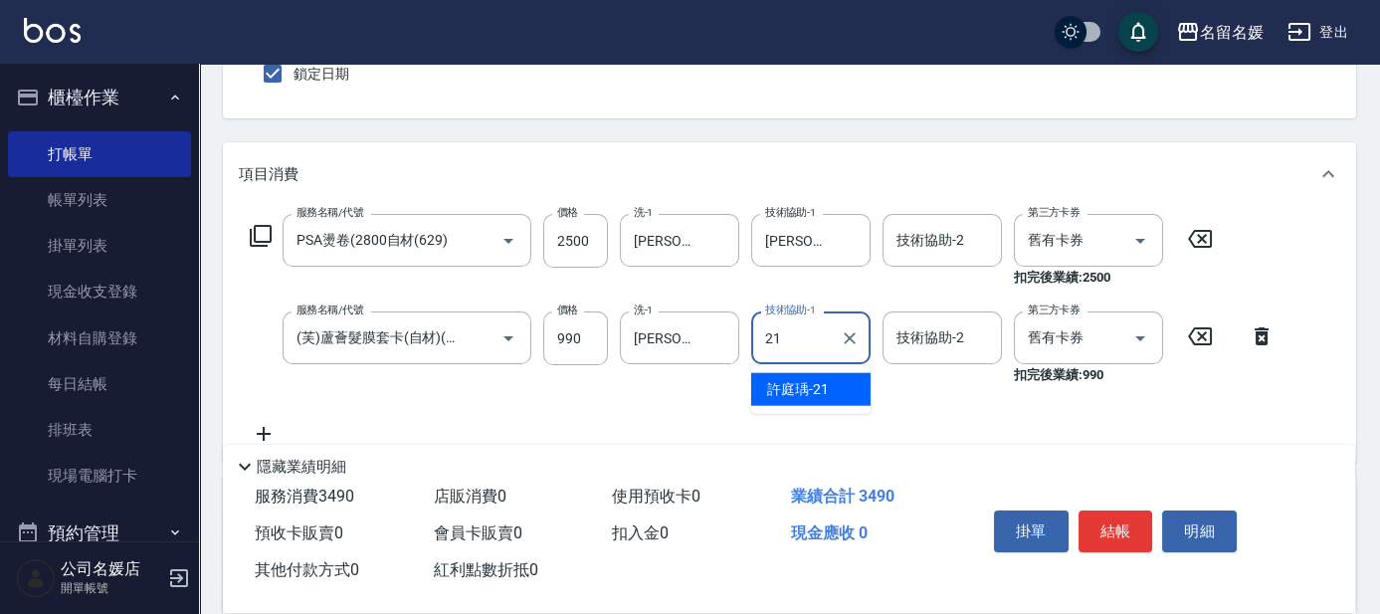
click at [828, 383] on div "[PERSON_NAME]-21" at bounding box center [810, 389] width 119 height 33
type input "[PERSON_NAME]-21"
click at [1106, 518] on button "結帳" at bounding box center [1115, 531] width 75 height 42
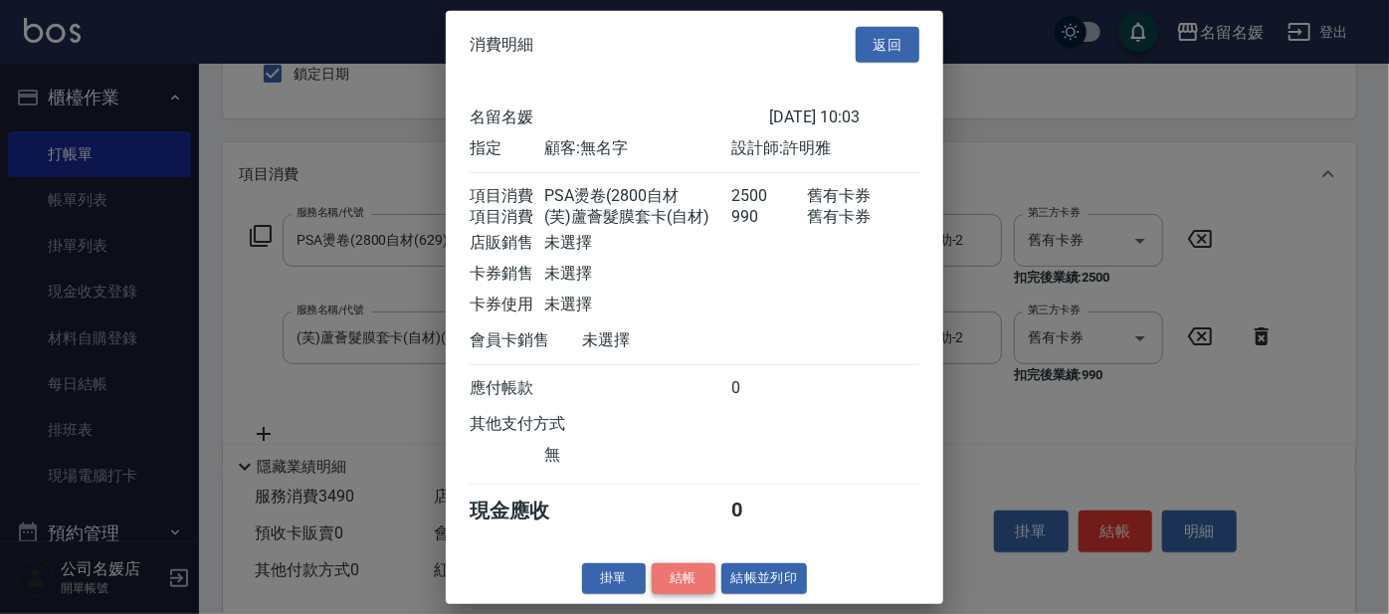
click at [684, 591] on button "結帳" at bounding box center [684, 578] width 64 height 31
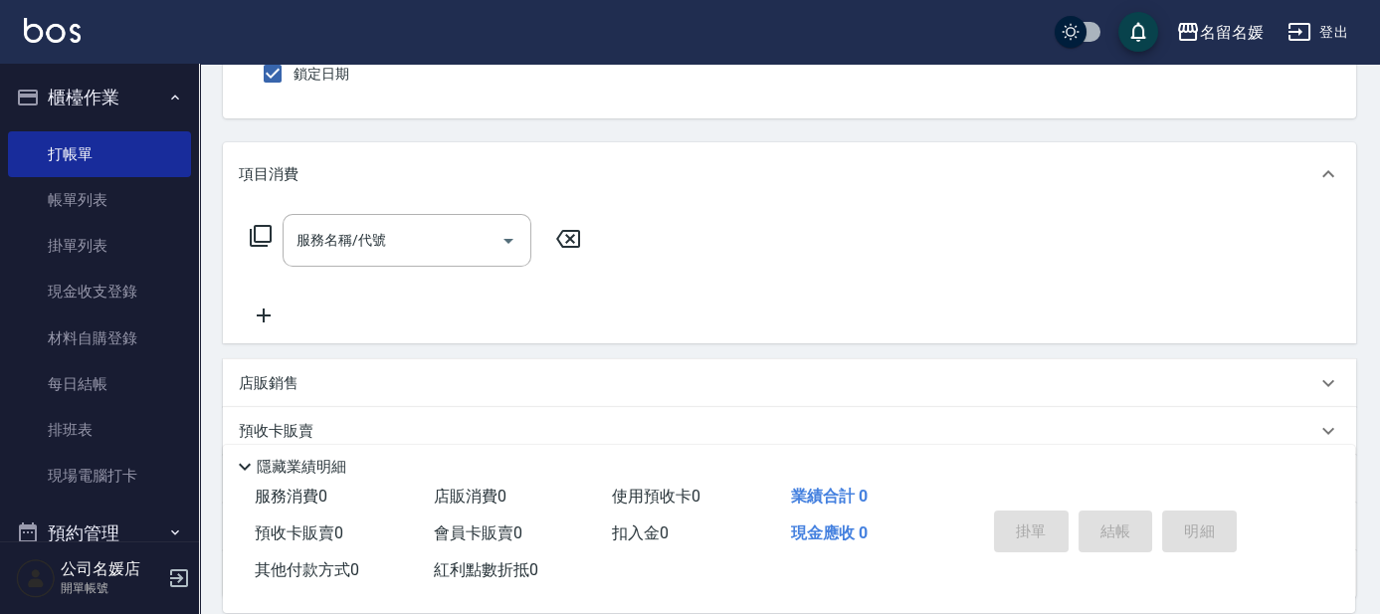
scroll to position [0, 0]
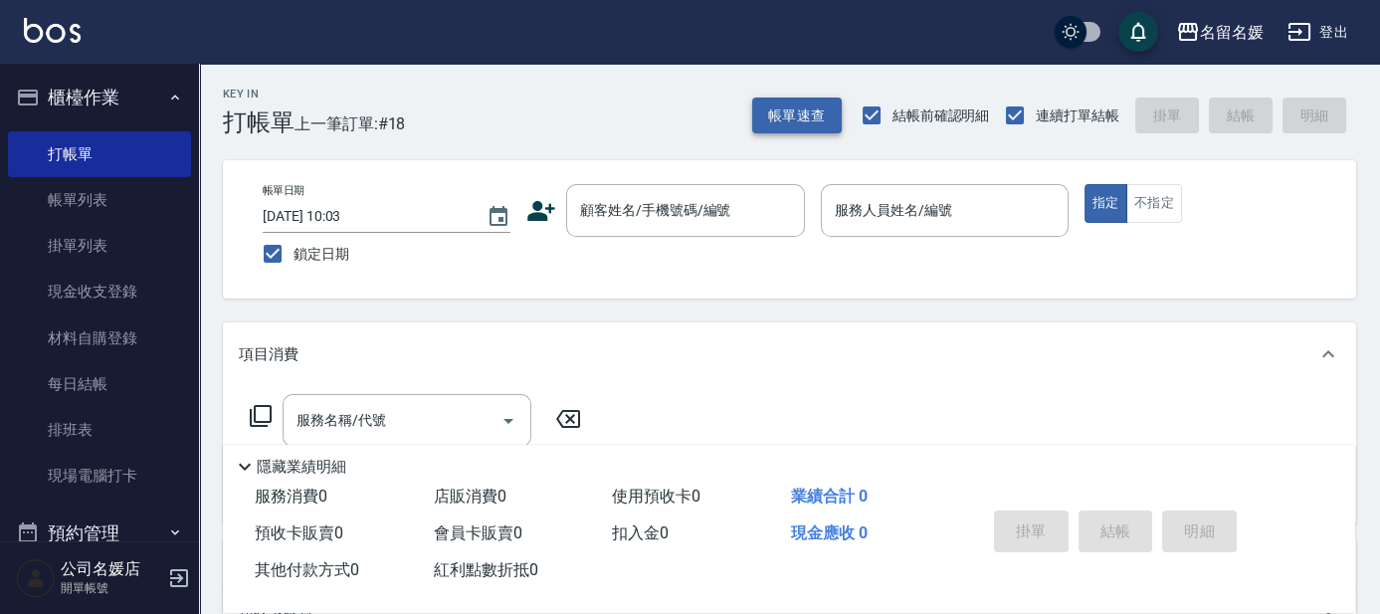
click at [804, 119] on button "帳單速查" at bounding box center [797, 115] width 90 height 37
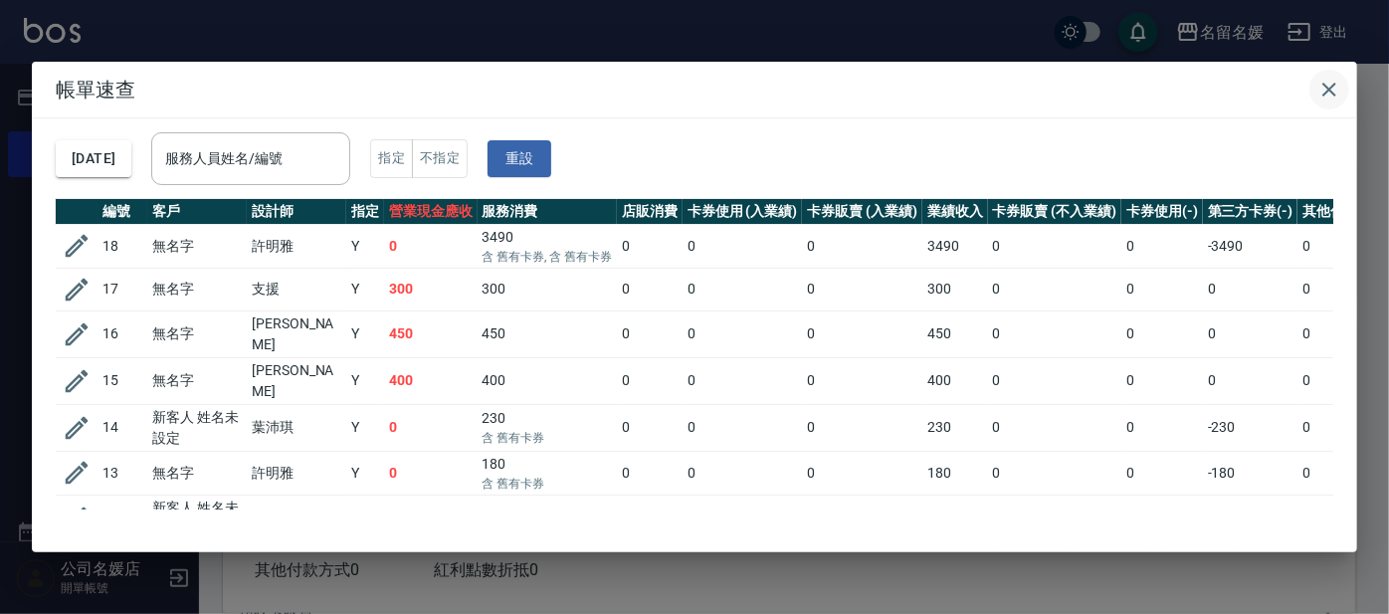
click at [1322, 88] on icon "button" at bounding box center [1329, 90] width 24 height 24
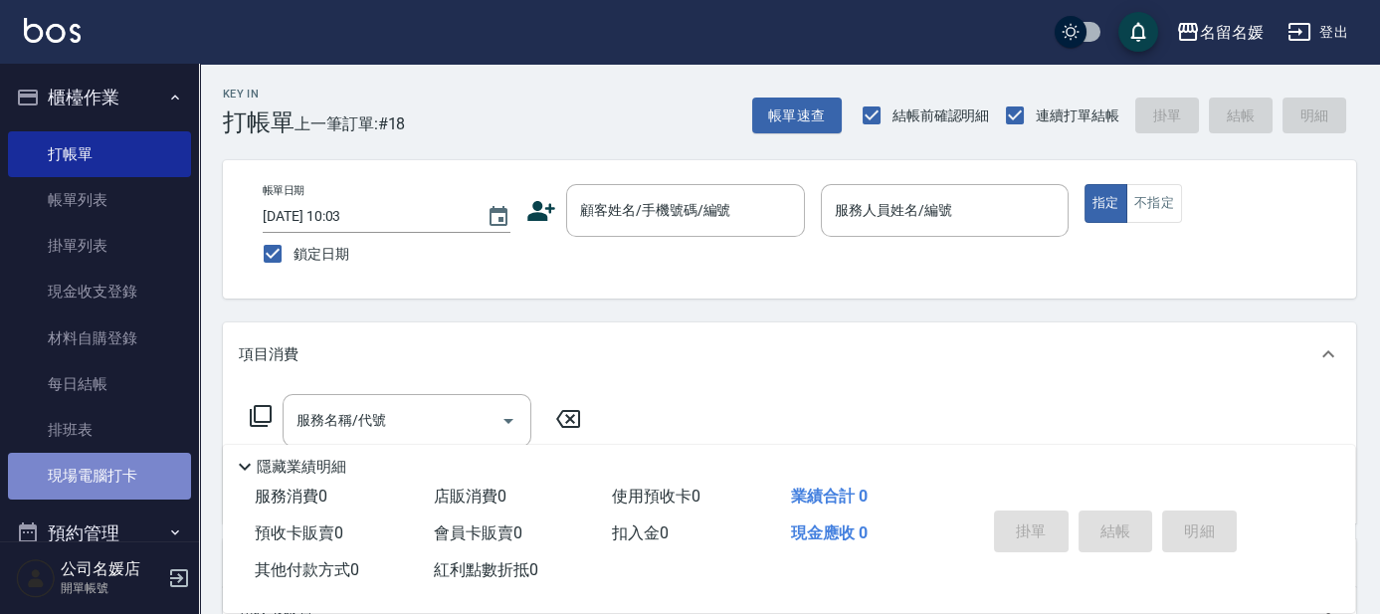
click at [153, 480] on link "現場電腦打卡" at bounding box center [99, 476] width 183 height 46
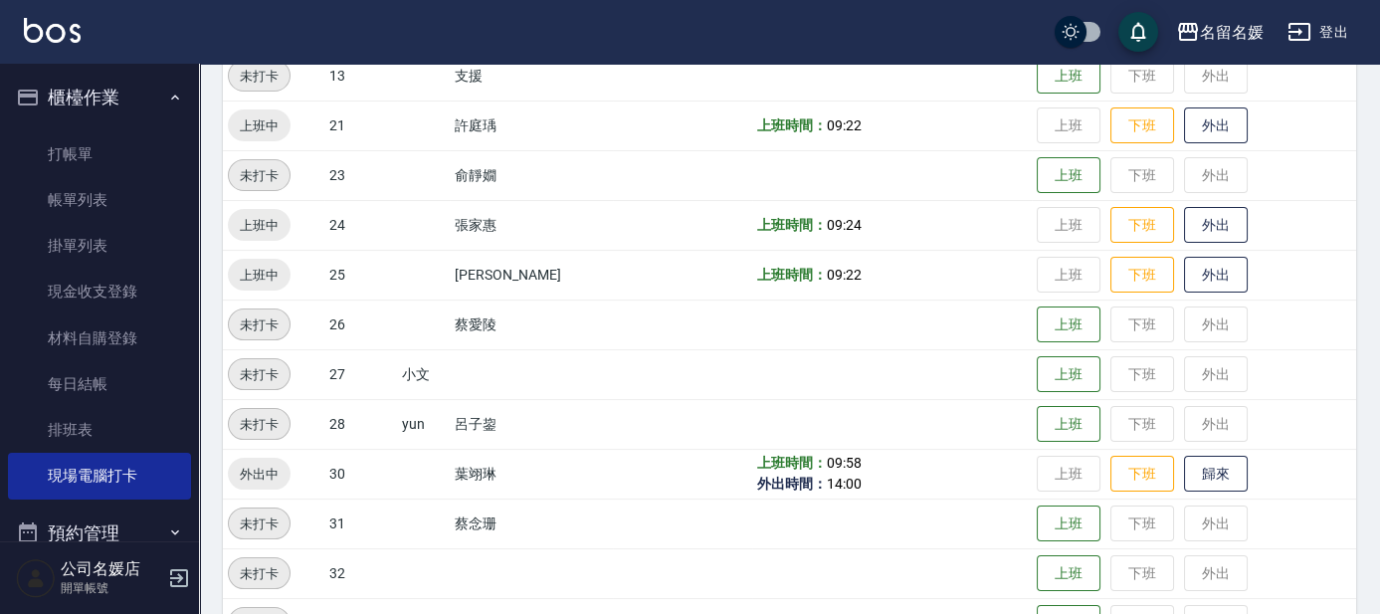
scroll to position [633, 0]
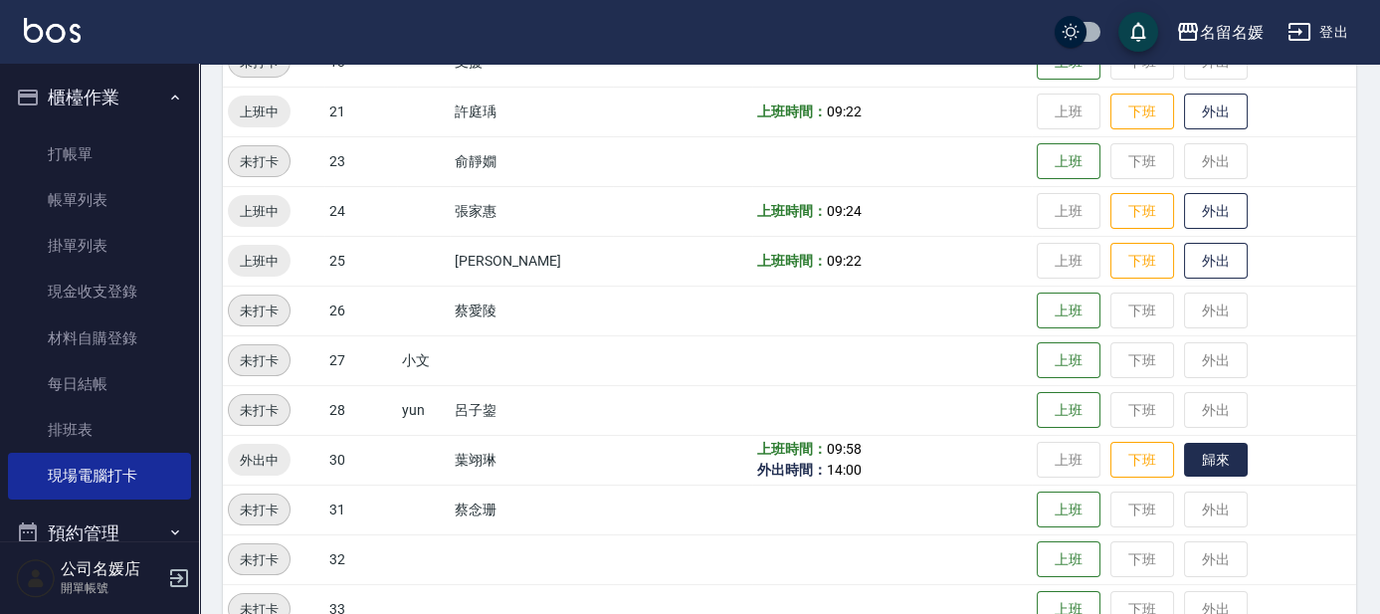
click at [1196, 469] on button "歸來" at bounding box center [1216, 460] width 64 height 35
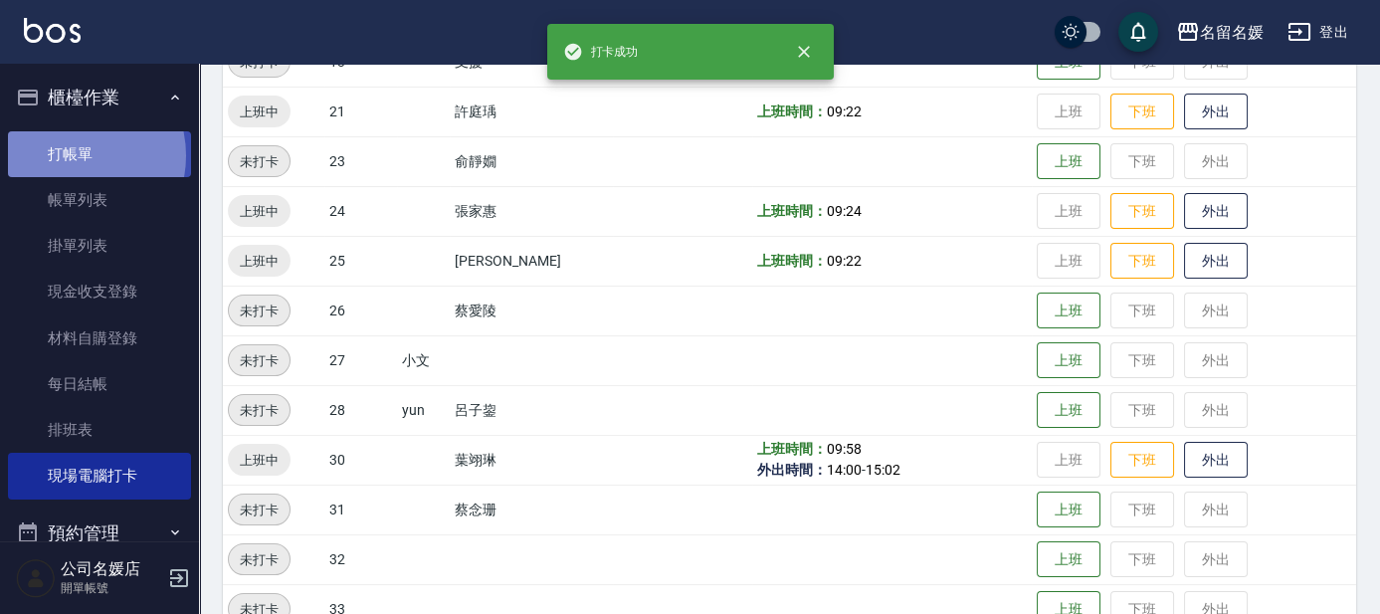
click at [66, 155] on link "打帳單" at bounding box center [99, 154] width 183 height 46
